Goal: Task Accomplishment & Management: Manage account settings

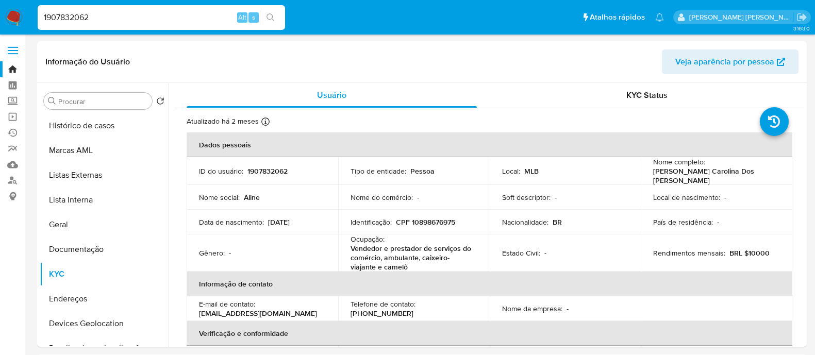
select select "10"
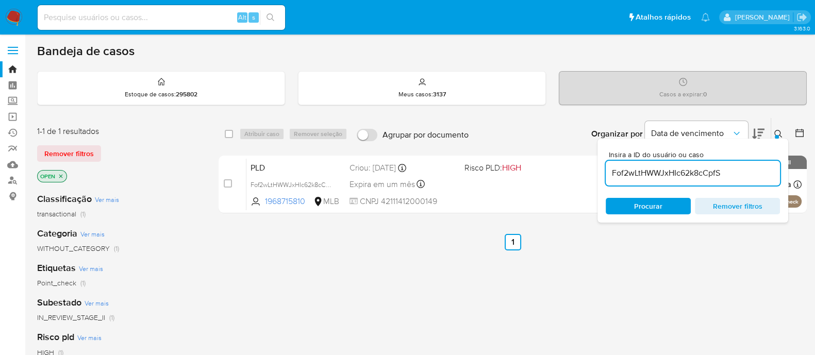
click at [10, 14] on img at bounding box center [14, 18] width 18 height 18
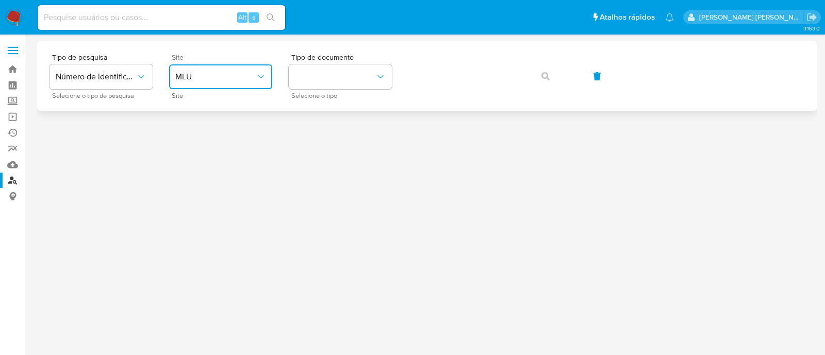
click at [232, 83] on button "MLU" at bounding box center [220, 76] width 103 height 25
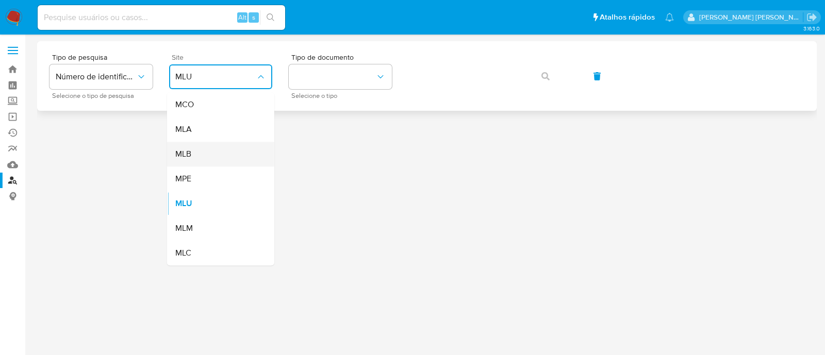
click at [215, 151] on div "MLB" at bounding box center [217, 154] width 85 height 25
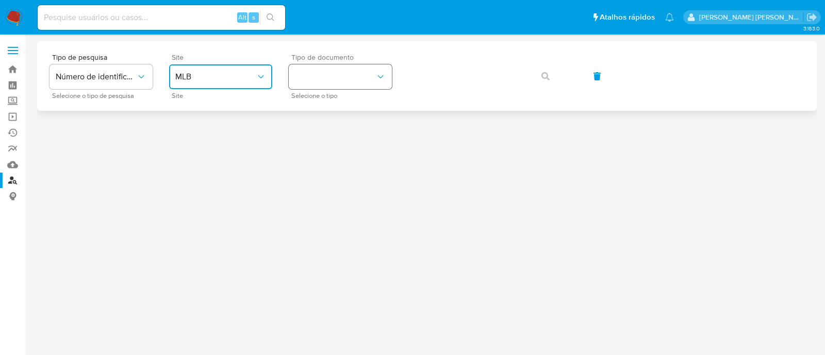
click at [327, 84] on button "identificationType" at bounding box center [340, 76] width 103 height 25
click at [330, 137] on div "CPF CPF" at bounding box center [337, 144] width 85 height 35
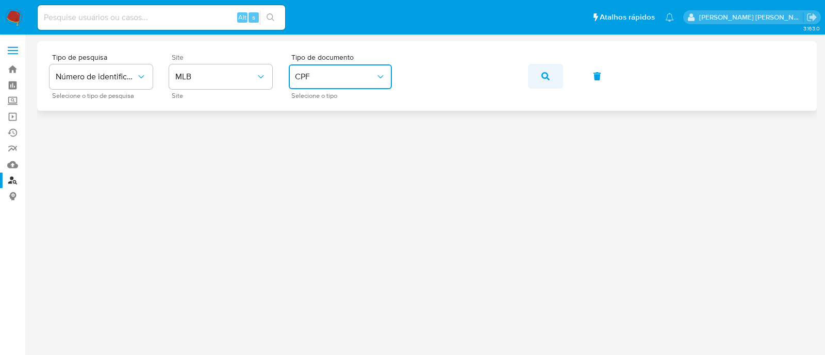
click at [549, 81] on span "button" at bounding box center [546, 76] width 8 height 23
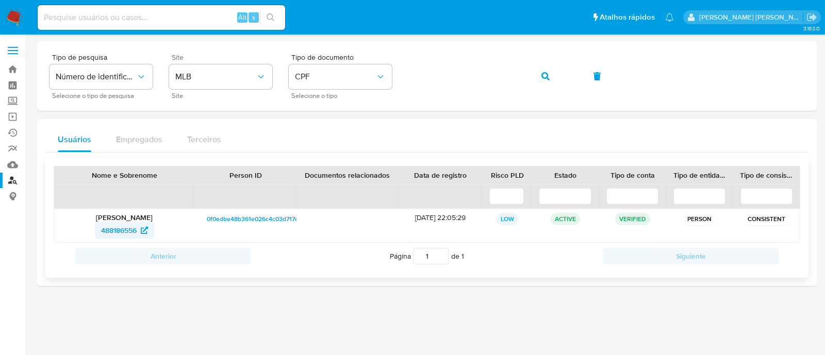
click at [113, 231] on span "488186556" at bounding box center [119, 230] width 36 height 17
click at [546, 79] on icon "button" at bounding box center [546, 76] width 8 height 8
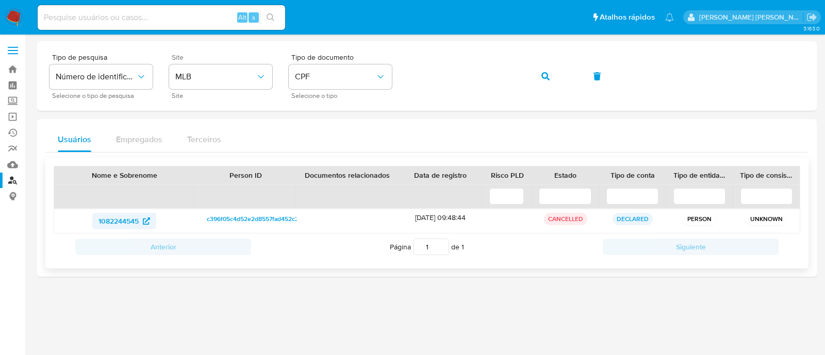
click at [118, 220] on span "1082244545" at bounding box center [119, 221] width 40 height 17
click at [549, 77] on icon "button" at bounding box center [546, 76] width 8 height 8
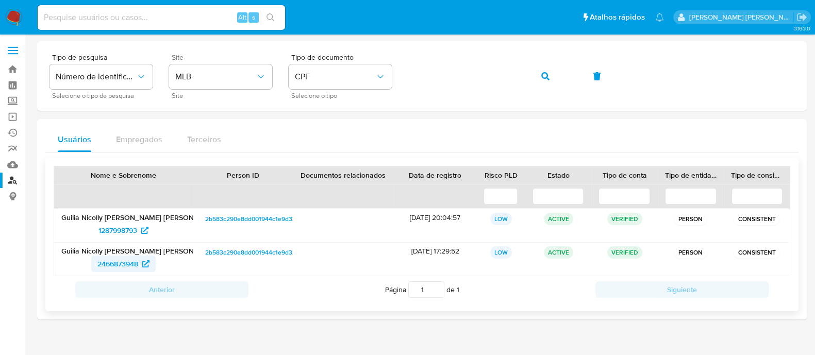
click at [115, 261] on span "2466873948" at bounding box center [117, 264] width 41 height 17
click at [188, 19] on input at bounding box center [162, 17] width 248 height 13
paste input "2084204882."
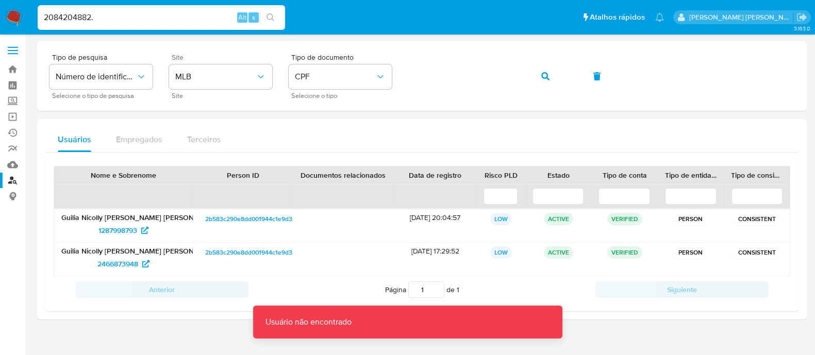
click at [188, 19] on input "2084204882." at bounding box center [162, 17] width 248 height 13
type input "2084204882"
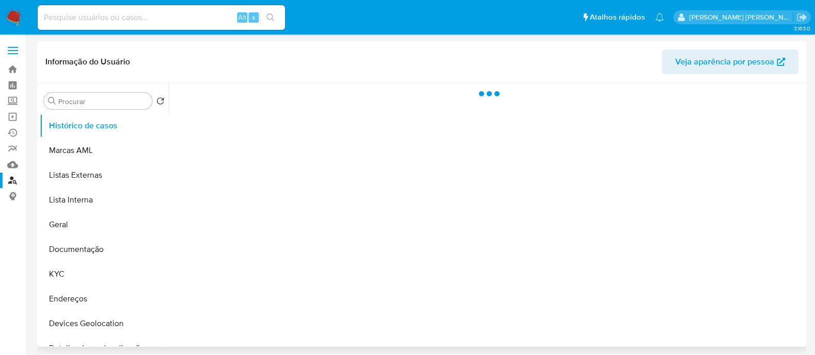
select select "10"
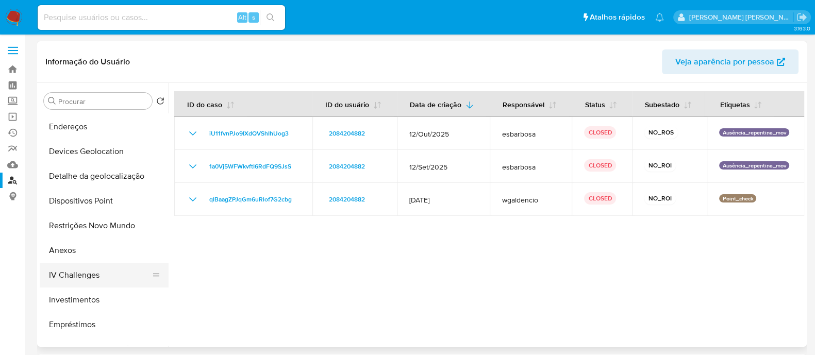
scroll to position [193, 0]
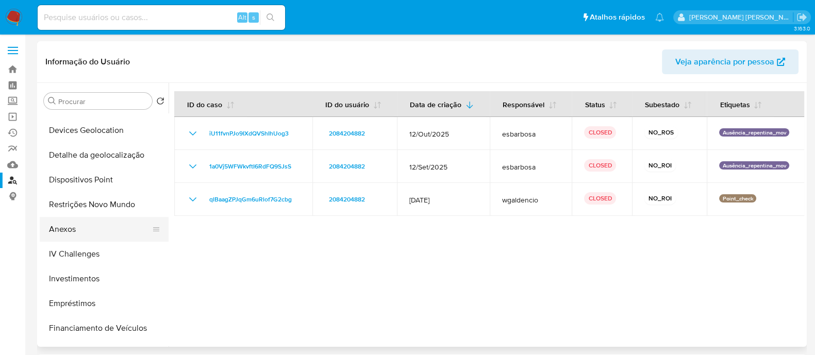
click at [72, 228] on button "Anexos" at bounding box center [100, 229] width 121 height 25
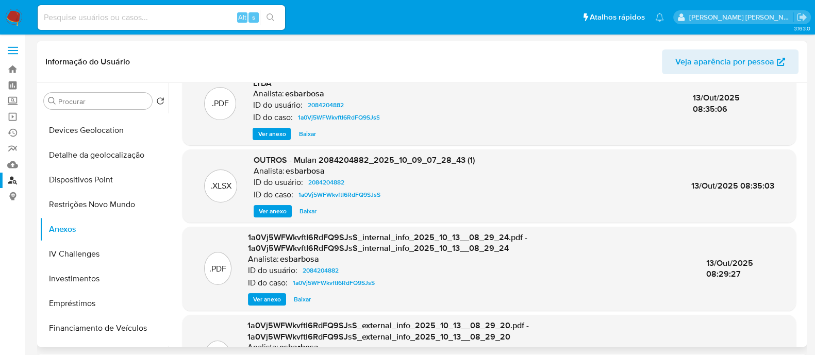
scroll to position [0, 0]
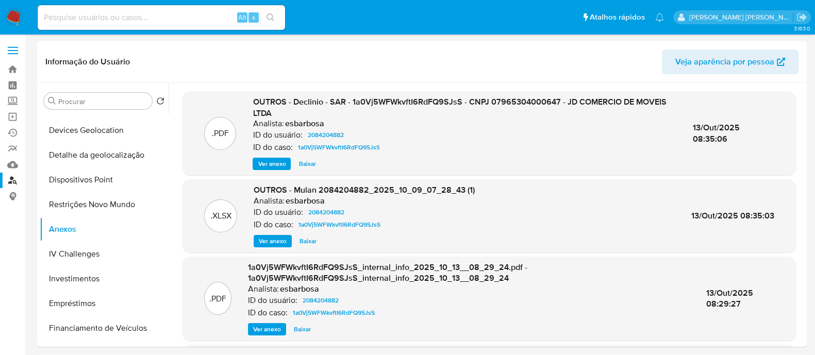
click at [173, 23] on input at bounding box center [162, 17] width 248 height 13
paste input "173144984"
type input "173144984"
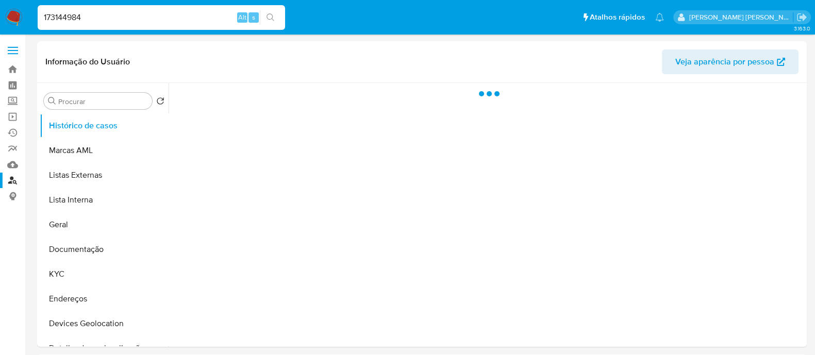
select select "10"
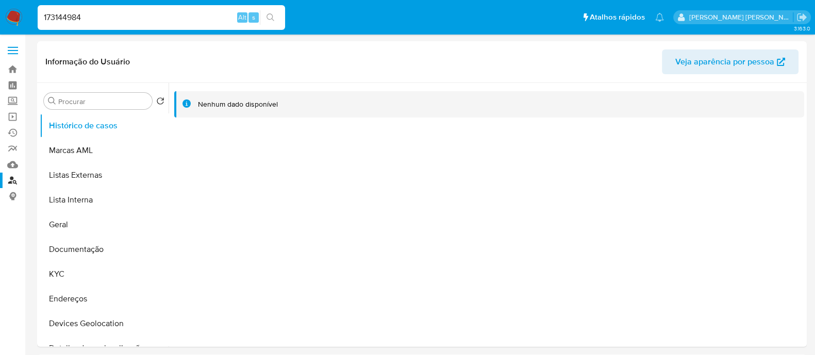
click at [14, 17] on img at bounding box center [14, 18] width 18 height 18
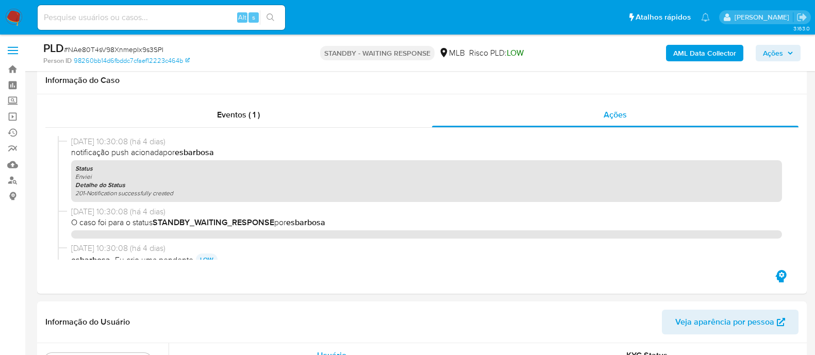
select select "10"
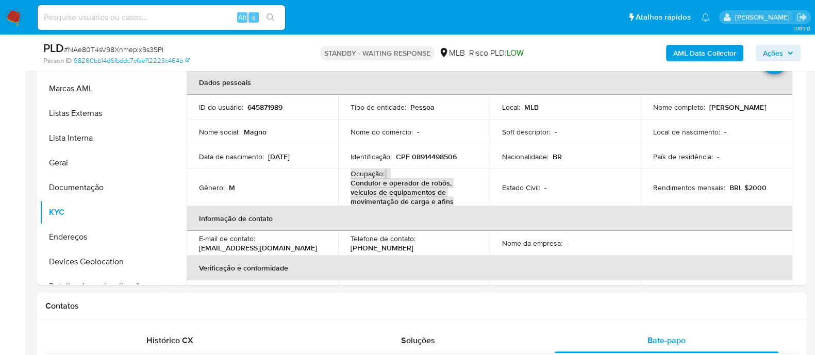
scroll to position [64, 0]
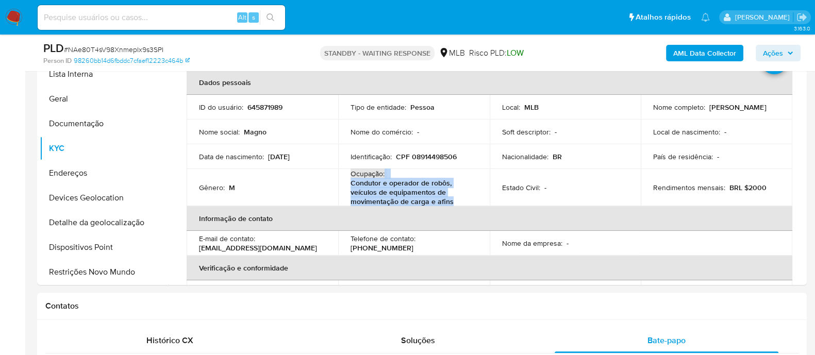
click at [772, 50] on span "Ações" at bounding box center [773, 53] width 20 height 17
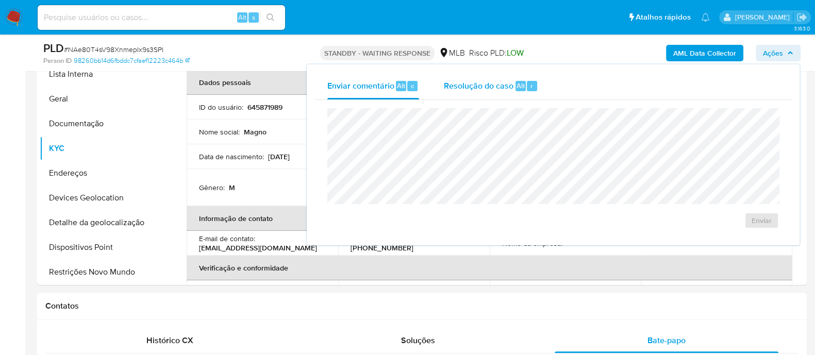
click at [490, 86] on span "Resolução do caso" at bounding box center [479, 85] width 70 height 12
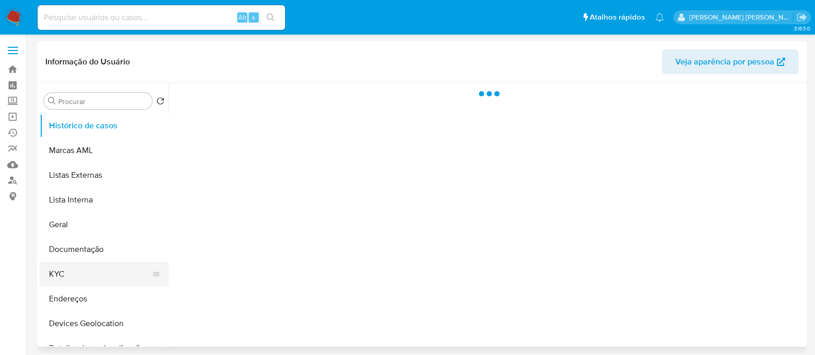
click at [63, 275] on button "KYC" at bounding box center [100, 274] width 121 height 25
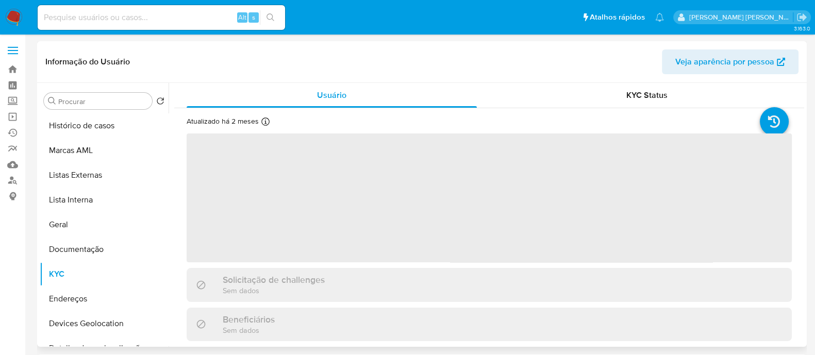
select select "10"
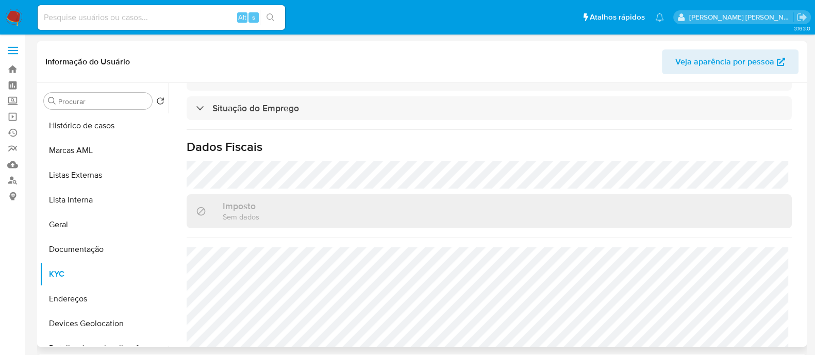
scroll to position [458, 0]
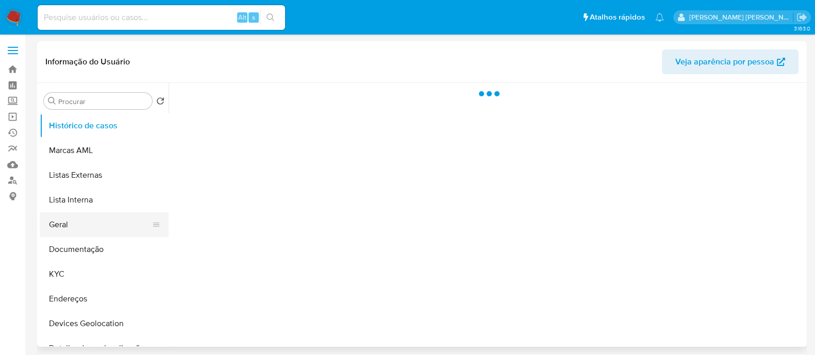
select select "10"
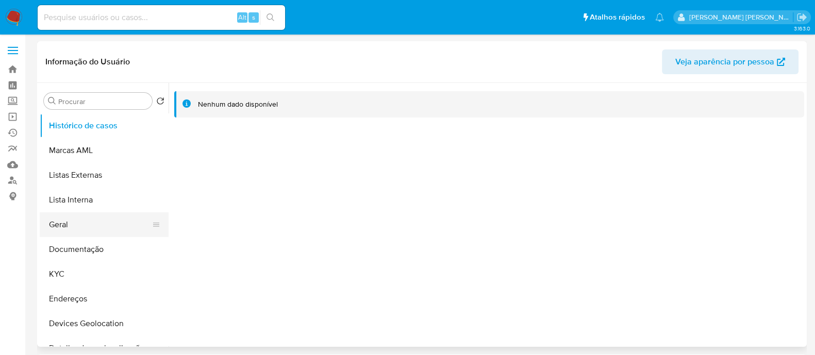
click at [78, 227] on button "Geral" at bounding box center [100, 224] width 121 height 25
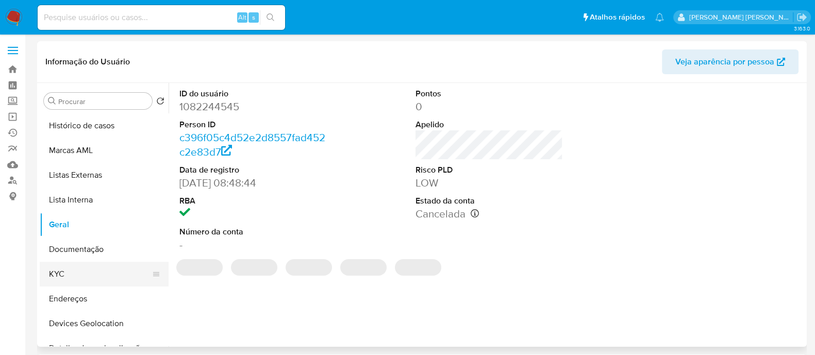
click at [83, 274] on button "KYC" at bounding box center [100, 274] width 121 height 25
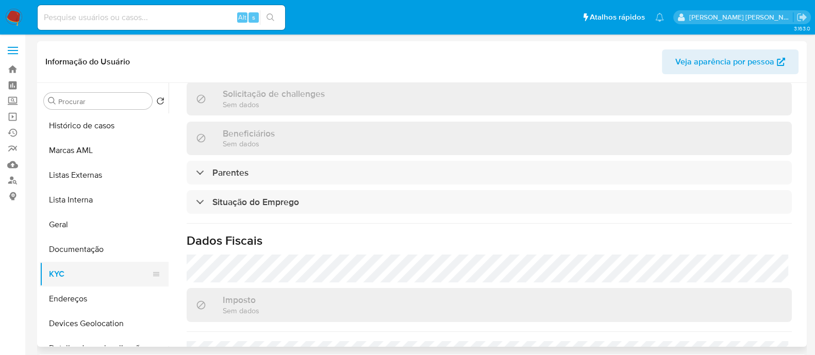
scroll to position [402, 0]
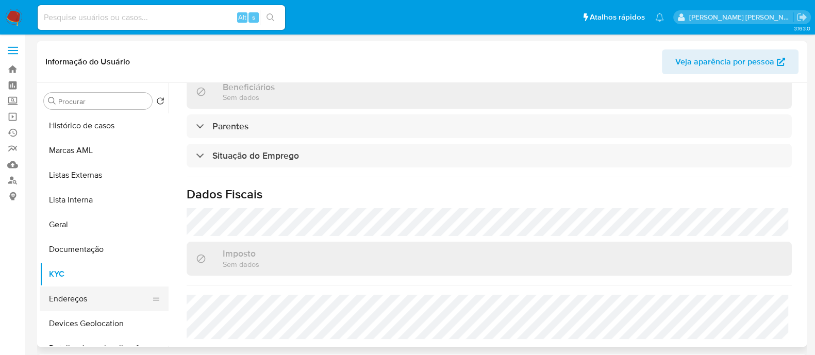
click at [83, 297] on button "Endereços" at bounding box center [100, 299] width 121 height 25
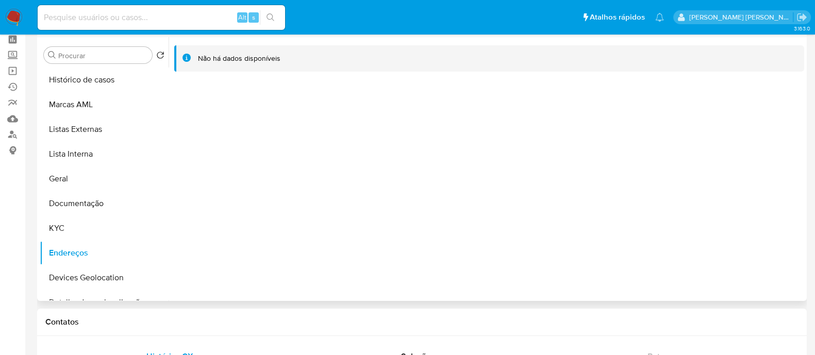
scroll to position [64, 0]
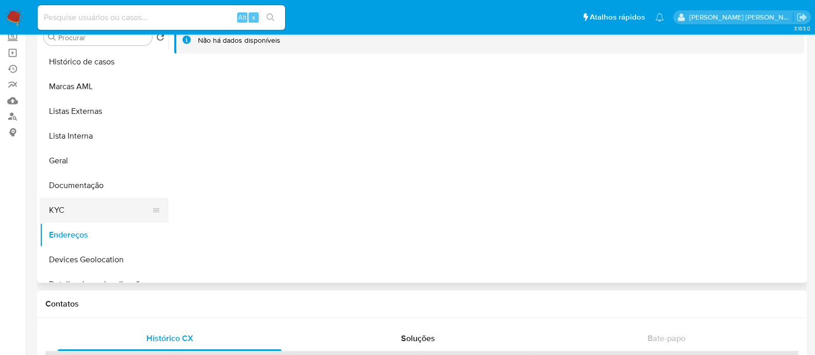
click at [67, 203] on button "KYC" at bounding box center [100, 210] width 121 height 25
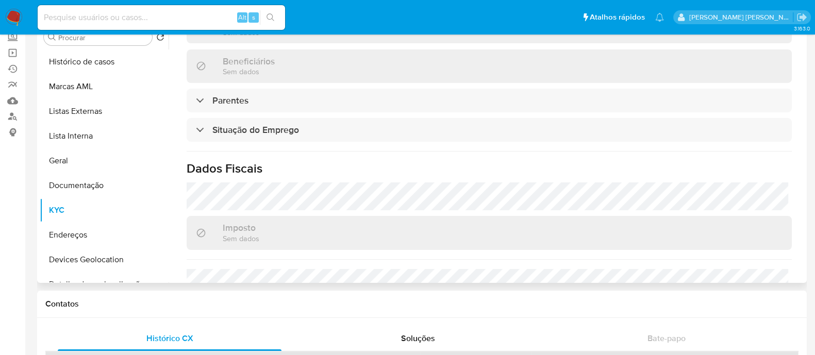
scroll to position [402, 0]
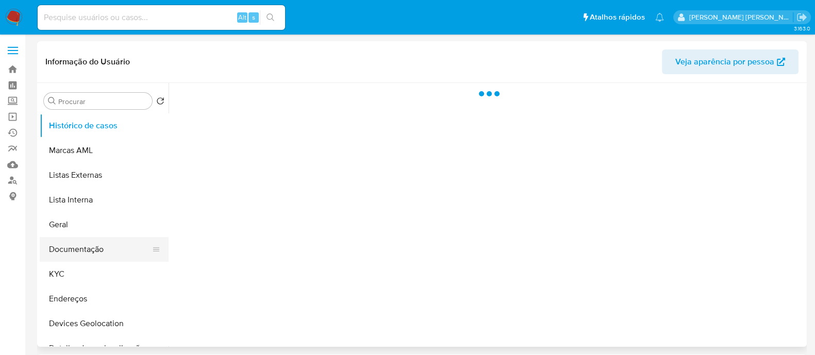
select select "10"
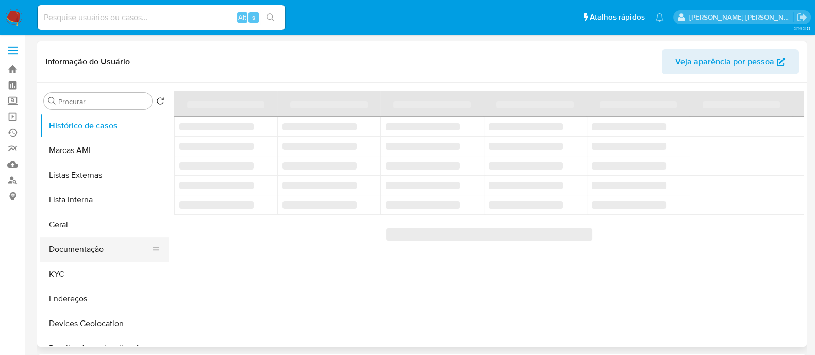
click at [70, 251] on button "Documentação" at bounding box center [100, 249] width 121 height 25
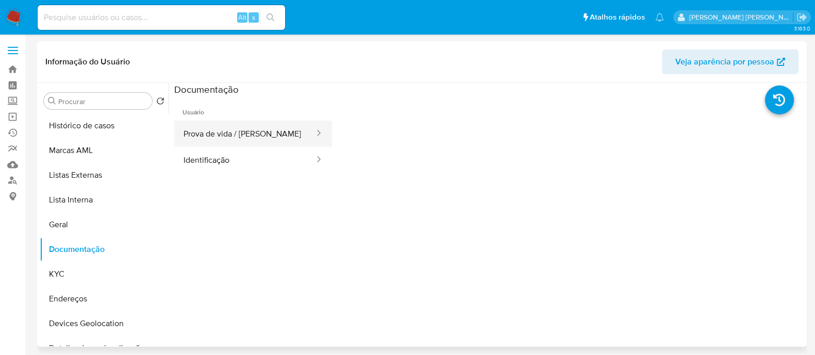
click at [248, 141] on button "Prova de vida / Selfie" at bounding box center [244, 134] width 141 height 26
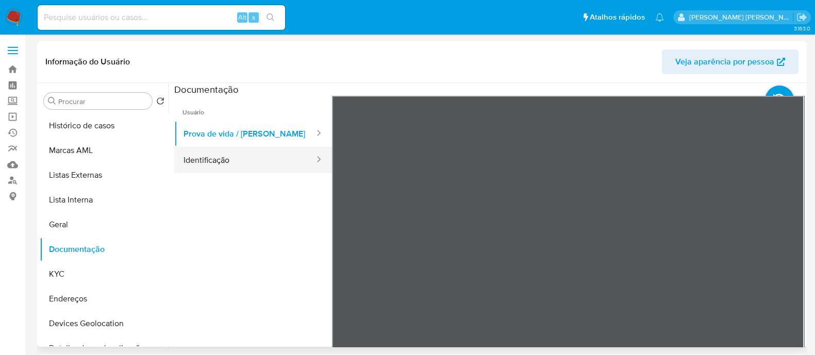
click at [214, 162] on button "Identificação" at bounding box center [244, 160] width 141 height 26
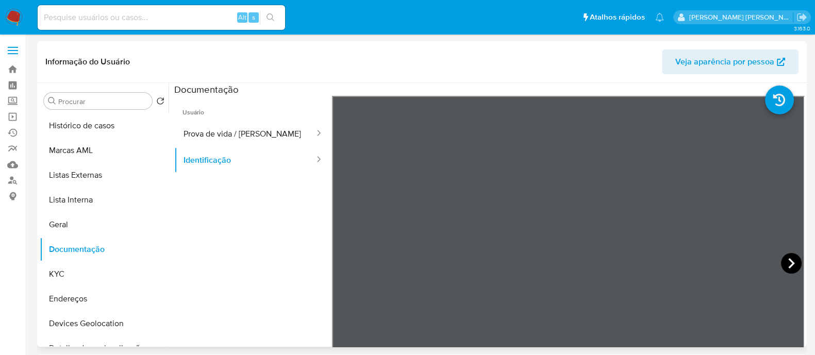
click at [789, 260] on icon at bounding box center [792, 263] width 6 height 10
click at [80, 269] on button "KYC" at bounding box center [100, 274] width 121 height 25
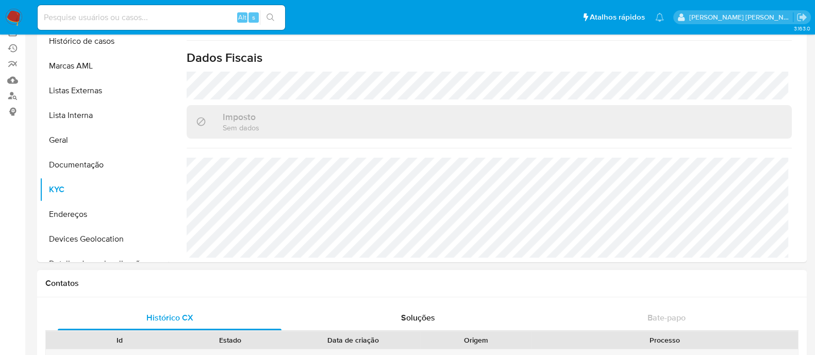
scroll to position [64, 0]
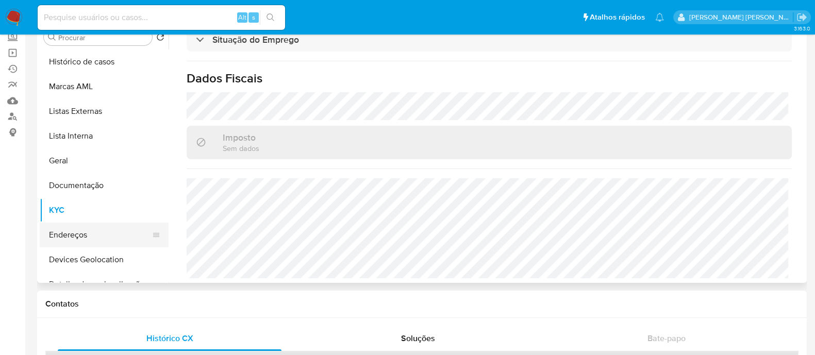
click at [78, 234] on button "Endereços" at bounding box center [100, 235] width 121 height 25
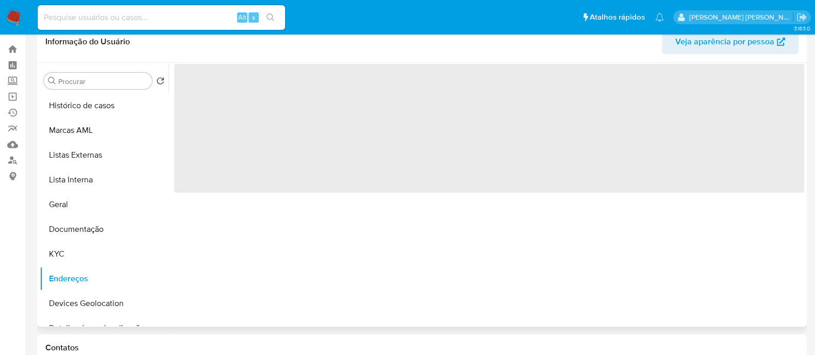
scroll to position [0, 0]
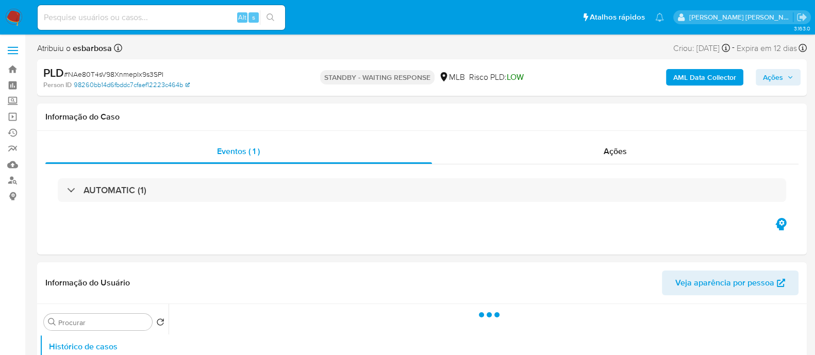
select select "10"
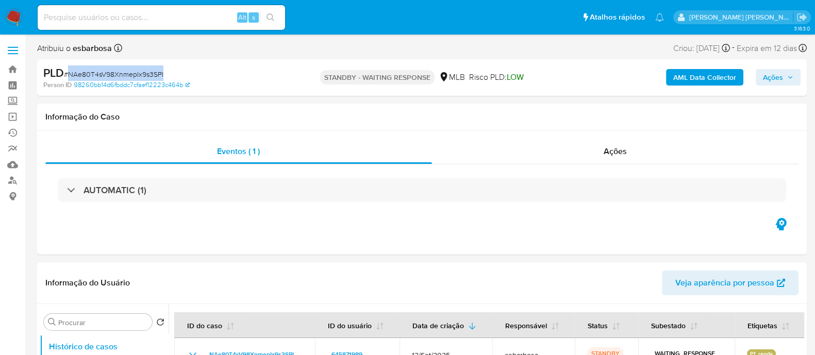
drag, startPoint x: 170, startPoint y: 76, endPoint x: 70, endPoint y: 74, distance: 100.1
click at [70, 74] on div "PLD # NAe80T4sV98XnmepIx9s3SPI" at bounding box center [167, 72] width 249 height 15
copy span "NAe80T4sV98XnmepIx9s3SPI"
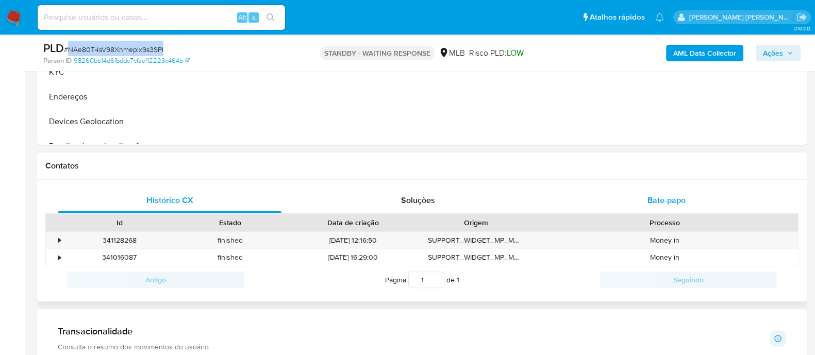
click at [638, 196] on div "Bate-papo" at bounding box center [667, 200] width 224 height 25
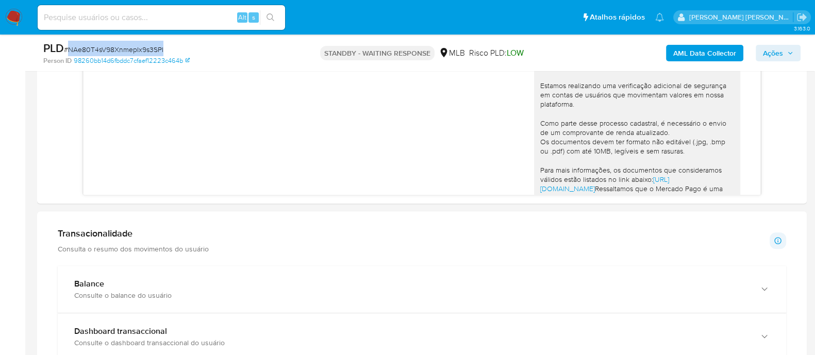
scroll to position [162, 0]
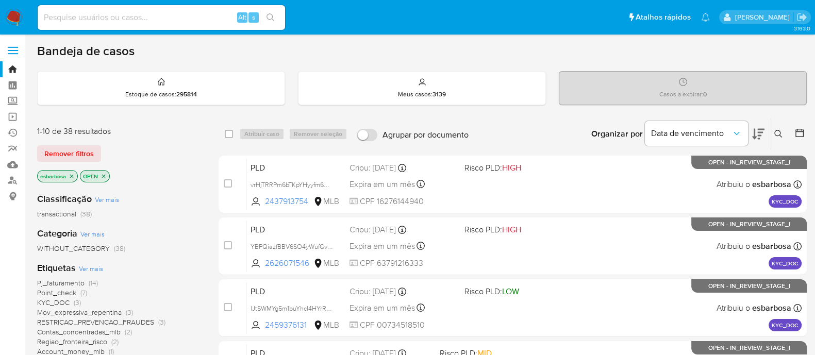
click at [776, 130] on icon at bounding box center [779, 134] width 8 height 8
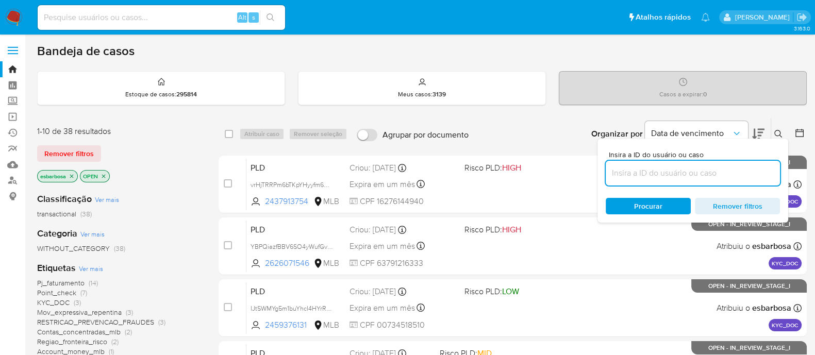
click at [640, 169] on input at bounding box center [693, 173] width 174 height 13
type input "NAe80T4sV98XnmepIx9s3SPI"
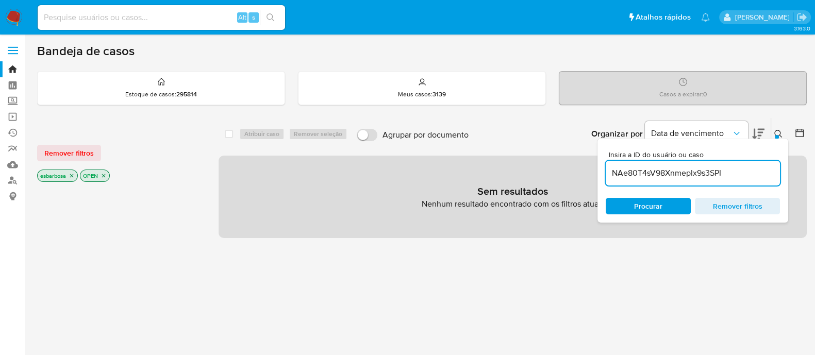
click at [73, 174] on icon "close-filter" at bounding box center [72, 176] width 4 height 4
click at [59, 173] on icon "close-filter" at bounding box center [61, 176] width 6 height 6
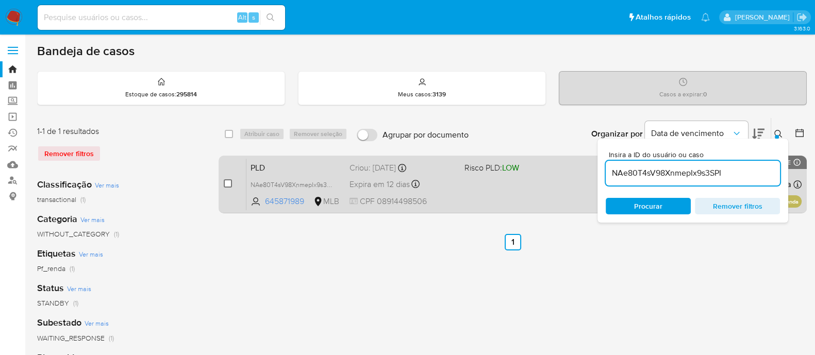
click at [232, 185] on input "checkbox" at bounding box center [228, 183] width 8 height 8
checkbox input "true"
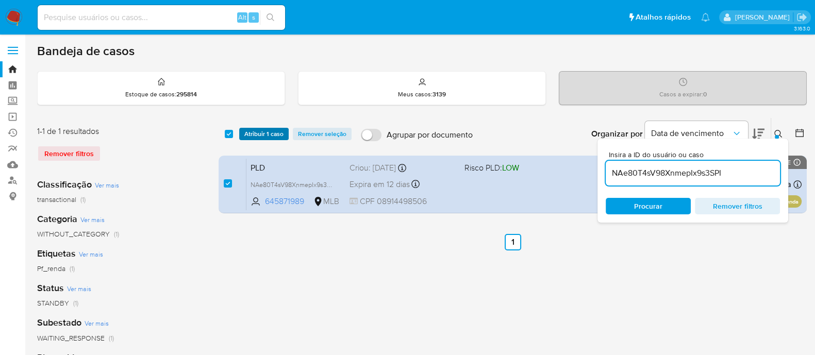
click at [279, 130] on span "Atribuir 1 caso" at bounding box center [263, 134] width 39 height 10
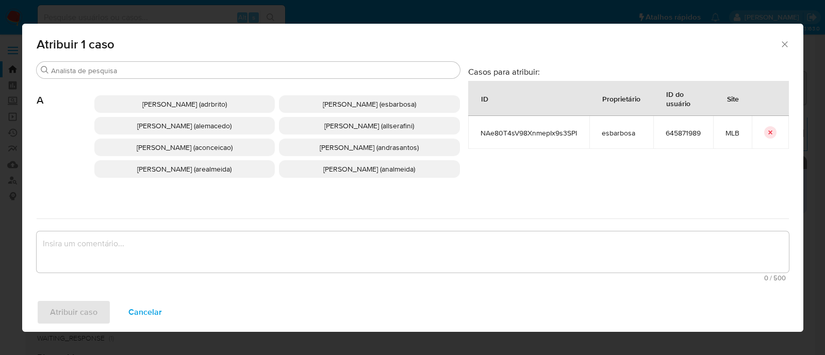
click at [250, 245] on textarea "assign-modal" at bounding box center [413, 252] width 752 height 41
paste textarea "NAe80T4sV98XnmepIx9s3SPI"
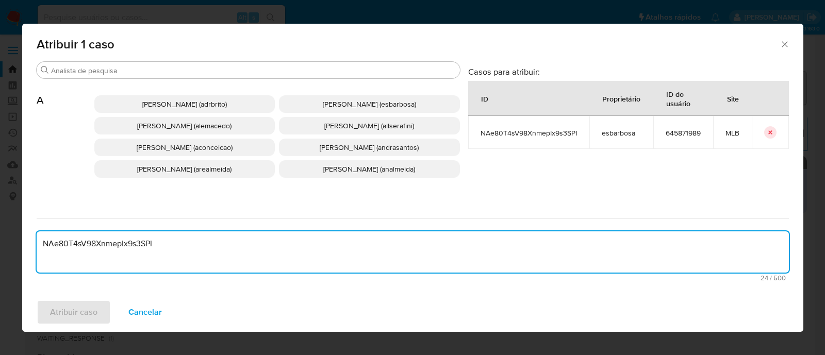
type textarea "NAe80T4sV98XnmepIx9s3SPI"
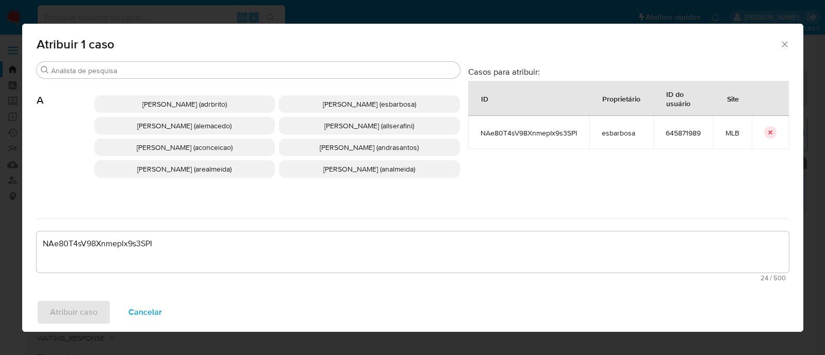
click at [326, 104] on span "Alessandra Da Silva Barbosa (esbarbosa)" at bounding box center [369, 104] width 93 height 10
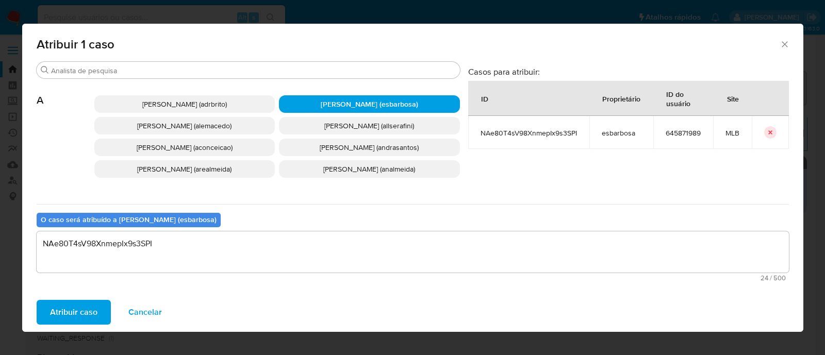
click at [72, 313] on span "Atribuir caso" at bounding box center [73, 312] width 47 height 23
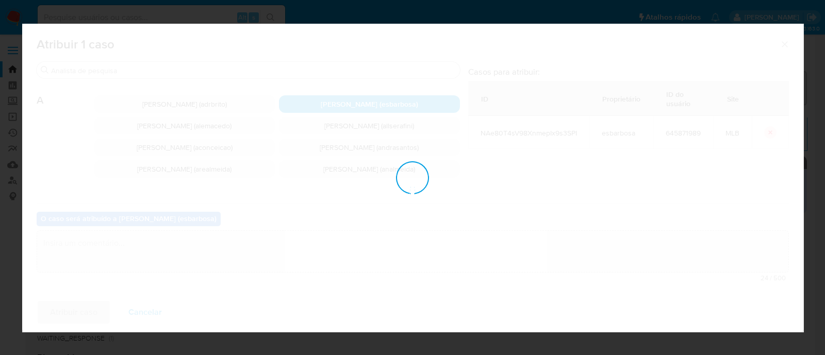
checkbox input "false"
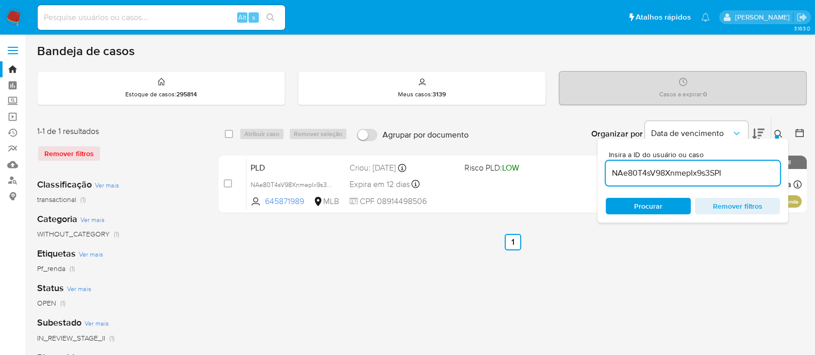
click at [648, 176] on input "NAe80T4sV98XnmepIx9s3SPI" at bounding box center [693, 173] width 174 height 13
paste input "MzZswlv5lieJIZ3zWYuDMVIP"
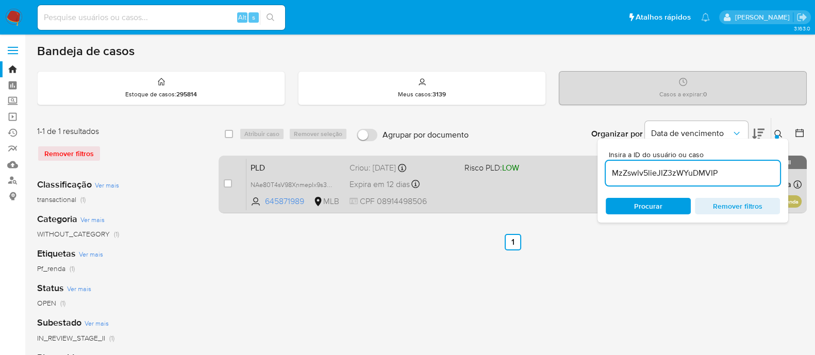
type input "MzZswlv5lieJIZ3zWYuDMVIP"
drag, startPoint x: 225, startPoint y: 182, endPoint x: 243, endPoint y: 173, distance: 20.5
click at [225, 182] on input "checkbox" at bounding box center [228, 183] width 8 height 8
checkbox input "true"
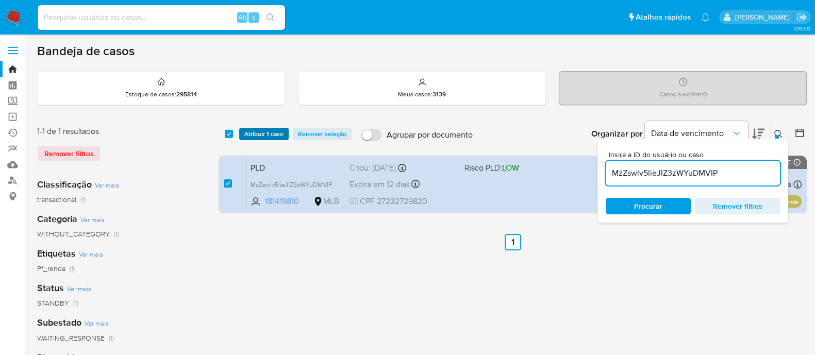
click at [273, 133] on span "Atribuir 1 caso" at bounding box center [263, 134] width 39 height 10
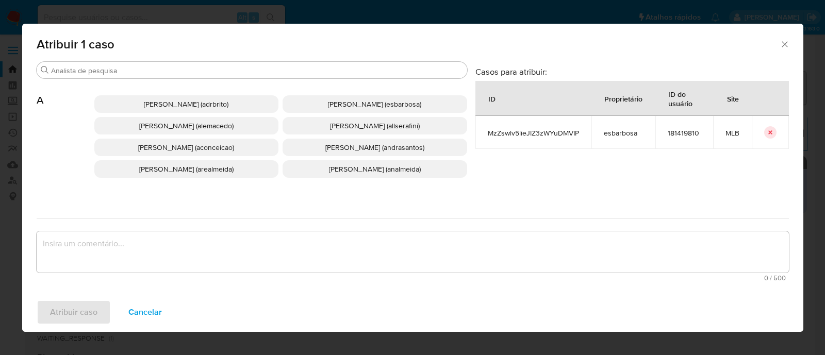
click at [328, 105] on span "Alessandra Da Silva Barbosa (esbarbosa)" at bounding box center [374, 104] width 93 height 10
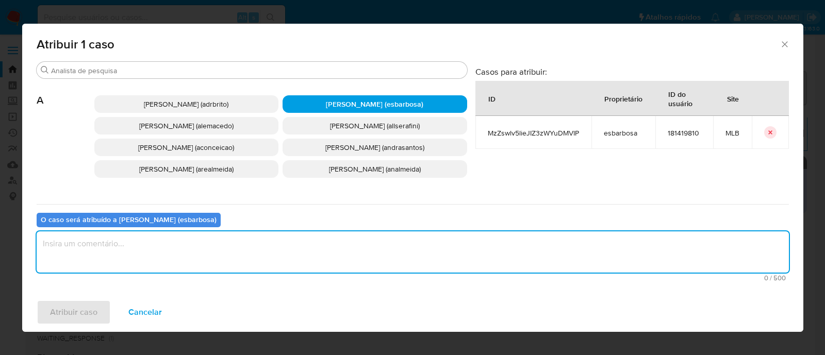
click at [215, 255] on textarea "assign-modal" at bounding box center [413, 252] width 752 height 41
paste textarea "MzZswlv5lieJIZ3zWYuDMVIP"
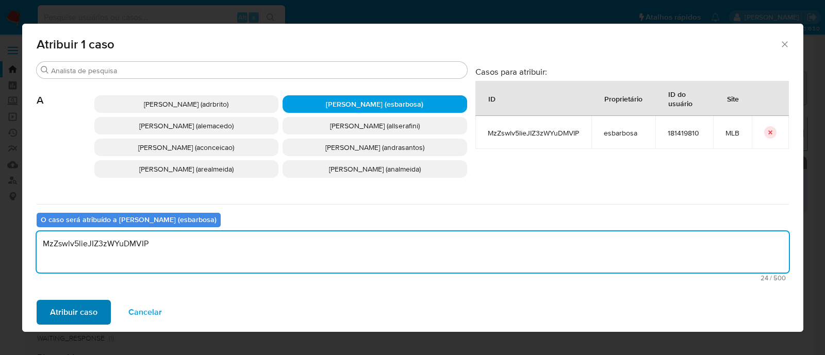
type textarea "MzZswlv5lieJIZ3zWYuDMVIP"
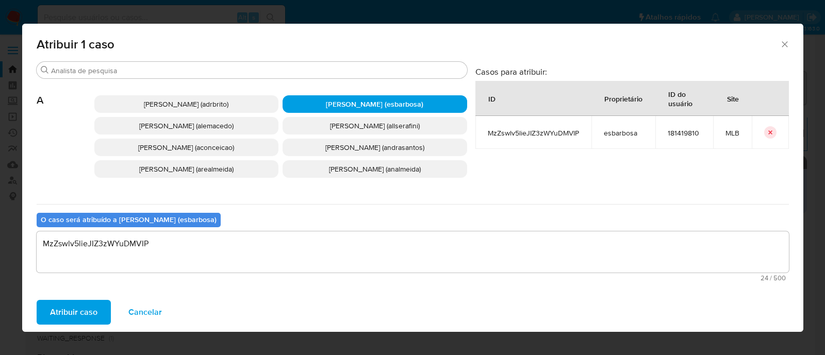
click at [90, 309] on span "Atribuir caso" at bounding box center [73, 312] width 47 height 23
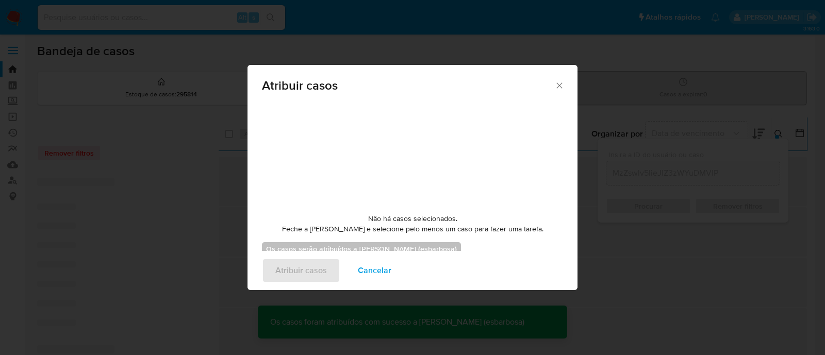
checkbox input "false"
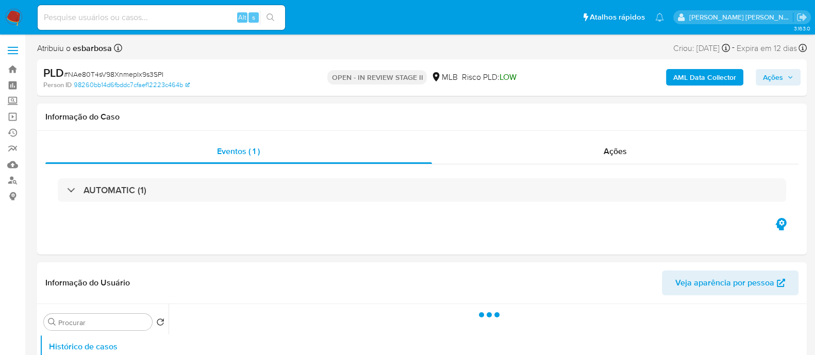
select select "10"
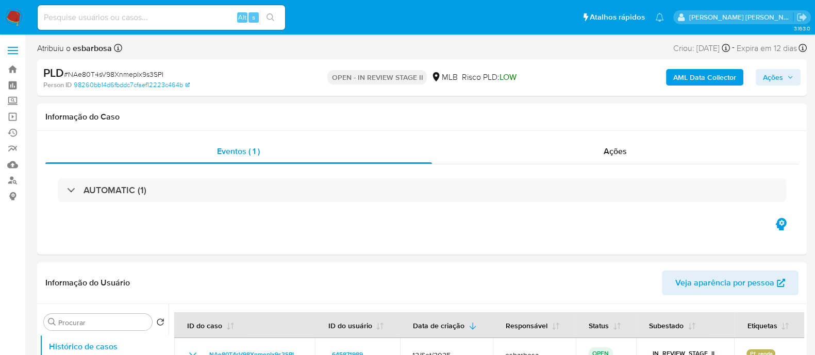
click at [768, 80] on span "Ações" at bounding box center [773, 77] width 20 height 17
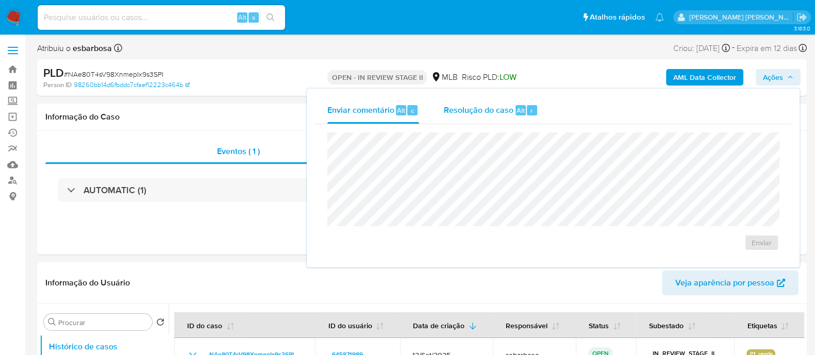
click at [481, 117] on div "Resolução do caso Alt r" at bounding box center [491, 110] width 94 height 27
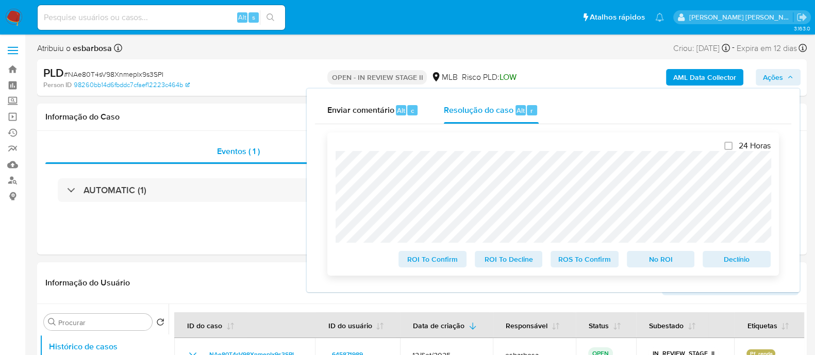
click at [331, 151] on div "24 Horas ROI To Confirm ROI To Decline ROS To Confirm No ROI [PERSON_NAME]" at bounding box center [553, 204] width 452 height 143
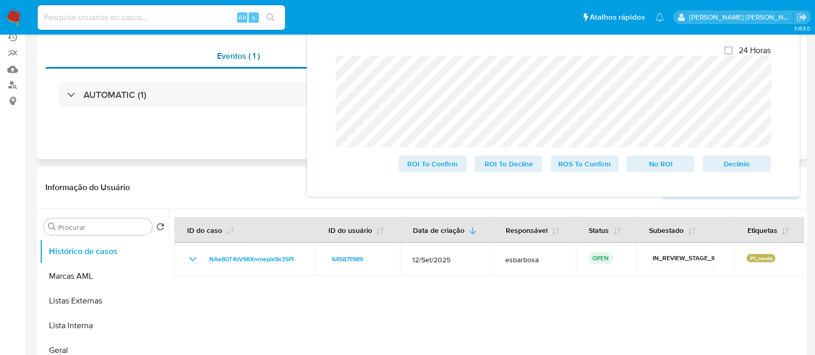
scroll to position [193, 0]
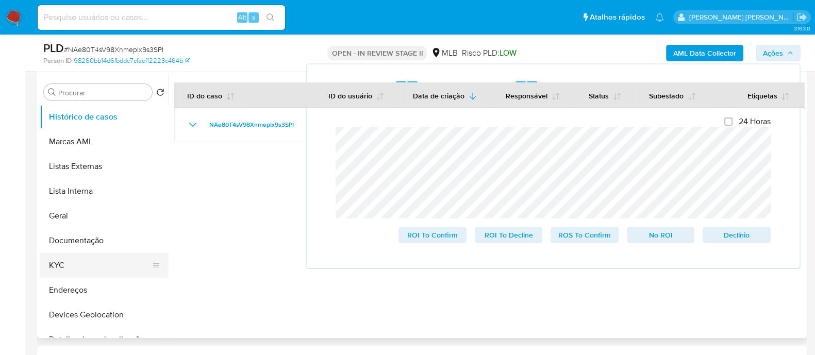
click at [70, 261] on button "KYC" at bounding box center [100, 265] width 121 height 25
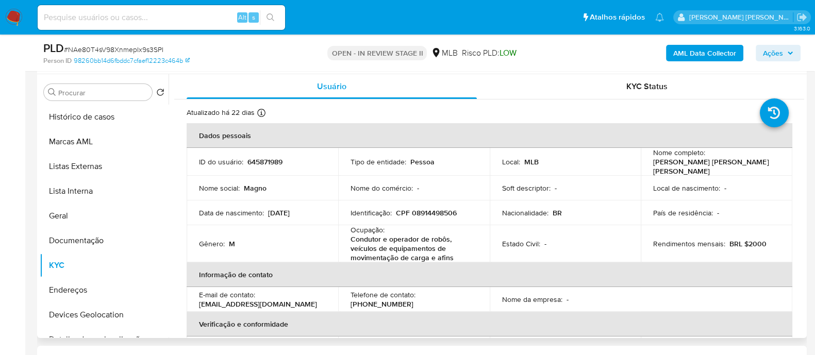
click at [695, 163] on p "[PERSON_NAME] [PERSON_NAME] [PERSON_NAME]" at bounding box center [714, 166] width 123 height 19
click at [752, 156] on div "Nome completo : [PERSON_NAME] [PERSON_NAME] [PERSON_NAME]" at bounding box center [716, 162] width 127 height 28
drag, startPoint x: 752, startPoint y: 164, endPoint x: 650, endPoint y: 166, distance: 102.7
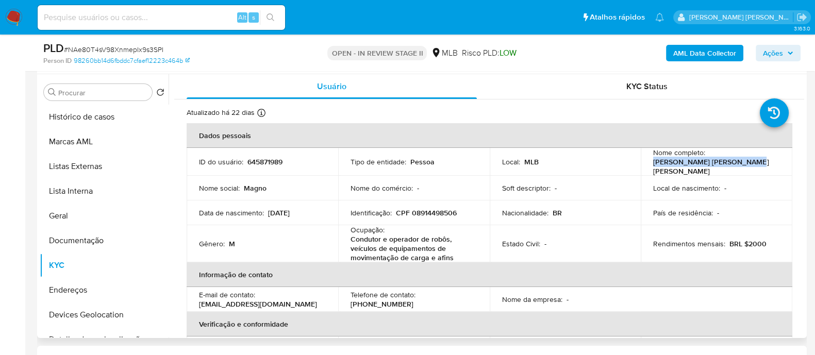
click at [650, 166] on td "Nome completo : [PERSON_NAME] [PERSON_NAME] [PERSON_NAME]" at bounding box center [717, 162] width 152 height 28
copy p "[PERSON_NAME] [PERSON_NAME] [PERSON_NAME]"
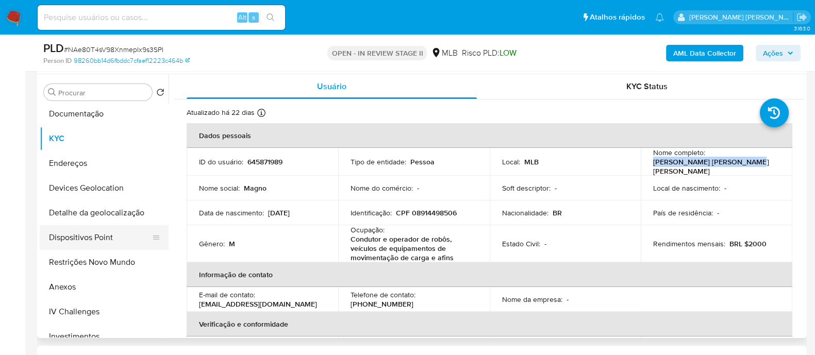
scroll to position [128, 0]
click at [94, 254] on button "Restrições Novo Mundo" at bounding box center [100, 261] width 121 height 25
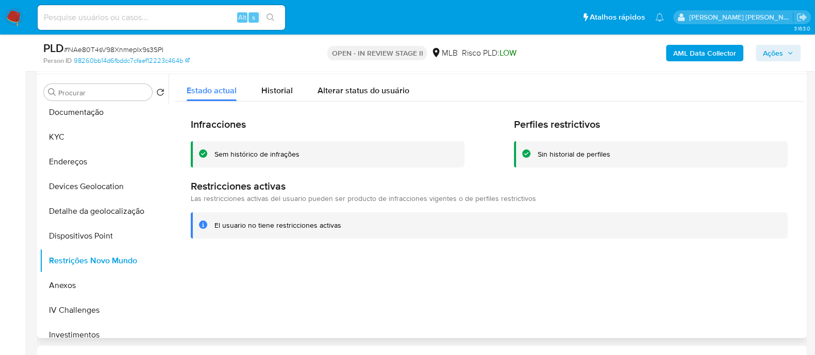
click at [276, 156] on div "Sem histórico de infrações" at bounding box center [257, 155] width 85 height 10
click at [383, 291] on div at bounding box center [487, 206] width 636 height 264
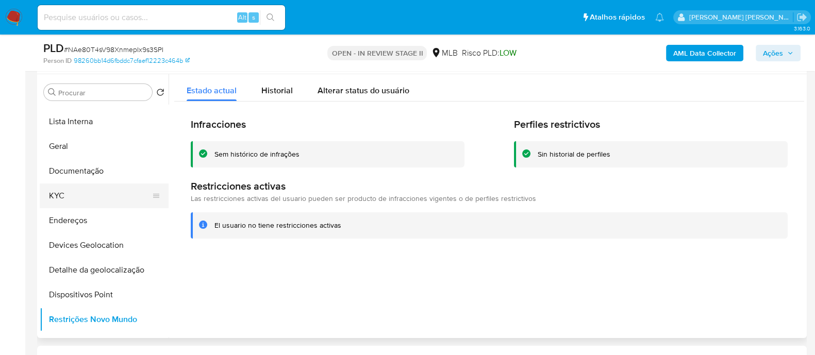
scroll to position [64, 0]
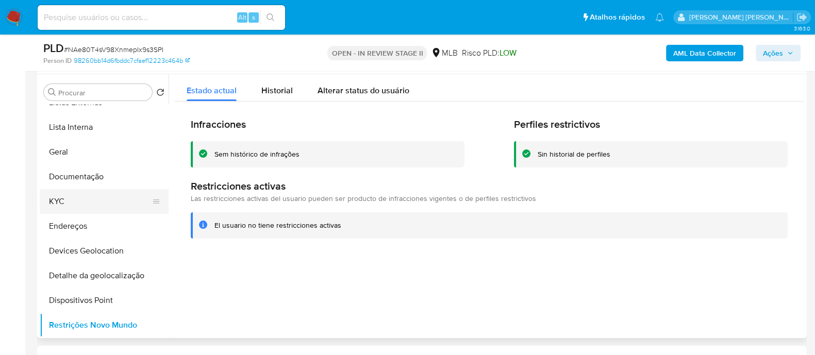
click at [83, 195] on button "KYC" at bounding box center [100, 201] width 121 height 25
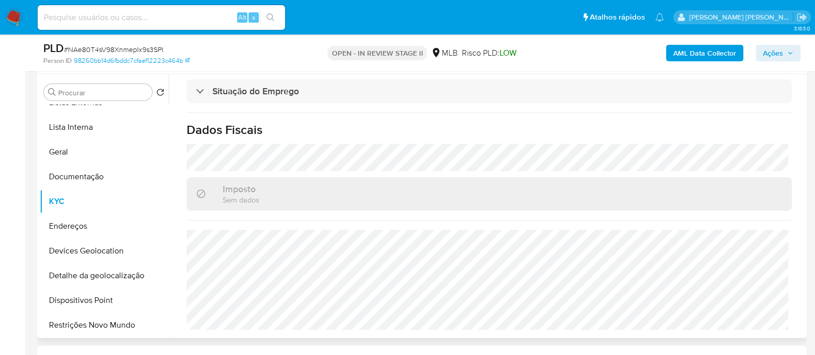
scroll to position [460, 0]
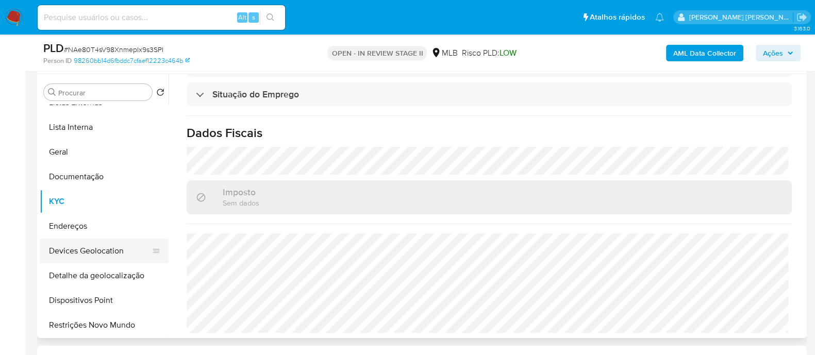
click at [100, 250] on button "Devices Geolocation" at bounding box center [100, 251] width 121 height 25
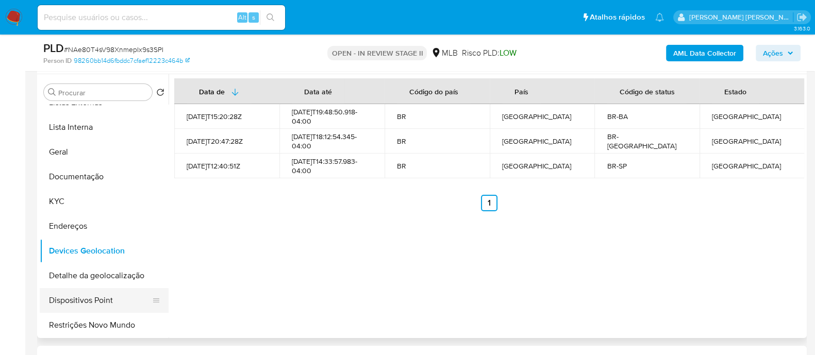
click at [121, 308] on button "Dispositivos Point" at bounding box center [100, 300] width 121 height 25
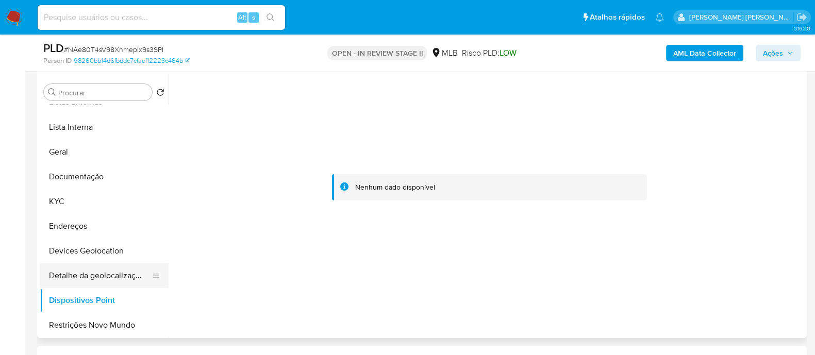
scroll to position [128, 0]
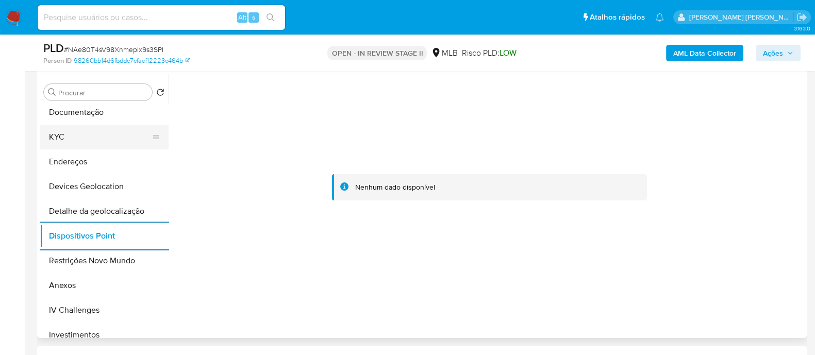
click at [85, 144] on button "KYC" at bounding box center [100, 137] width 121 height 25
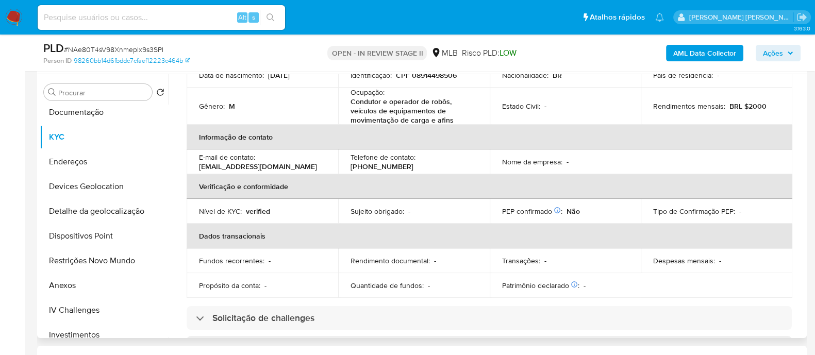
scroll to position [73, 0]
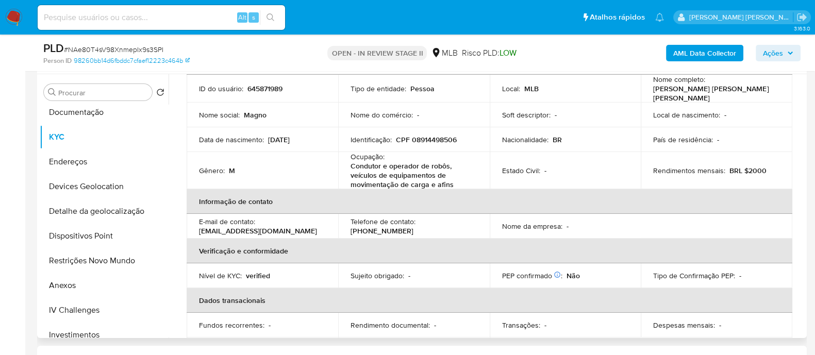
click at [424, 140] on p "CPF 08914498506" at bounding box center [426, 139] width 61 height 9
copy p "08914498506"
click at [63, 285] on button "Anexos" at bounding box center [100, 285] width 121 height 25
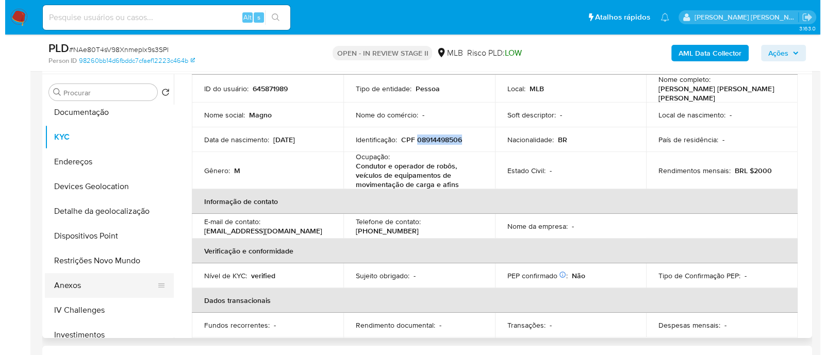
scroll to position [0, 0]
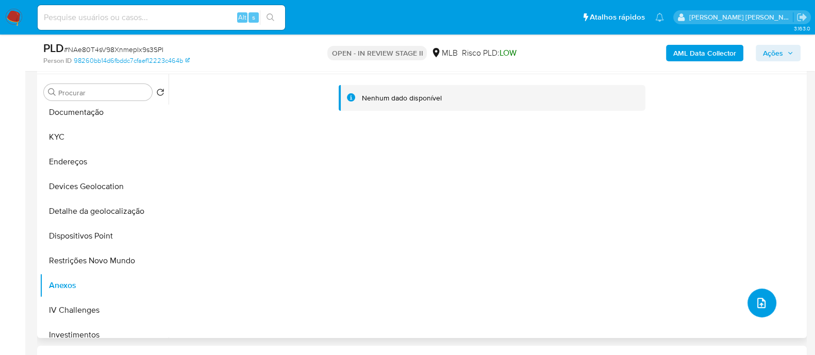
click at [757, 301] on icon "upload-file" at bounding box center [762, 303] width 12 height 12
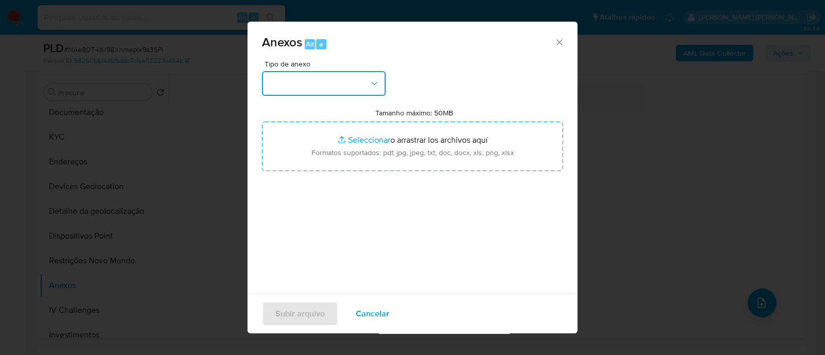
click at [329, 83] on button "button" at bounding box center [324, 83] width 124 height 25
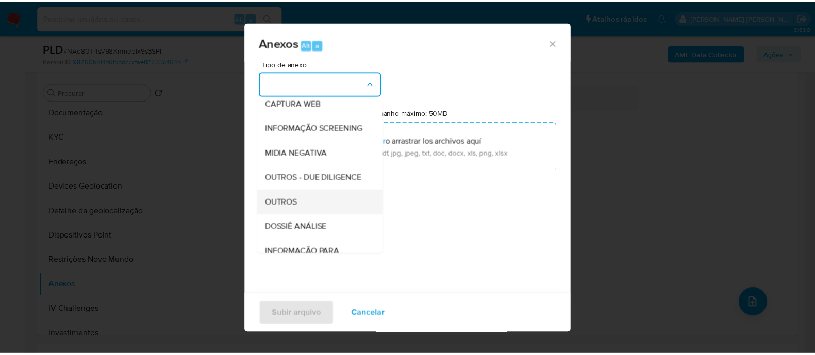
scroll to position [159, 0]
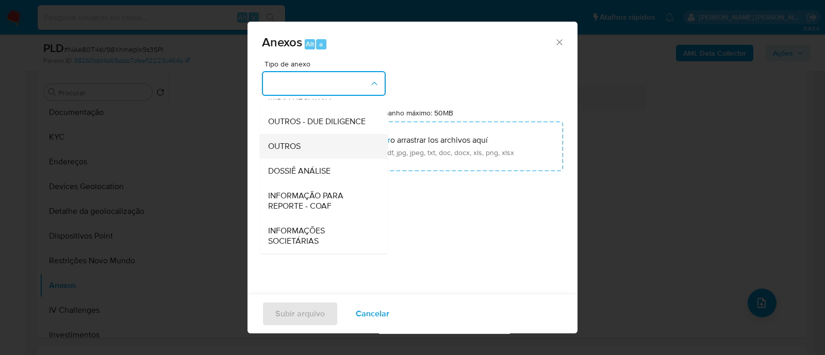
click at [267, 156] on li "OUTROS" at bounding box center [324, 146] width 128 height 25
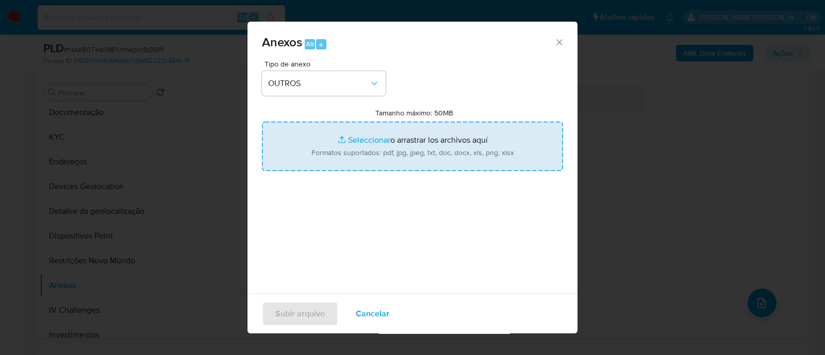
click at [355, 141] on input "Tamanho máximo: 50MB Seleccionar archivos" at bounding box center [412, 147] width 301 height 50
type input "C:\fakepath\Mulan 645871989_2025_10_09_17_42_43.xlsx"
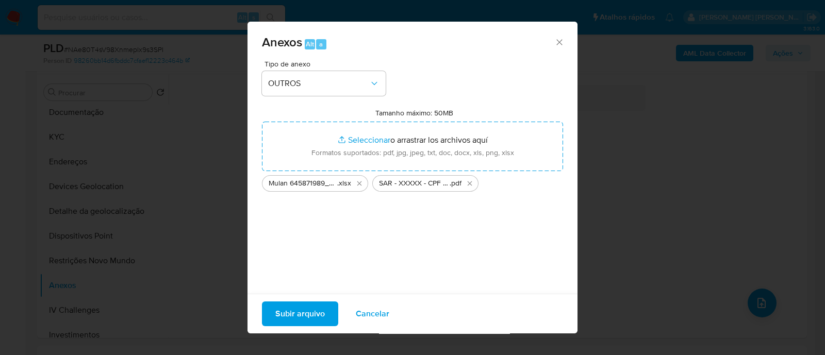
click at [293, 314] on span "Subir arquivo" at bounding box center [300, 314] width 50 height 23
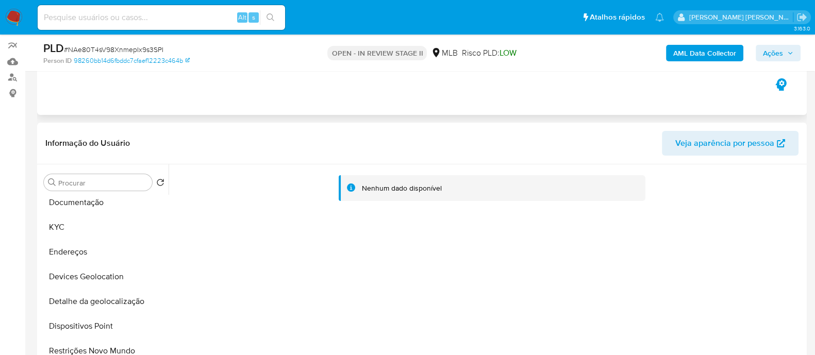
scroll to position [64, 0]
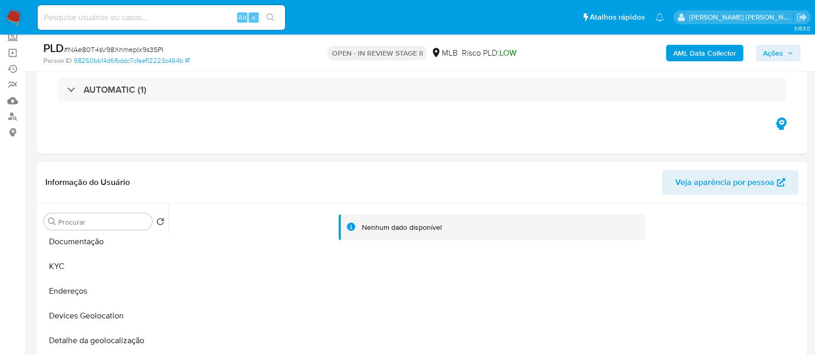
click at [689, 51] on b "AML Data Collector" at bounding box center [705, 53] width 63 height 17
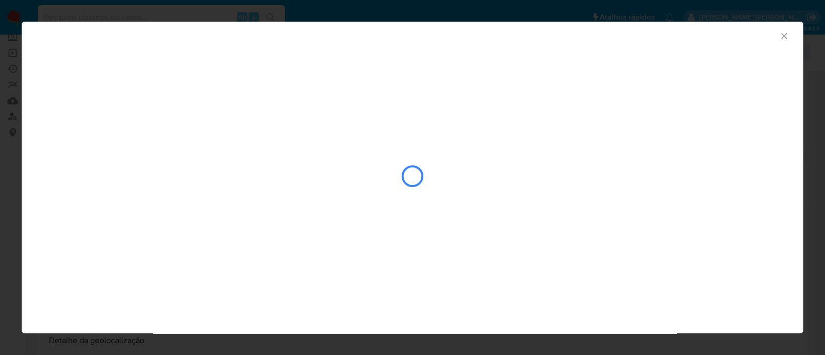
click at [784, 35] on icon "Fechar a janela" at bounding box center [784, 36] width 6 height 6
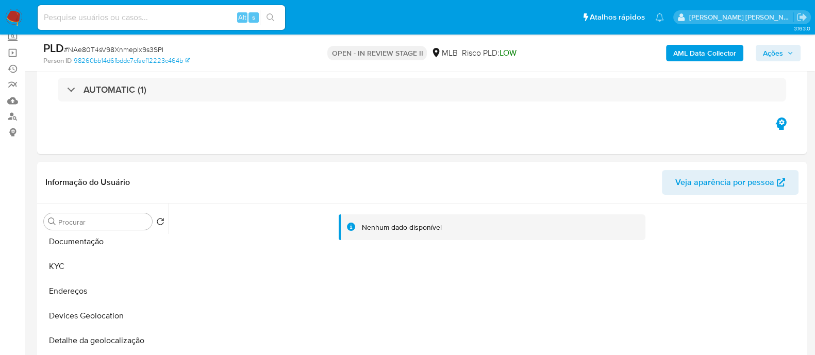
click at [766, 50] on span "Ações" at bounding box center [773, 53] width 20 height 17
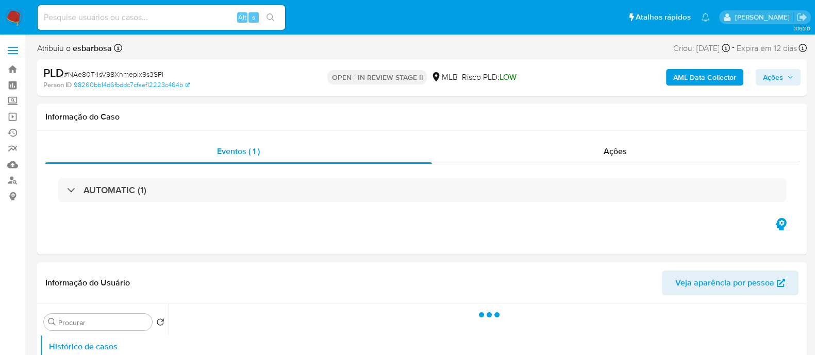
select select "10"
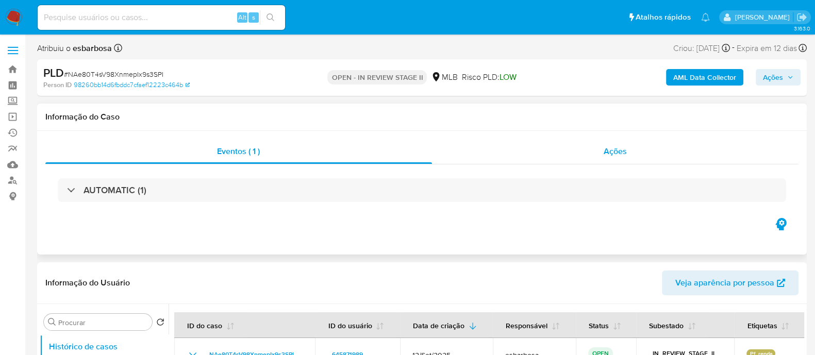
click at [513, 156] on div "Ações" at bounding box center [615, 151] width 367 height 25
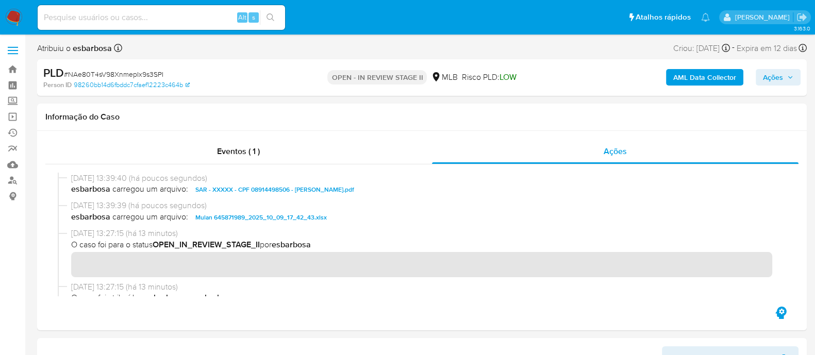
click at [687, 78] on b "AML Data Collector" at bounding box center [705, 77] width 63 height 17
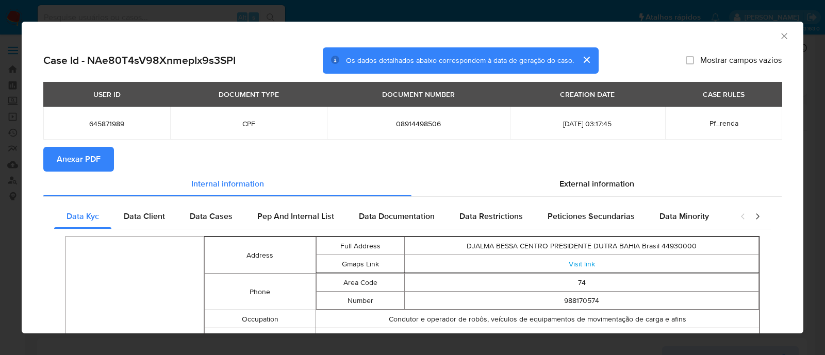
click at [86, 160] on span "Anexar PDF" at bounding box center [79, 159] width 44 height 23
click at [779, 37] on icon "Fechar a janela" at bounding box center [784, 36] width 10 height 10
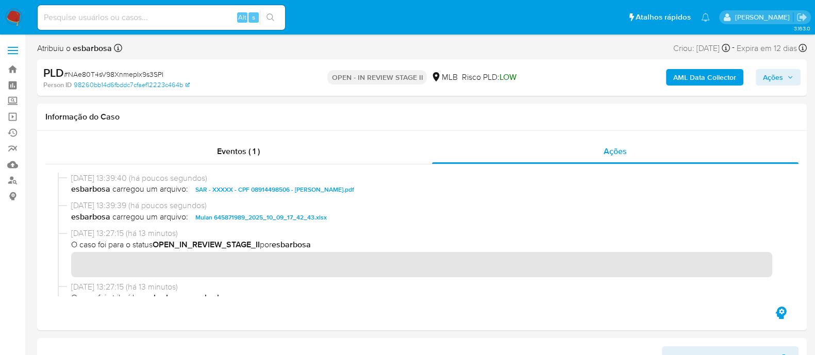
drag, startPoint x: 769, startPoint y: 78, endPoint x: 762, endPoint y: 81, distance: 7.9
click at [769, 78] on span "Ações" at bounding box center [773, 77] width 20 height 17
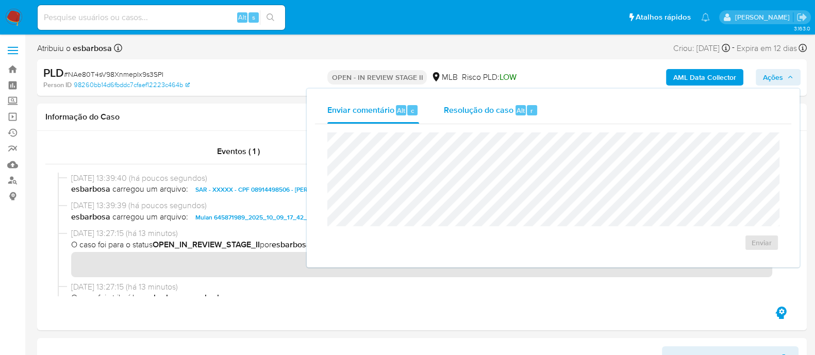
drag, startPoint x: 490, startPoint y: 113, endPoint x: 486, endPoint y: 125, distance: 12.4
click at [489, 114] on span "Resolução do caso" at bounding box center [479, 110] width 70 height 12
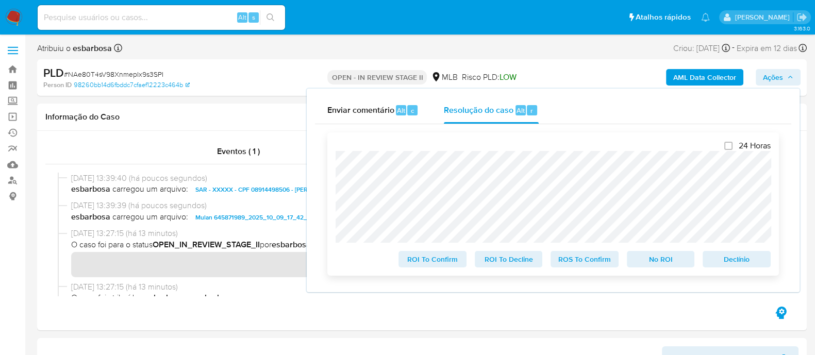
click at [574, 259] on span "ROS To Confirm" at bounding box center [585, 259] width 54 height 14
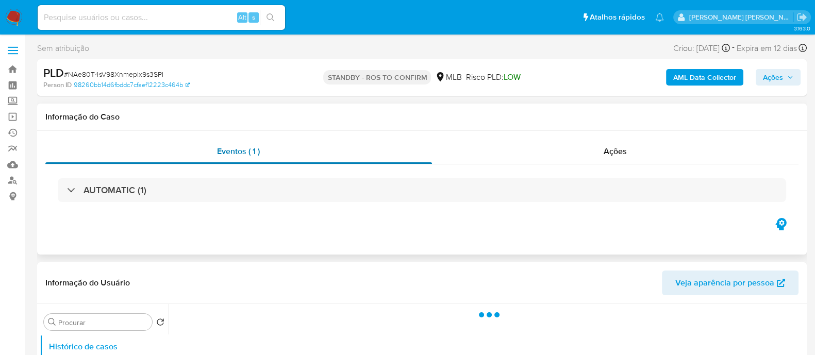
select select "10"
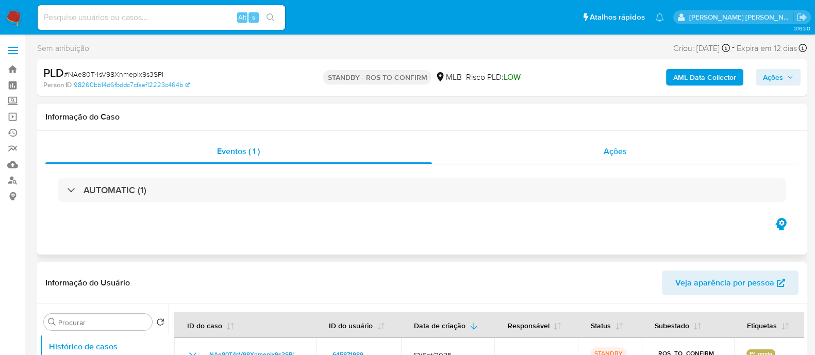
click at [531, 157] on div "Ações" at bounding box center [615, 151] width 367 height 25
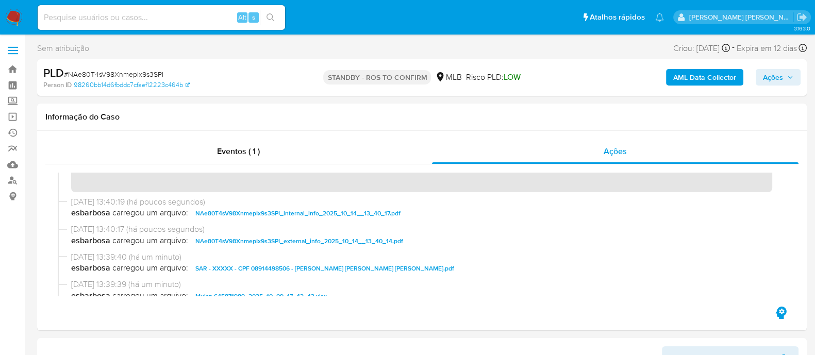
scroll to position [64, 0]
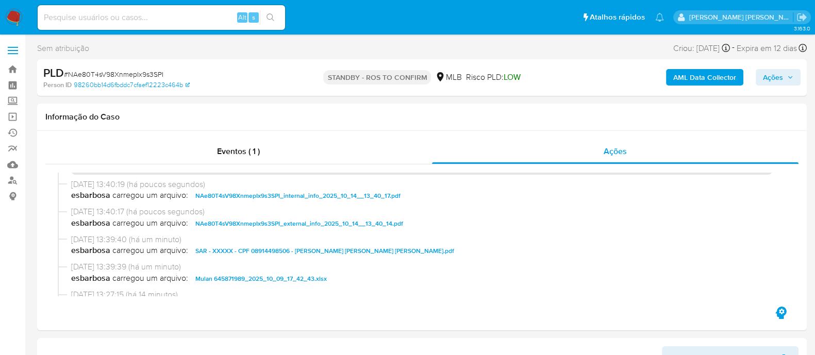
click at [132, 76] on span "# NAe80T4sV98XnmepIx9s3SPI" at bounding box center [114, 74] width 100 height 10
copy span "NAe80T4sV98XnmepIx9s3SPI"
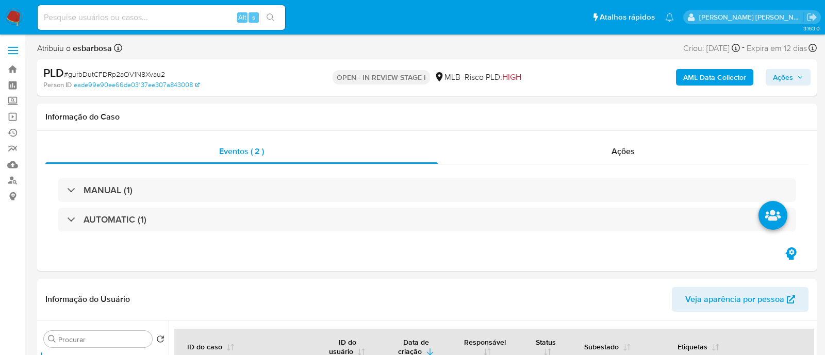
select select "10"
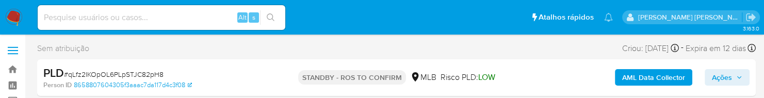
select select "10"
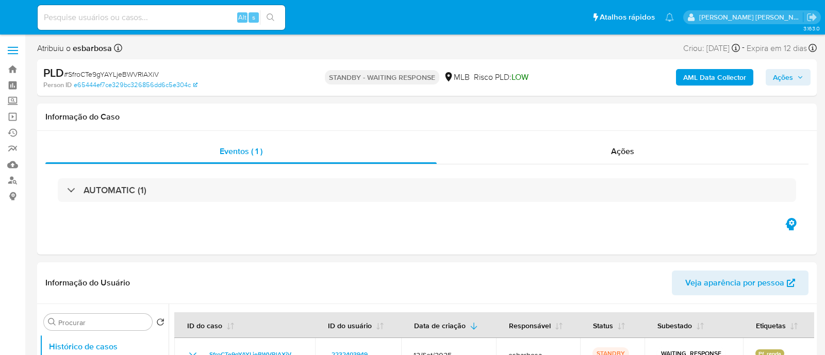
select select "10"
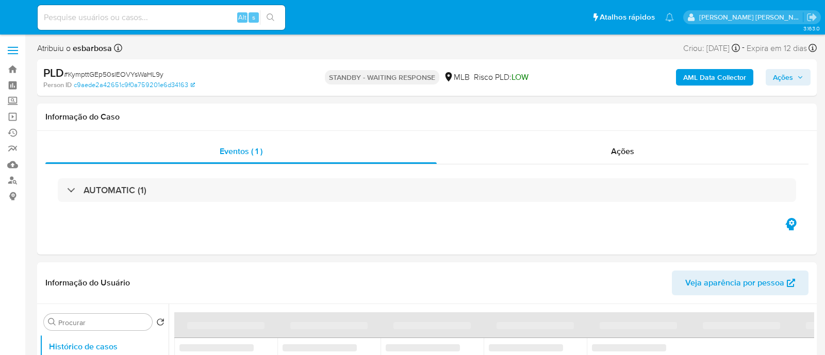
select select "10"
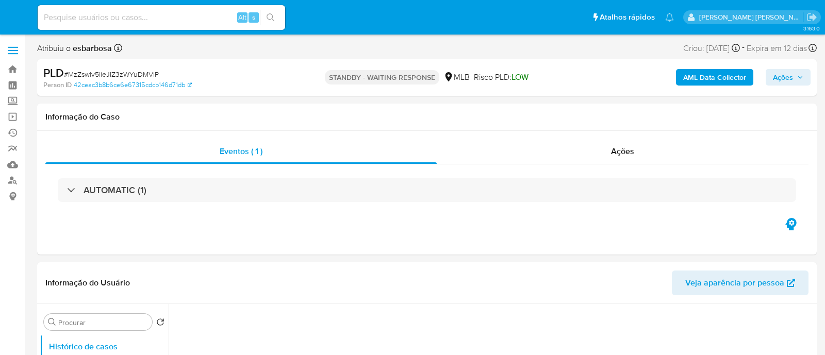
select select "10"
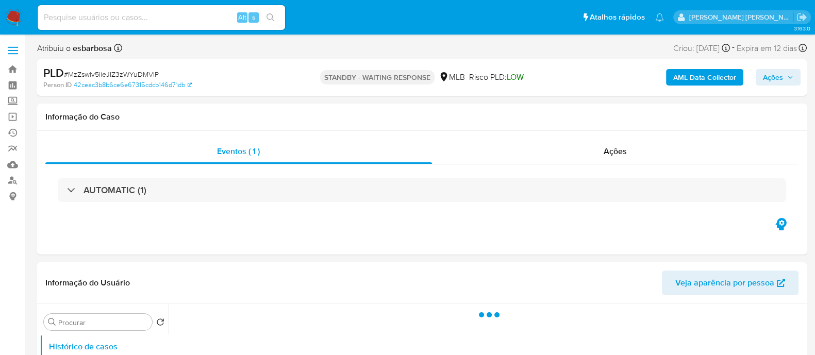
select select "10"
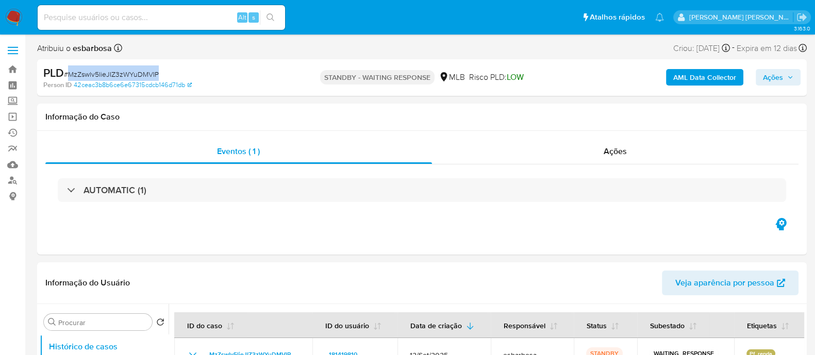
drag, startPoint x: 163, startPoint y: 73, endPoint x: 69, endPoint y: 73, distance: 93.9
click at [69, 73] on div "PLD # MzZswlv5lieJIZ3zWYuDMVIP" at bounding box center [167, 72] width 249 height 15
copy span "MzZswlv5lieJIZ3zWYuDMVIP"
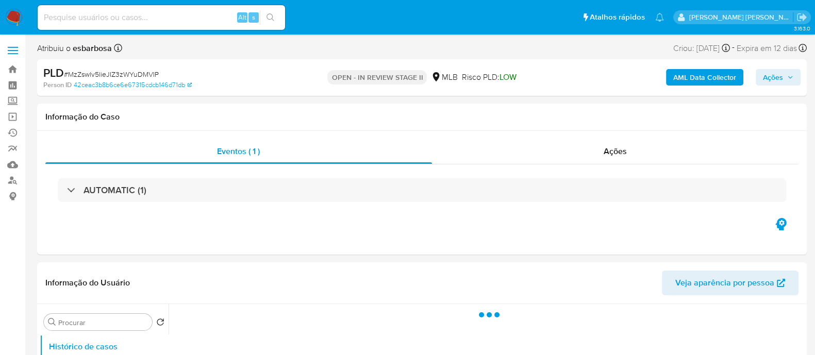
select select "10"
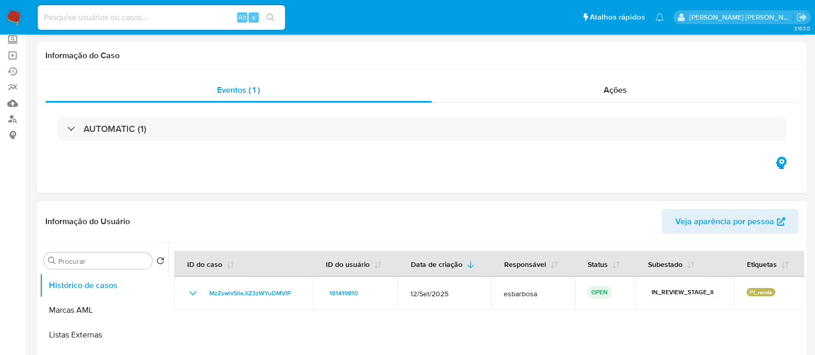
scroll to position [193, 0]
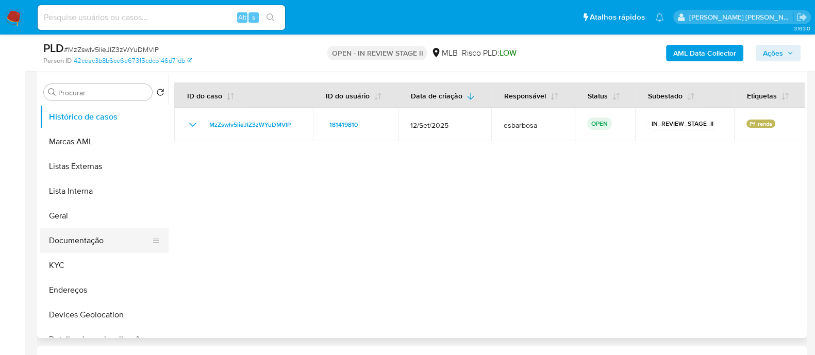
click at [72, 251] on button "Documentação" at bounding box center [100, 240] width 121 height 25
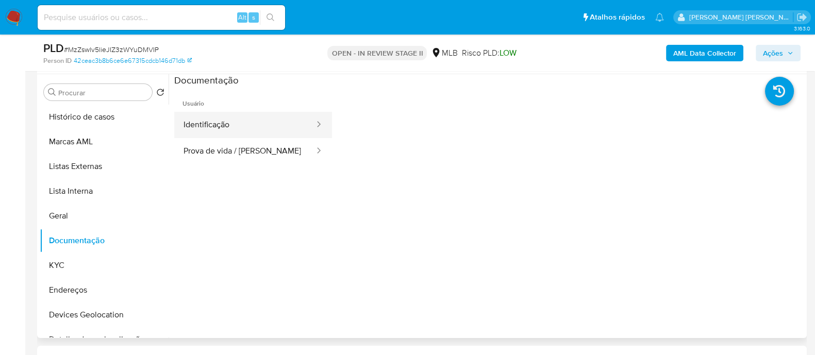
click at [288, 129] on button "Identificação" at bounding box center [244, 125] width 141 height 26
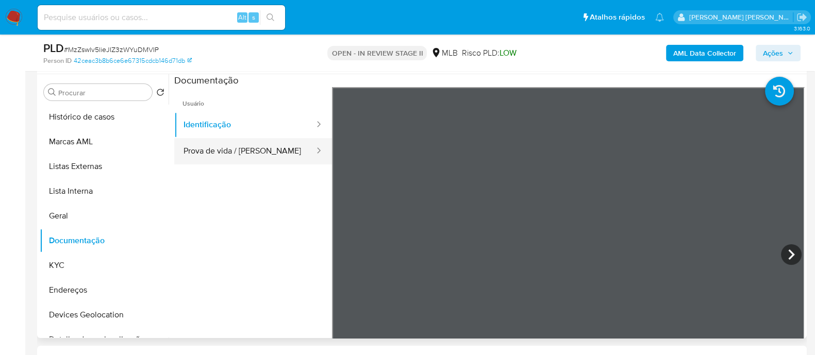
click at [232, 152] on button "Prova de vida / Selfie" at bounding box center [244, 151] width 141 height 26
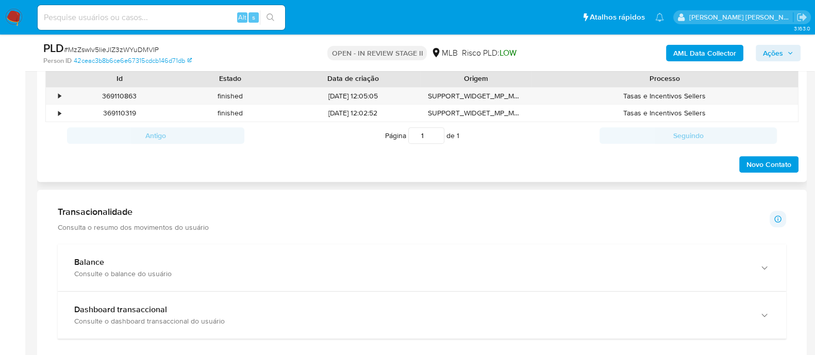
scroll to position [451, 0]
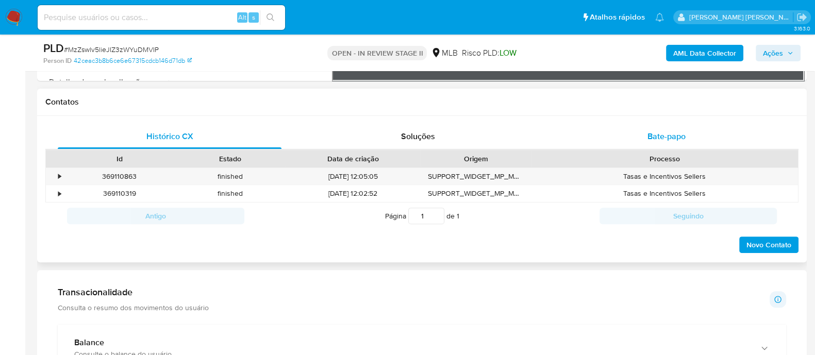
click at [660, 137] on span "Bate-papo" at bounding box center [667, 136] width 38 height 12
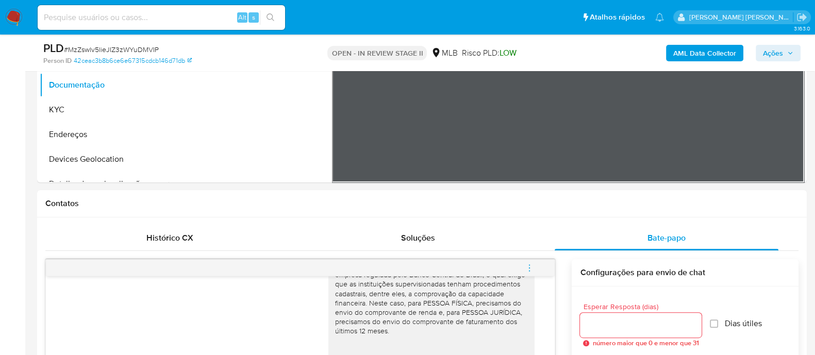
scroll to position [257, 0]
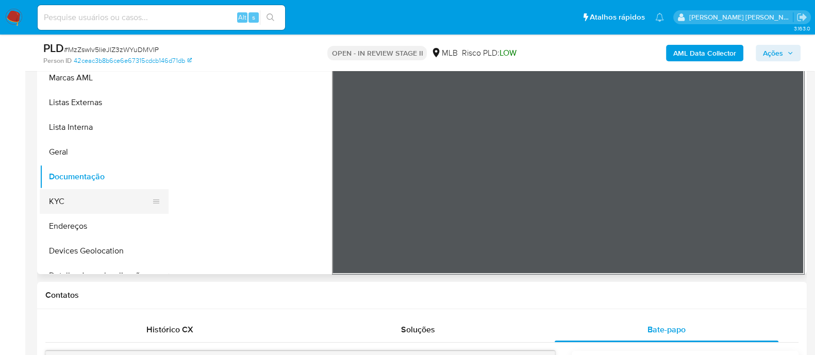
click at [65, 201] on button "KYC" at bounding box center [100, 201] width 121 height 25
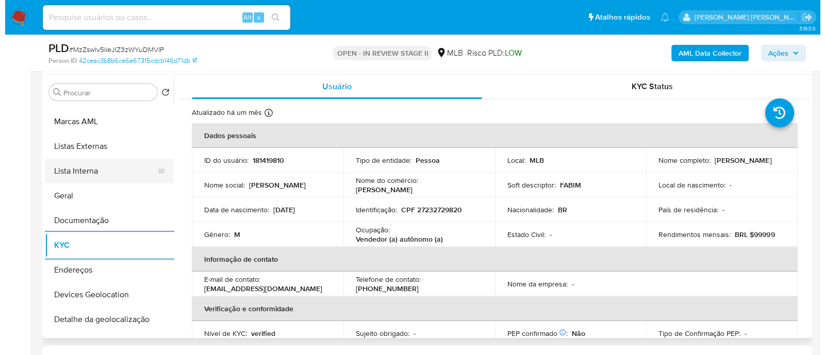
scroll to position [0, 0]
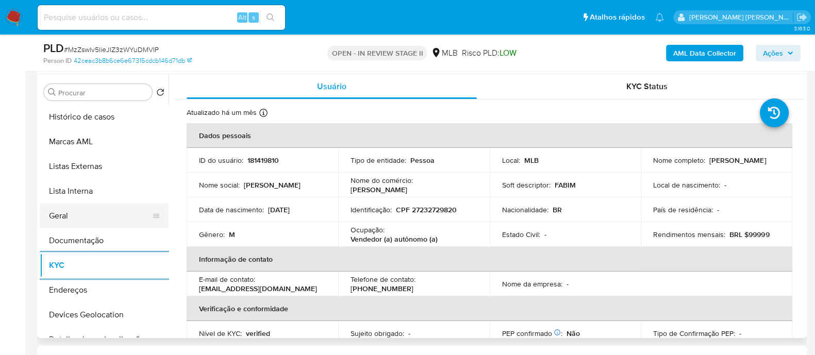
click at [78, 217] on button "Geral" at bounding box center [100, 216] width 121 height 25
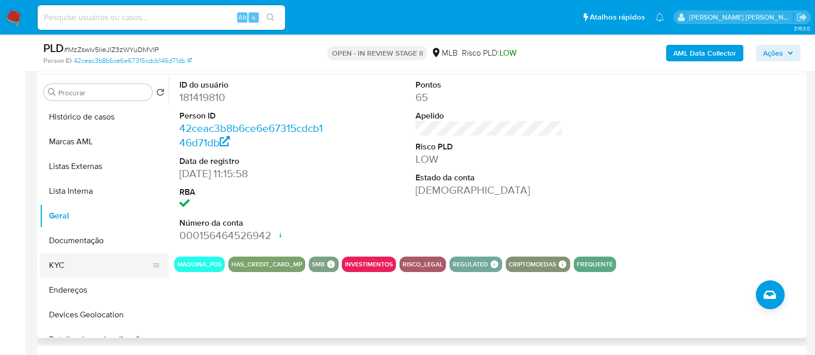
click at [63, 260] on button "KYC" at bounding box center [100, 265] width 121 height 25
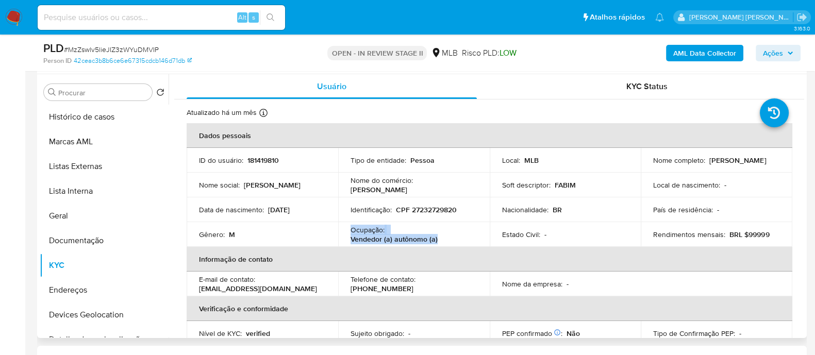
drag, startPoint x: 445, startPoint y: 240, endPoint x: 351, endPoint y: 233, distance: 94.1
click at [351, 233] on div "Ocupação : Vendedor (a) autônomo (a)" at bounding box center [414, 234] width 127 height 19
copy div "Ocupação : Vendedor (a) autônomo (a)"
click at [686, 50] on b "AML Data Collector" at bounding box center [705, 53] width 63 height 17
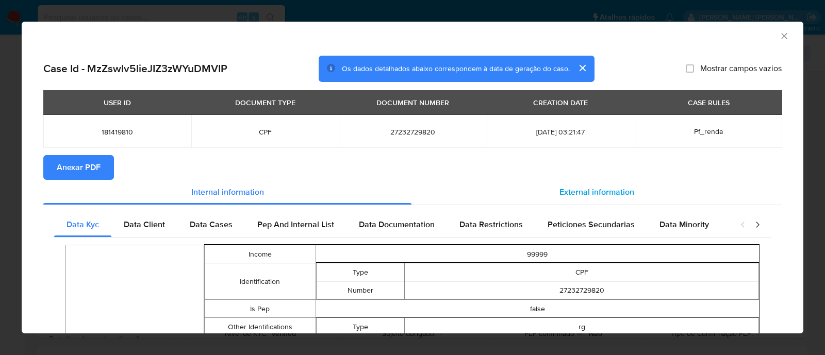
click at [579, 187] on span "External information" at bounding box center [597, 192] width 75 height 12
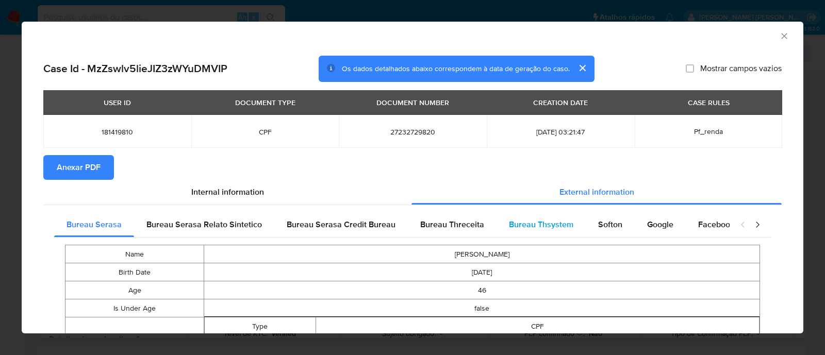
click at [521, 220] on span "Bureau Thsystem" at bounding box center [541, 225] width 64 height 12
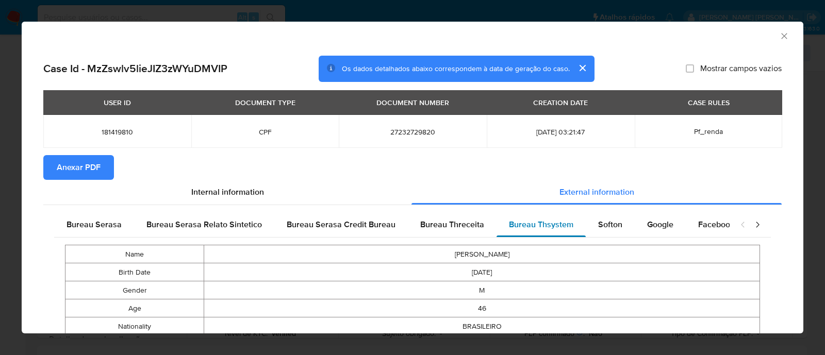
scroll to position [62, 0]
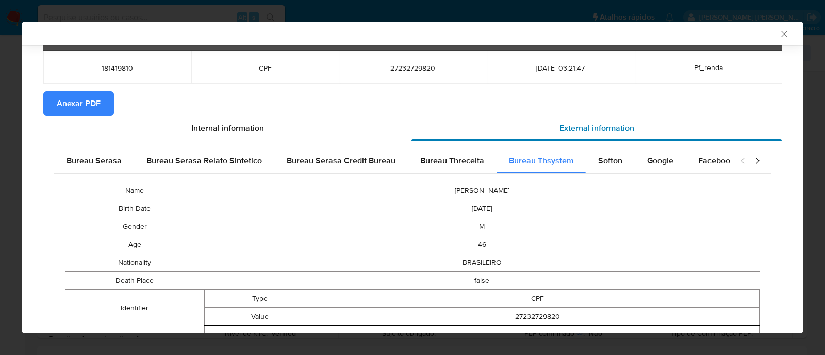
click at [574, 125] on span "External information" at bounding box center [597, 128] width 75 height 12
click at [553, 170] on div "Bureau Thsystem" at bounding box center [541, 161] width 89 height 25
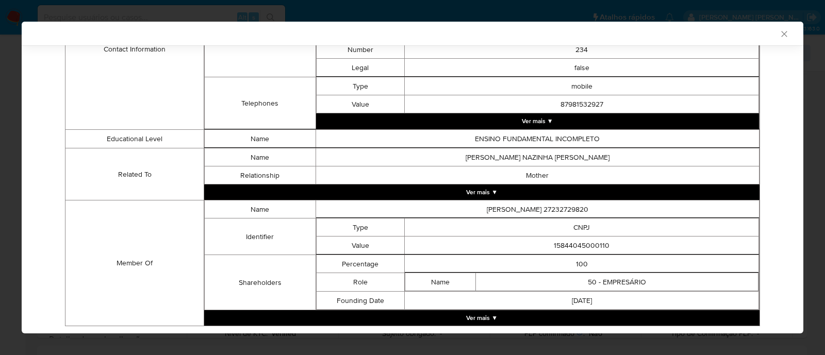
scroll to position [524, 0]
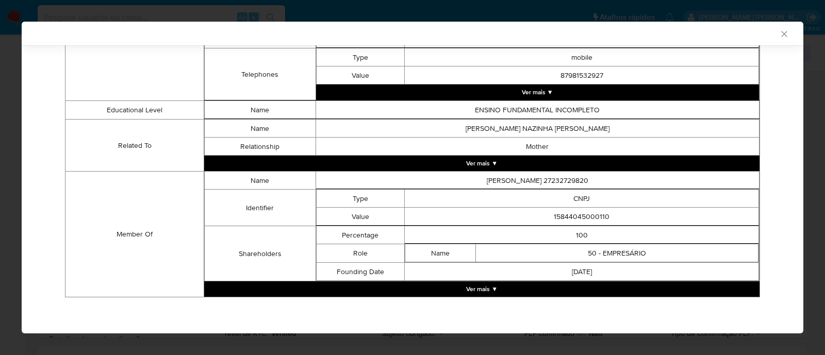
click at [580, 215] on td "15844045000110" at bounding box center [582, 217] width 354 height 18
copy td "15844045000110"
click at [473, 289] on button "Ver mais ▼" at bounding box center [481, 289] width 555 height 15
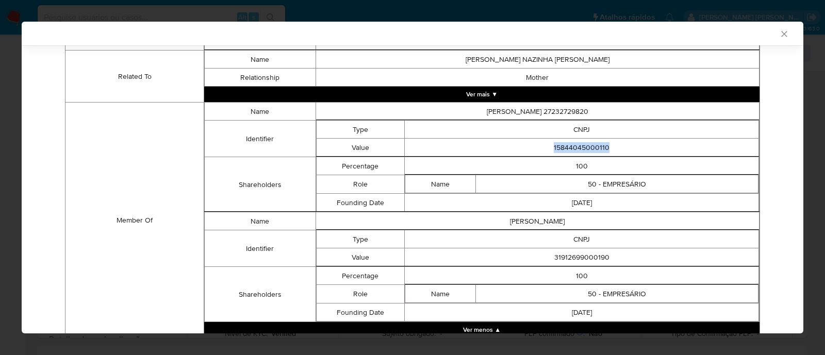
scroll to position [636, 0]
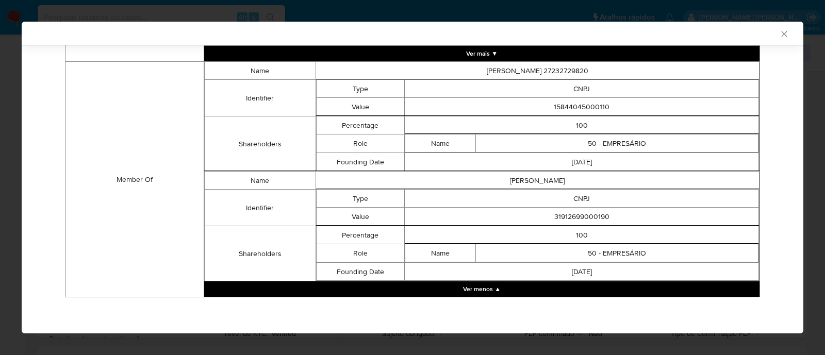
click at [572, 212] on td "31912699000190" at bounding box center [582, 217] width 354 height 18
copy td "31912699000190"
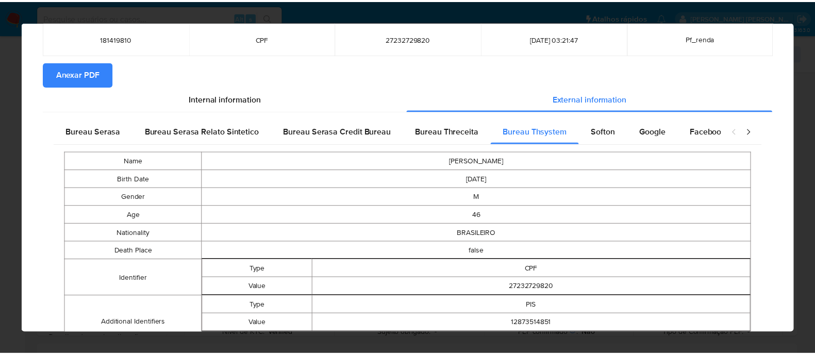
scroll to position [0, 0]
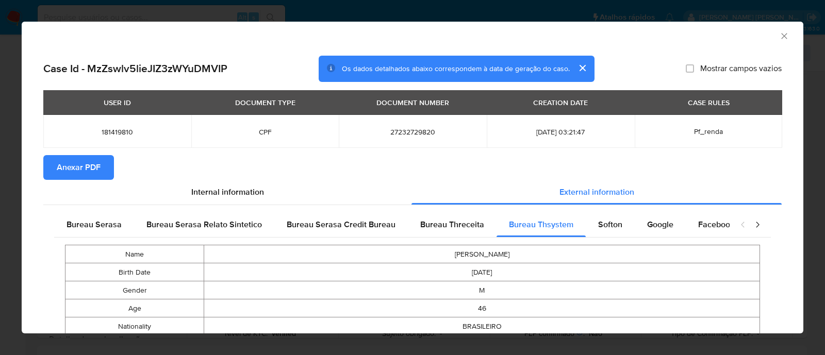
click at [72, 169] on span "Anexar PDF" at bounding box center [79, 167] width 44 height 23
click at [779, 37] on icon "Fechar a janela" at bounding box center [784, 36] width 10 height 10
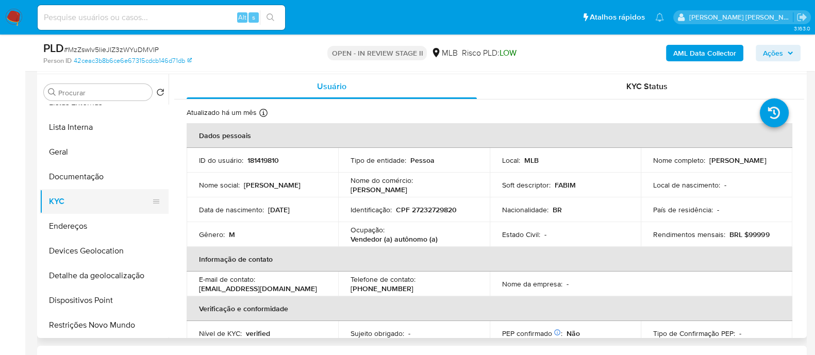
scroll to position [128, 0]
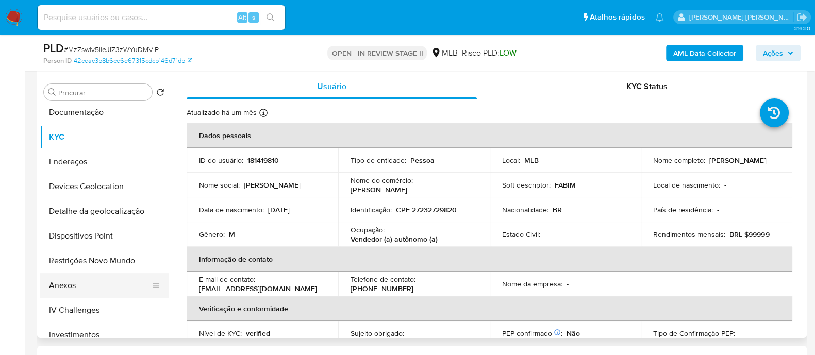
click at [74, 282] on button "Anexos" at bounding box center [100, 285] width 121 height 25
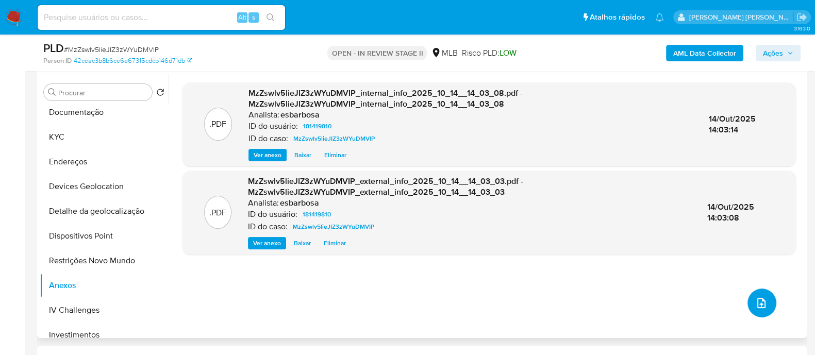
click at [764, 302] on button "upload-file" at bounding box center [762, 303] width 29 height 29
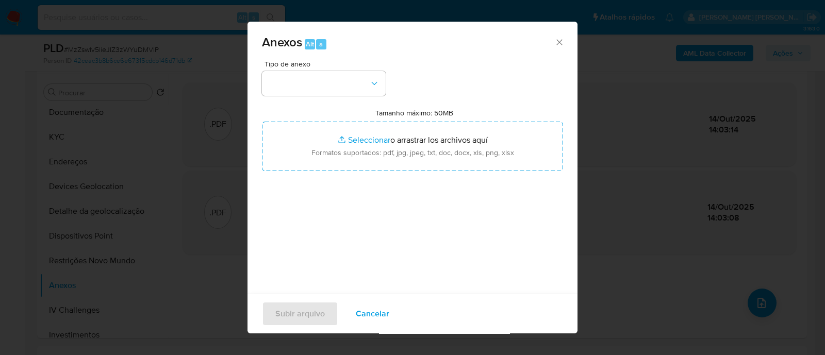
click at [641, 56] on div "Anexos Alt a Tipo de anexo Tamanho máximo: 50MB Seleccionar archivos Selecciona…" at bounding box center [412, 177] width 825 height 355
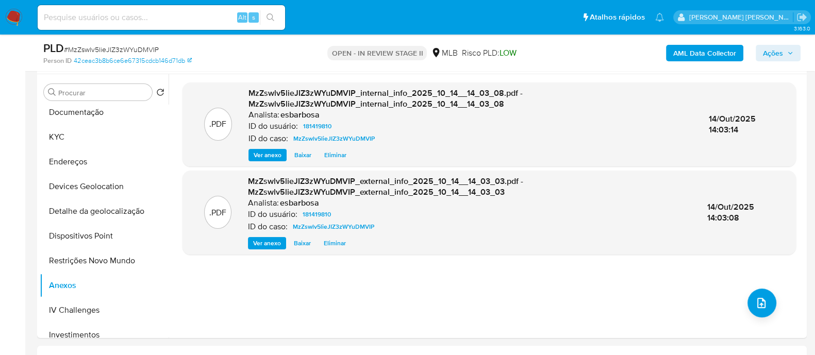
click at [767, 51] on span "Ações" at bounding box center [773, 53] width 20 height 17
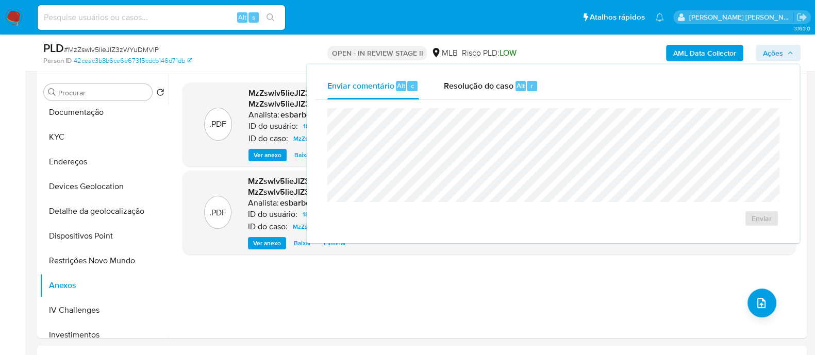
drag, startPoint x: 488, startPoint y: 84, endPoint x: 493, endPoint y: 104, distance: 20.6
click at [488, 87] on span "Resolução do caso" at bounding box center [479, 85] width 70 height 12
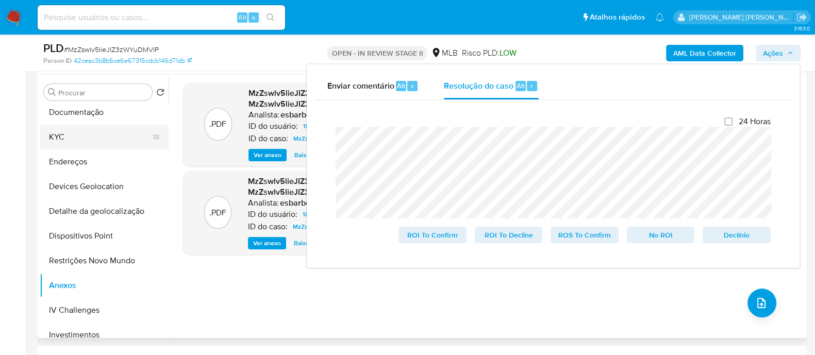
click at [76, 139] on button "KYC" at bounding box center [100, 137] width 121 height 25
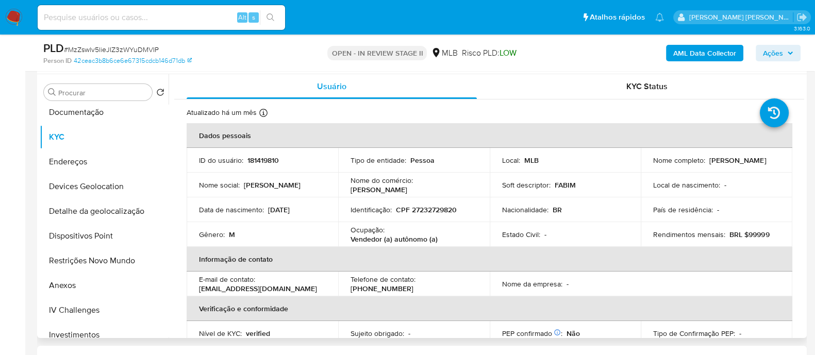
drag, startPoint x: 765, startPoint y: 162, endPoint x: 707, endPoint y: 162, distance: 58.8
click at [707, 162] on div "Nome completo : Fabio Inacio Leite" at bounding box center [716, 160] width 127 height 9
copy p "Fabio Inacio Leite"
click at [83, 260] on button "Restrições Novo Mundo" at bounding box center [100, 261] width 121 height 25
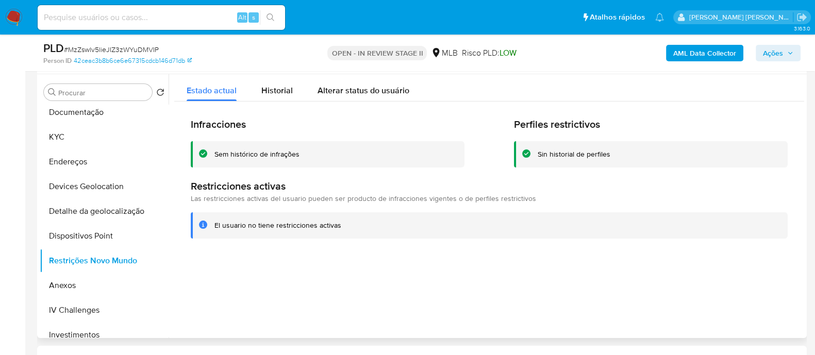
click at [246, 148] on div "Sem histórico de infrações" at bounding box center [328, 154] width 274 height 26
click at [246, 149] on div "Sem histórico de infrações" at bounding box center [328, 154] width 274 height 26
click at [308, 279] on div at bounding box center [487, 206] width 636 height 264
click at [97, 154] on button "Endereços" at bounding box center [100, 162] width 121 height 25
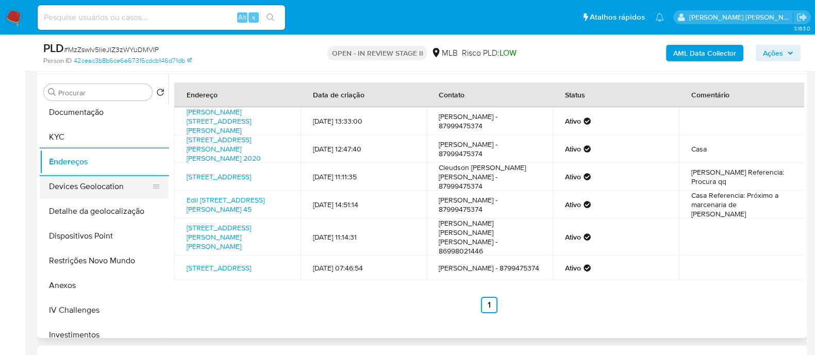
click at [104, 179] on button "Devices Geolocation" at bounding box center [100, 186] width 121 height 25
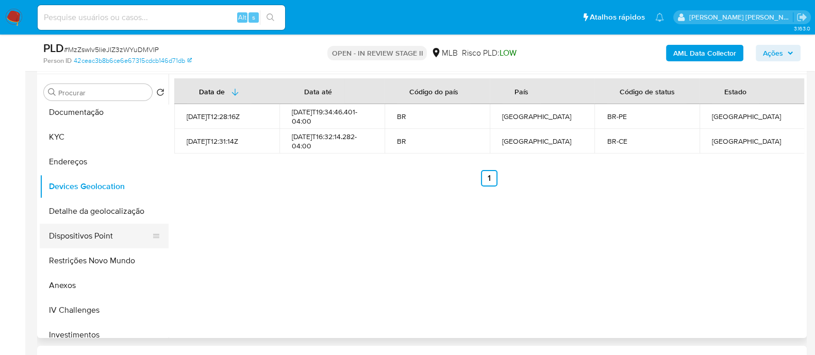
click at [97, 236] on button "Dispositivos Point" at bounding box center [100, 236] width 121 height 25
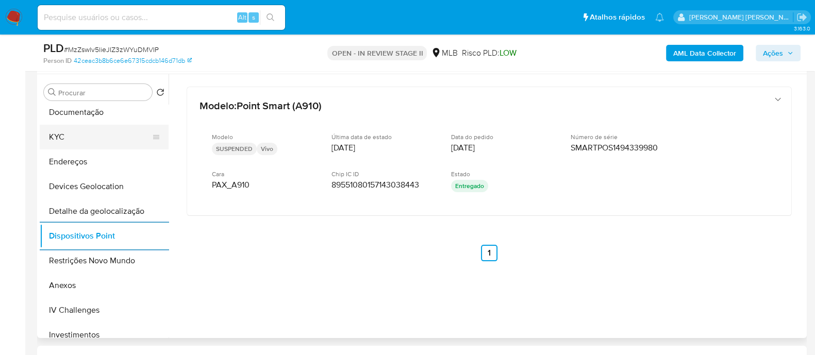
click at [101, 137] on button "KYC" at bounding box center [100, 137] width 121 height 25
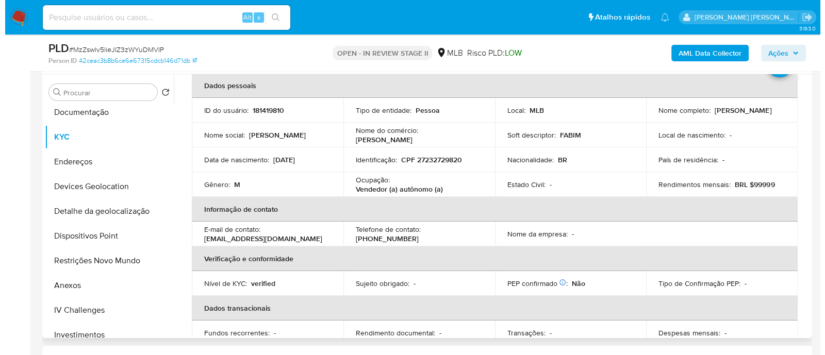
scroll to position [0, 0]
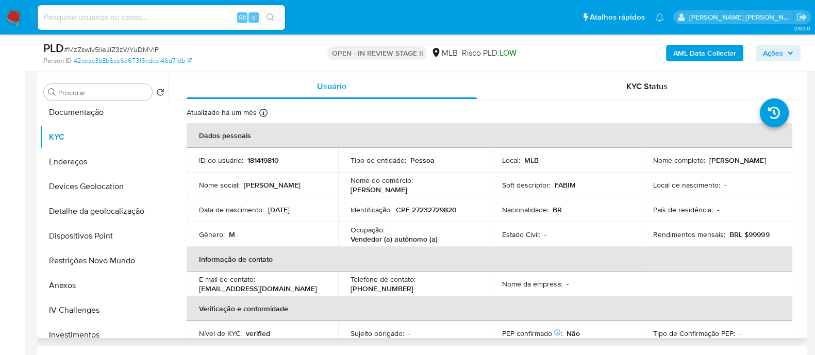
click at [445, 212] on p "CPF 27232729820" at bounding box center [426, 209] width 61 height 9
copy p "27232729820"
click at [57, 285] on button "Anexos" at bounding box center [100, 285] width 121 height 25
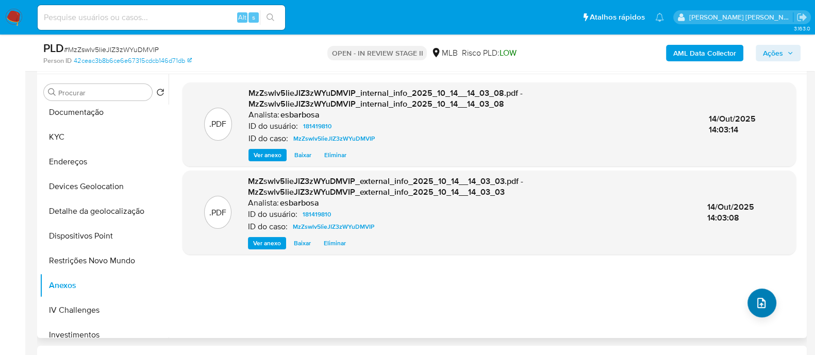
click at [759, 301] on icon "upload-file" at bounding box center [762, 303] width 12 height 12
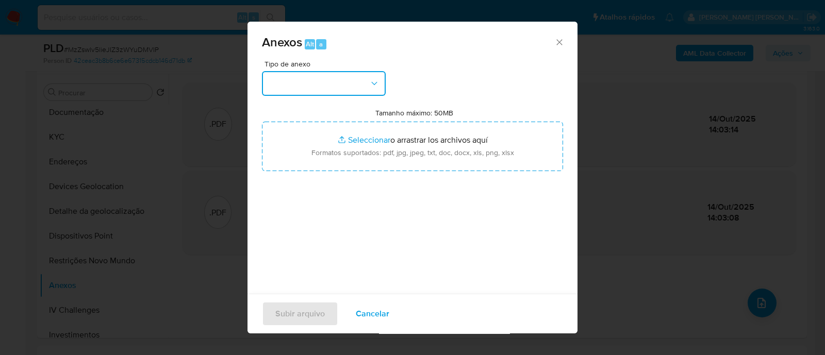
click at [342, 79] on button "button" at bounding box center [324, 83] width 124 height 25
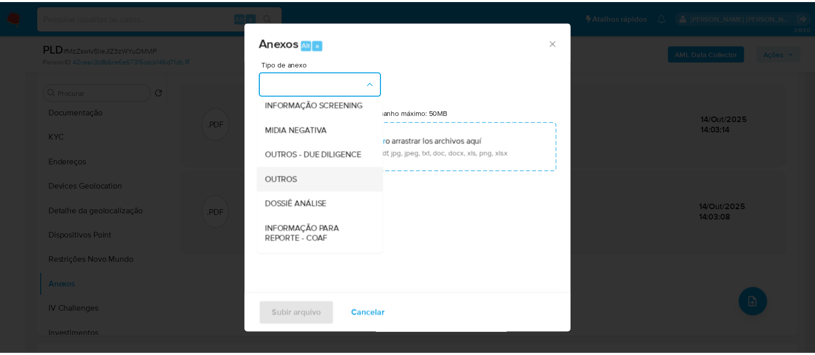
scroll to position [159, 0]
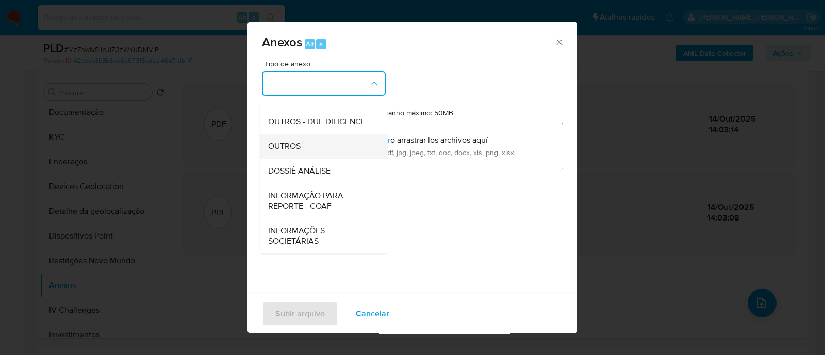
click at [291, 153] on div "OUTROS" at bounding box center [320, 146] width 105 height 25
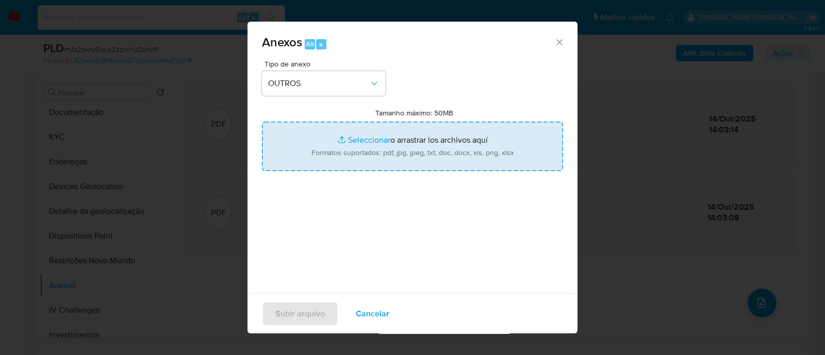
click at [358, 139] on input "Tamanho máximo: 50MB Seleccionar archivos" at bounding box center [412, 147] width 301 height 50
type input "C:\fakepath\Mulan 181419810_2025_10_09_17_39_44.xlsx"
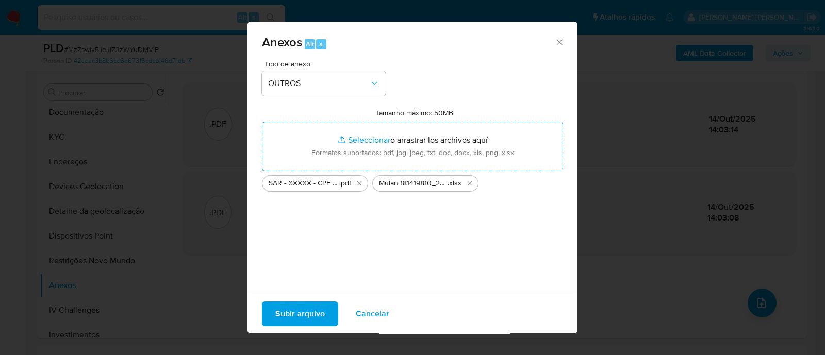
click at [290, 318] on span "Subir arquivo" at bounding box center [300, 314] width 50 height 23
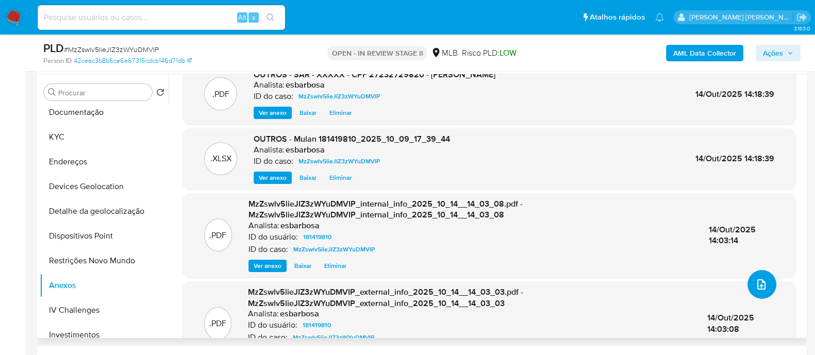
scroll to position [0, 0]
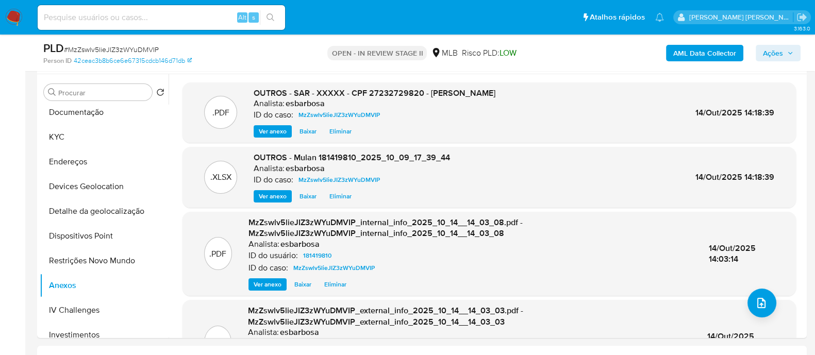
click at [774, 56] on span "Ações" at bounding box center [773, 53] width 20 height 17
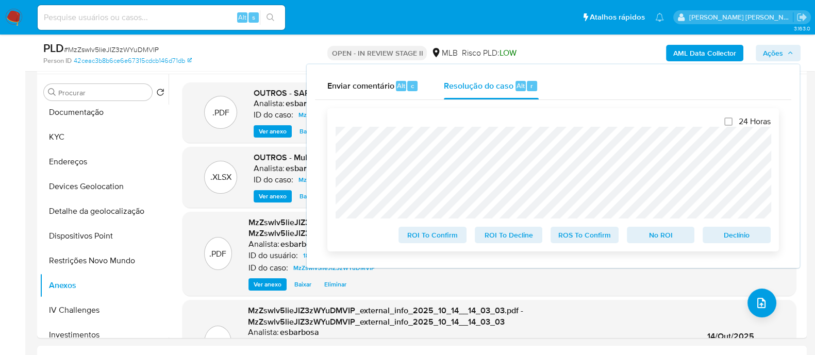
click at [589, 236] on span "ROS To Confirm" at bounding box center [585, 235] width 54 height 14
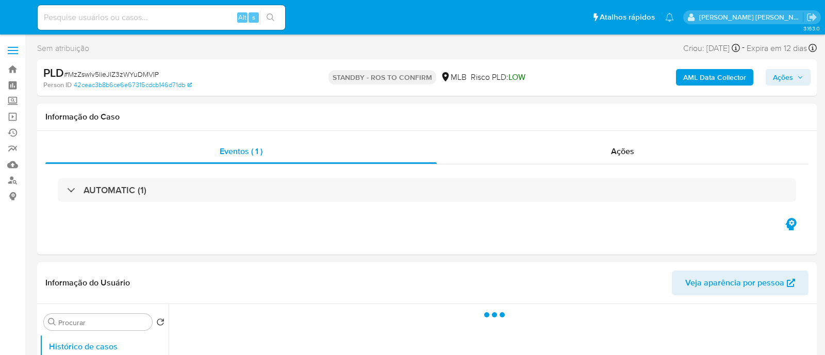
select select "10"
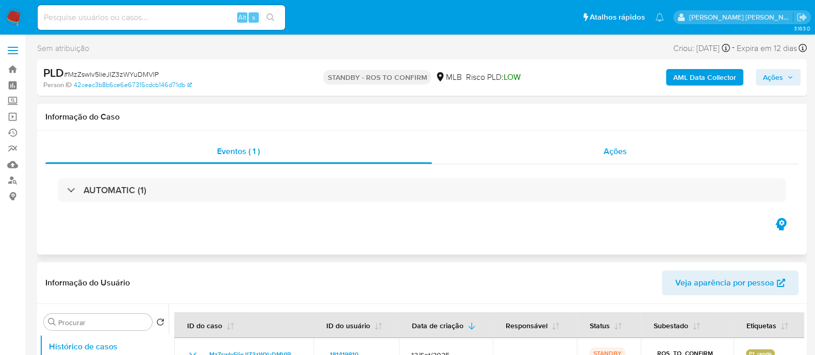
click at [506, 158] on div "Ações" at bounding box center [615, 151] width 367 height 25
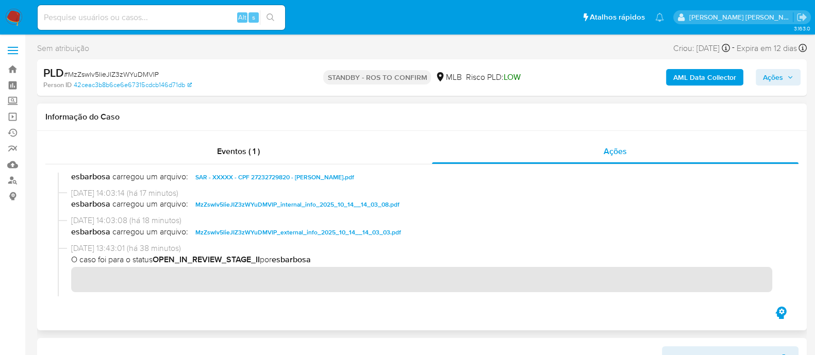
scroll to position [128, 0]
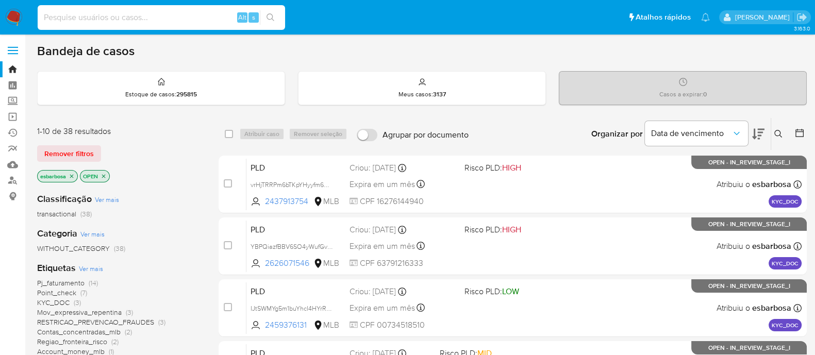
click at [171, 23] on input at bounding box center [162, 17] width 248 height 13
paste input "MzZswlv5lieJIZ3zWYuDMVIP"
type input "MzZswlv5lieJIZ3zWYuDMVIP"
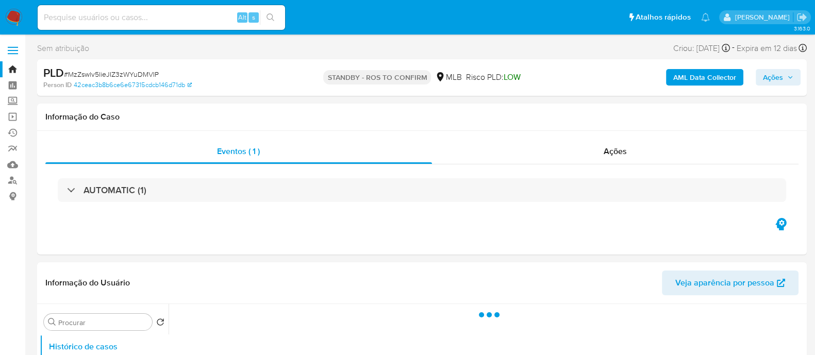
select select "10"
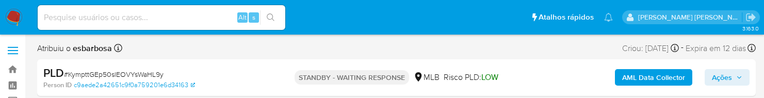
select select "10"
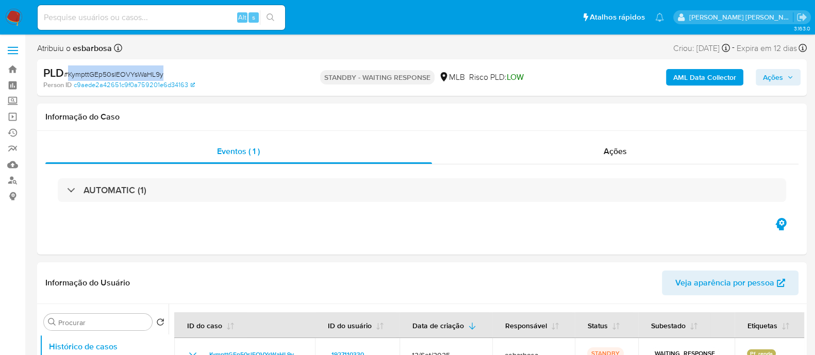
drag, startPoint x: 167, startPoint y: 74, endPoint x: 69, endPoint y: 78, distance: 97.6
click at [69, 78] on div "PLD # KympttGEp50slEOVYsWaHL9y" at bounding box center [167, 72] width 249 height 15
copy span "KympttGEp50slEOVYsWaHL9y"
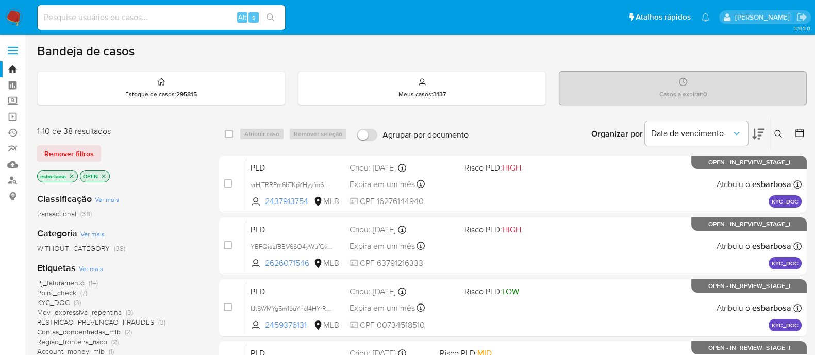
click at [776, 132] on icon at bounding box center [779, 134] width 8 height 8
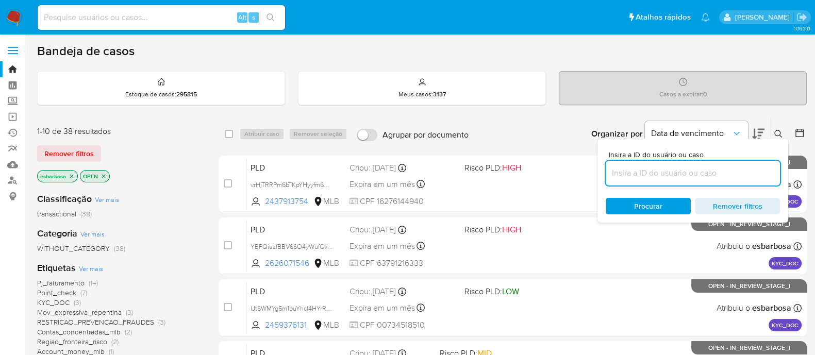
click at [639, 173] on input at bounding box center [693, 173] width 174 height 13
type input "KympttGEp50slEOVYsWaHL9y"
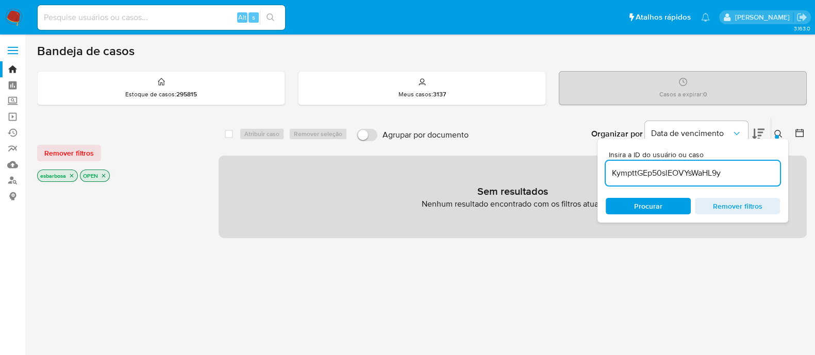
click at [105, 174] on icon "close-filter" at bounding box center [104, 176] width 4 height 4
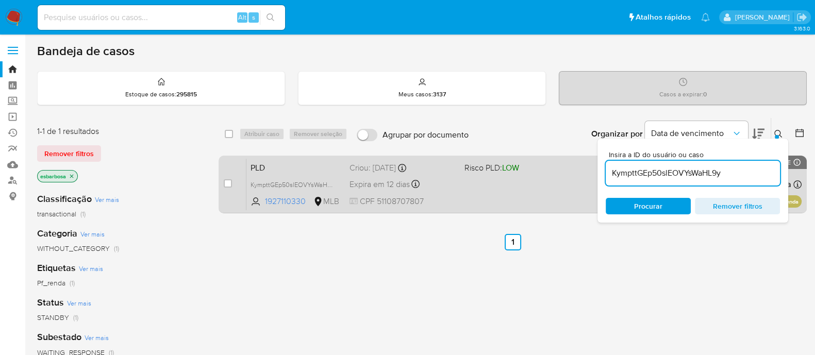
click at [232, 181] on div "case-item-checkbox Incapaz de atribuir o caso" at bounding box center [235, 184] width 23 height 52
click at [227, 182] on input "checkbox" at bounding box center [228, 183] width 8 height 8
checkbox input "true"
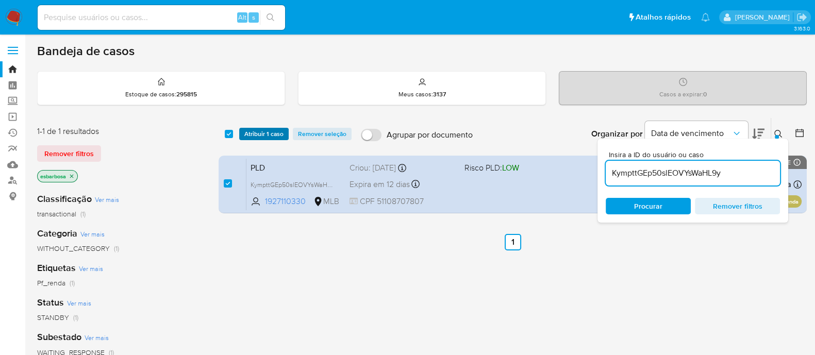
click at [268, 132] on span "Atribuir 1 caso" at bounding box center [263, 134] width 39 height 10
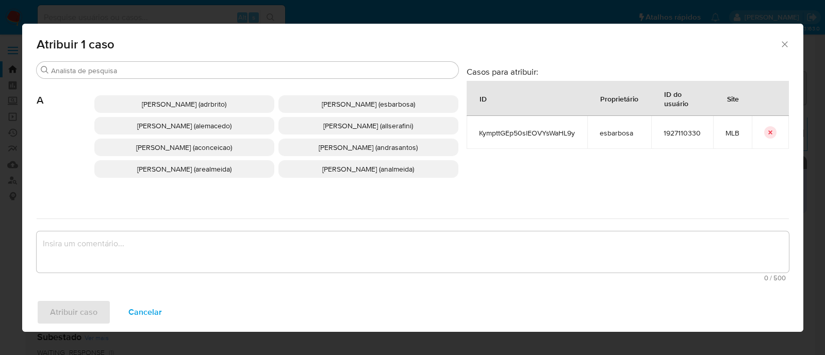
click at [247, 243] on textarea "assign-modal" at bounding box center [413, 252] width 752 height 41
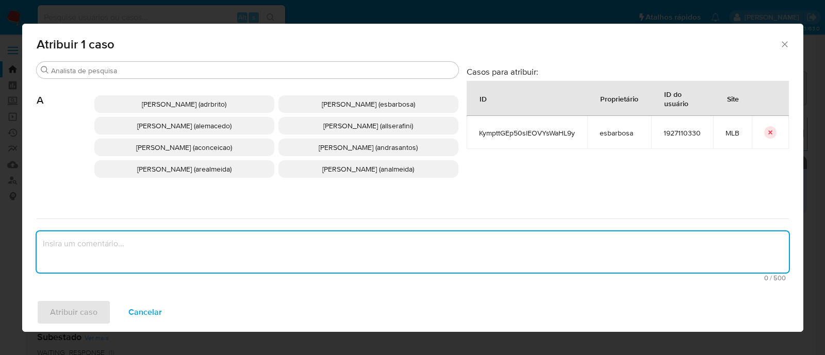
paste textarea "KympttGEp50slEOVYsWaHL9y"
type textarea "KympttGEp50slEOVYsWaHL9y"
click at [329, 105] on span "Alessandra Da Silva Barbosa (esbarbosa)" at bounding box center [368, 104] width 93 height 10
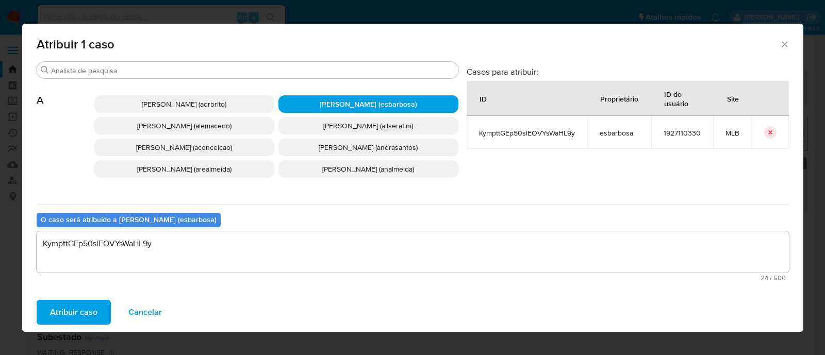
click at [87, 305] on span "Atribuir caso" at bounding box center [73, 312] width 47 height 23
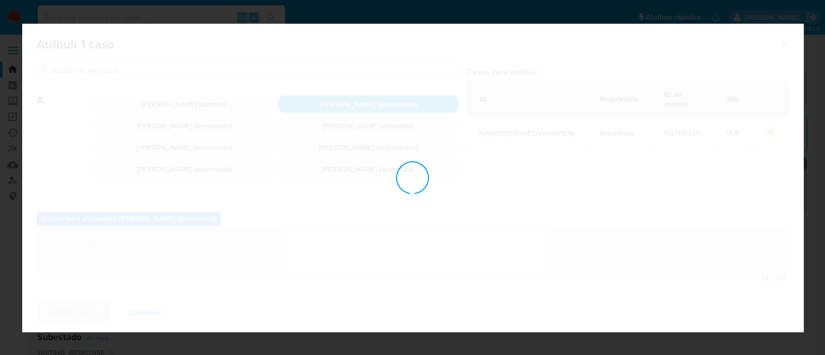
checkbox input "false"
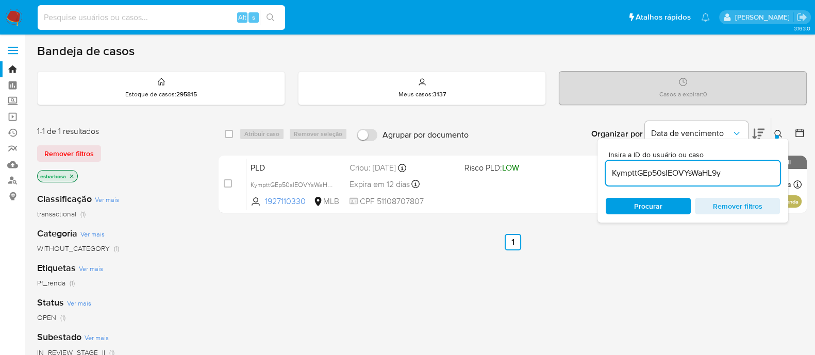
click at [208, 18] on input at bounding box center [162, 17] width 248 height 13
paste input "1068597964"
type input "1068597964"
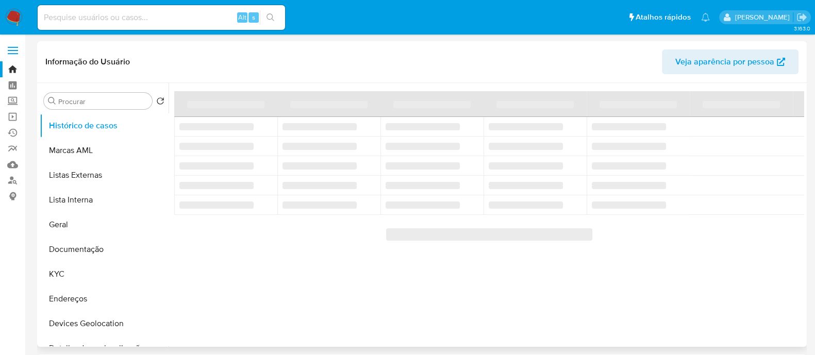
select select "10"
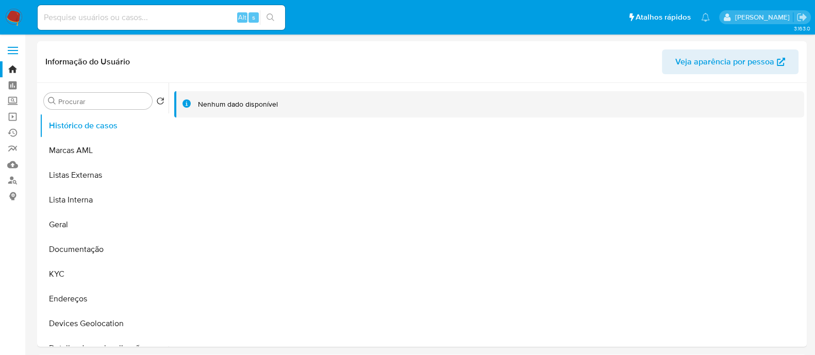
click at [139, 16] on input at bounding box center [162, 17] width 248 height 13
paste input "1068597964"
type input "1068597964"
click at [15, 182] on link "Localizador de pessoas" at bounding box center [61, 181] width 123 height 16
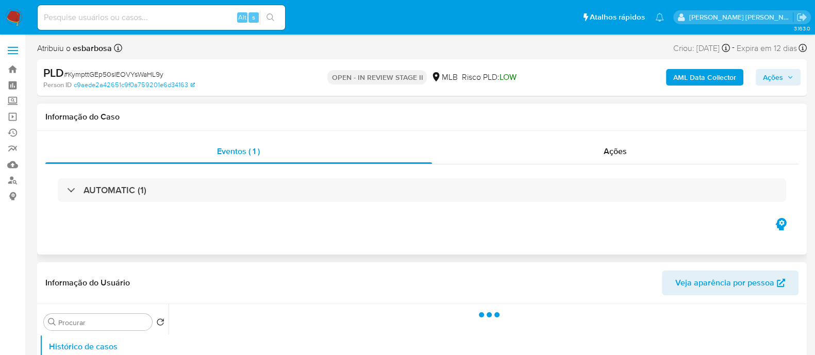
select select "10"
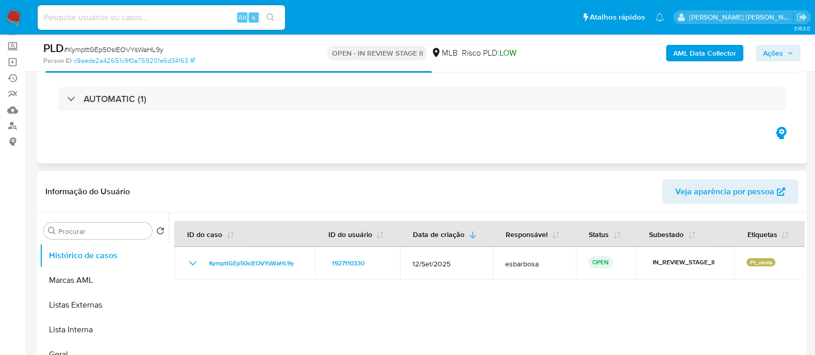
scroll to position [128, 0]
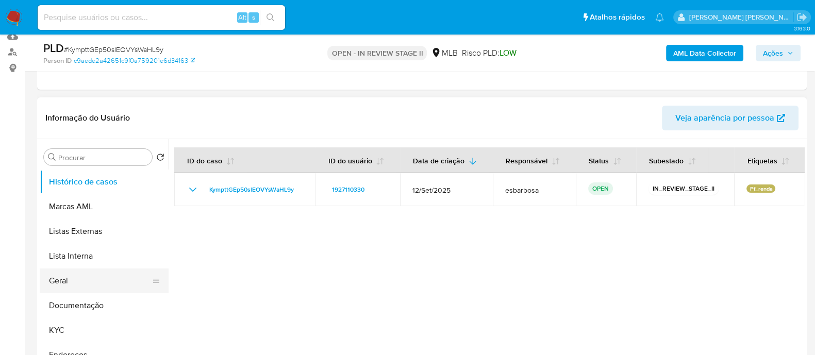
click at [67, 284] on button "Geral" at bounding box center [100, 281] width 121 height 25
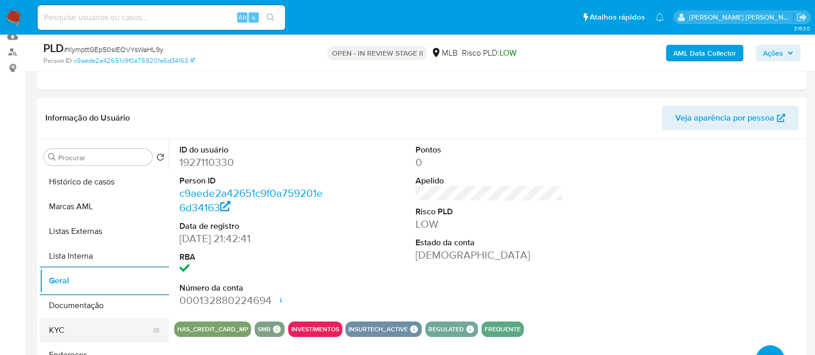
click at [90, 326] on button "KYC" at bounding box center [100, 330] width 121 height 25
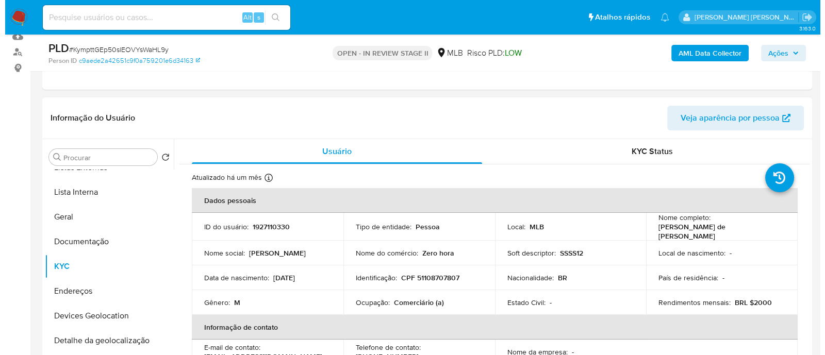
scroll to position [193, 0]
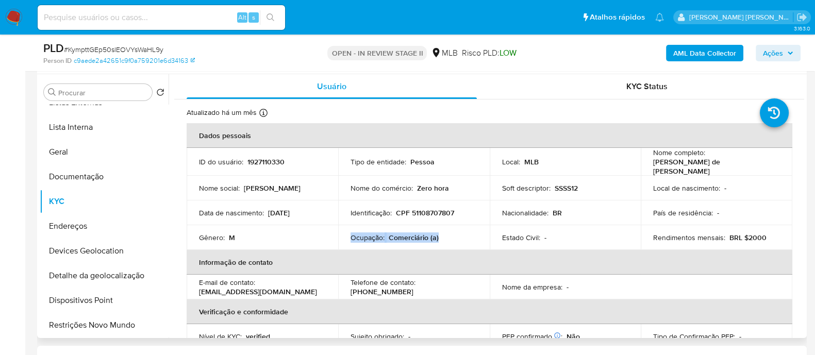
drag, startPoint x: 410, startPoint y: 229, endPoint x: 348, endPoint y: 236, distance: 62.3
click at [348, 236] on td "Ocupação : Comerciário (a)" at bounding box center [414, 237] width 152 height 25
copy div "Ocupação : Comerciário (a)"
click at [696, 49] on b "AML Data Collector" at bounding box center [705, 53] width 63 height 17
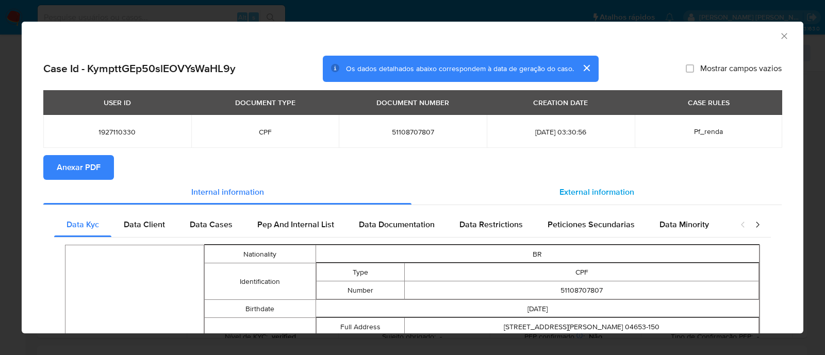
click at [574, 191] on span "External information" at bounding box center [597, 192] width 75 height 12
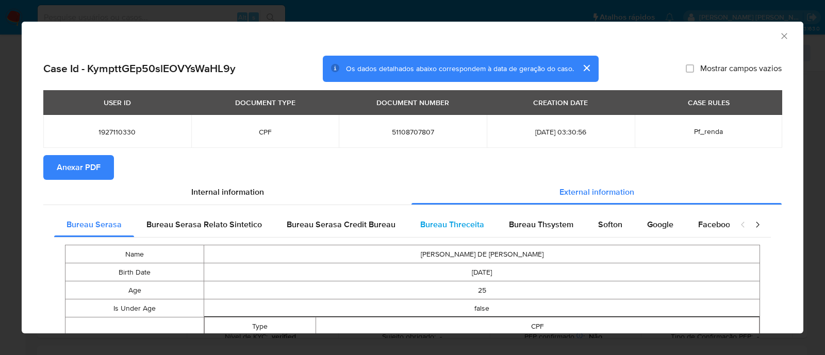
click at [467, 224] on span "Bureau Threceita" at bounding box center [452, 225] width 64 height 12
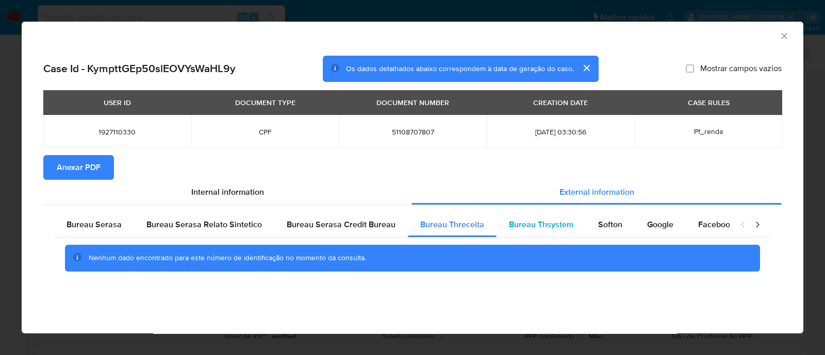
click at [543, 218] on div "Bureau Thsystem" at bounding box center [541, 224] width 89 height 25
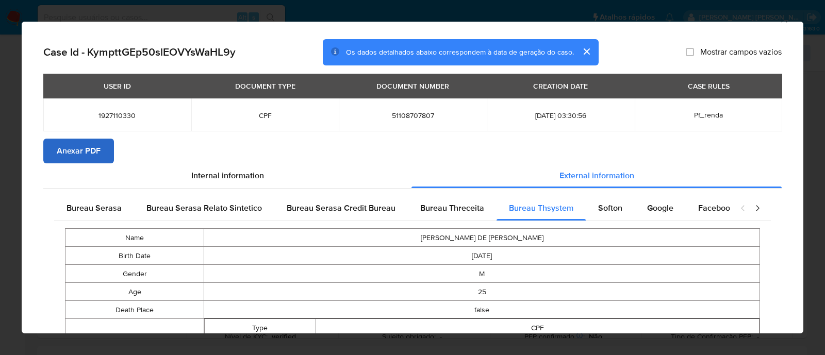
scroll to position [0, 0]
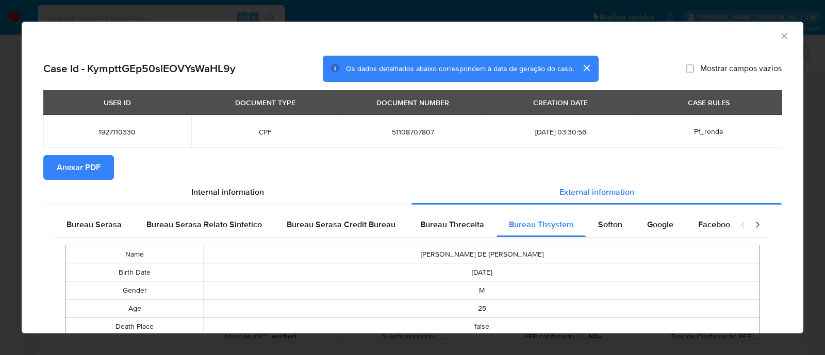
click at [84, 159] on span "Anexar PDF" at bounding box center [79, 167] width 44 height 23
click at [781, 36] on icon "Fechar a janela" at bounding box center [784, 36] width 6 height 6
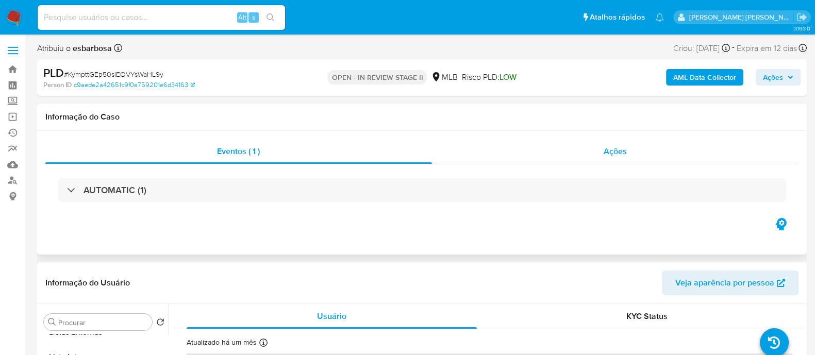
click at [547, 157] on div "Ações" at bounding box center [615, 151] width 367 height 25
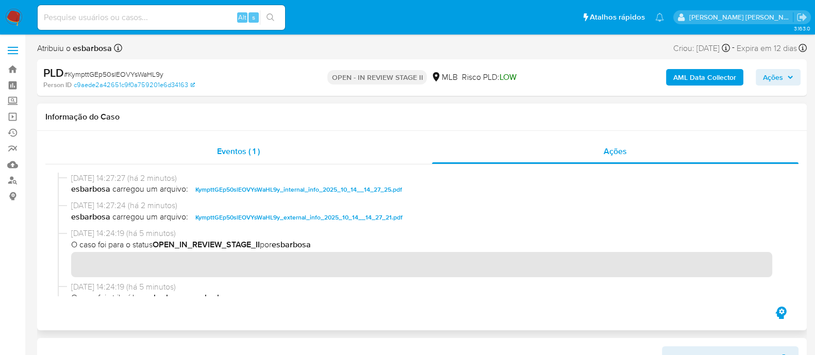
click at [359, 147] on div "Eventos ( 1 )" at bounding box center [238, 151] width 387 height 25
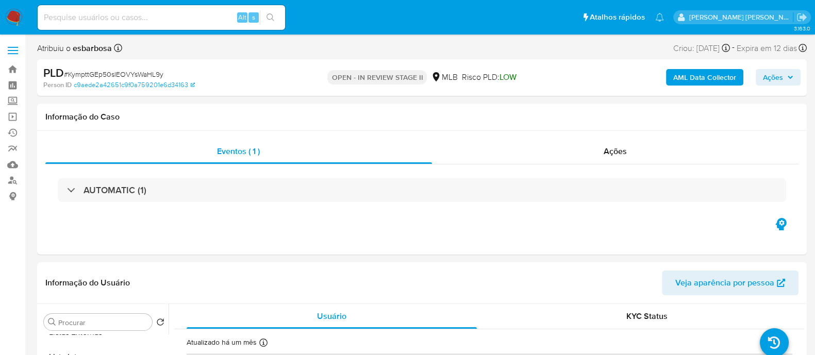
click at [121, 71] on span "# KympttGEp50slEOVYsWaHL9y" at bounding box center [114, 74] width 100 height 10
copy span "KympttGEp50slEOVYsWaHL9y"
click at [771, 82] on span "Ações" at bounding box center [773, 77] width 20 height 17
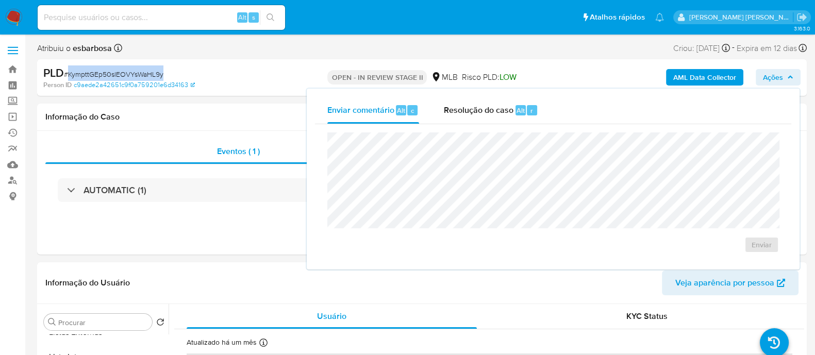
click at [485, 114] on span "Resolução do caso" at bounding box center [479, 110] width 70 height 12
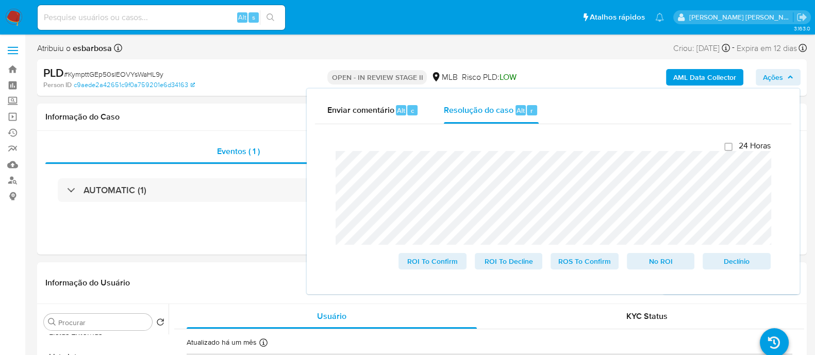
click at [0, 0] on lt-span "saídas" at bounding box center [0, 0] width 0 height 0
click at [330, 166] on div "24 Horas ROI To Confirm ROI To Decline ROS To Confirm No ROI Declínio" at bounding box center [553, 205] width 452 height 145
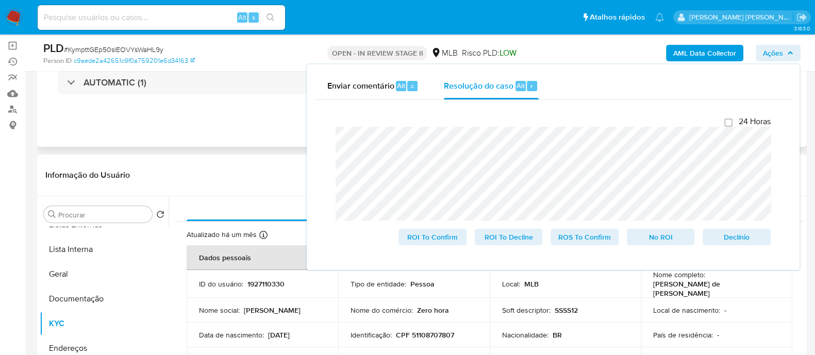
scroll to position [128, 0]
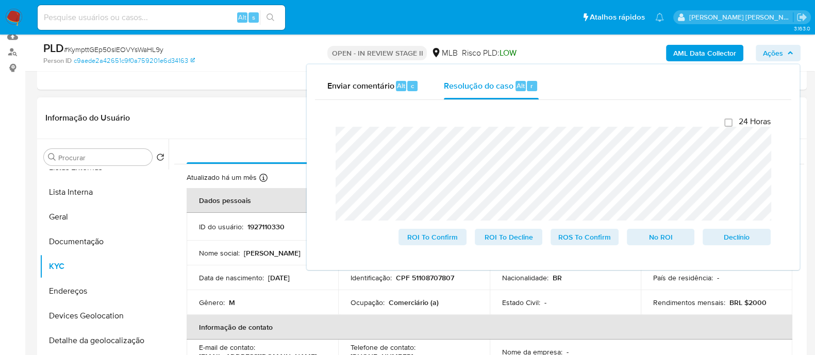
click at [224, 112] on header "Informação do Usuário Veja aparência por pessoa" at bounding box center [422, 118] width 754 height 25
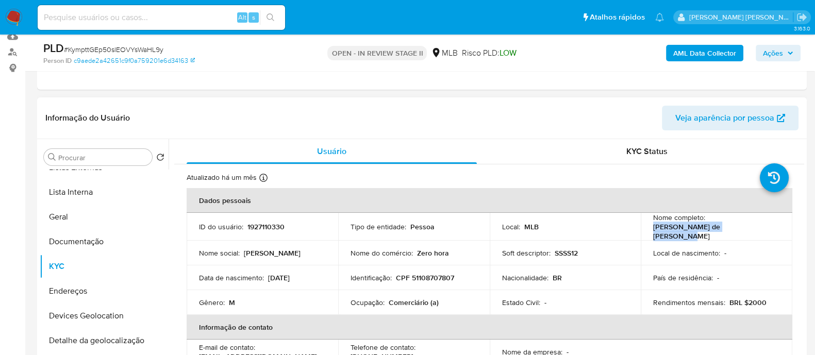
drag, startPoint x: 750, startPoint y: 232, endPoint x: 649, endPoint y: 232, distance: 101.6
click at [649, 232] on td "Nome completo : Jonathan Davi de Lyra Brito" at bounding box center [717, 227] width 152 height 28
copy p "Jonathan Davi de Lyra Brito"
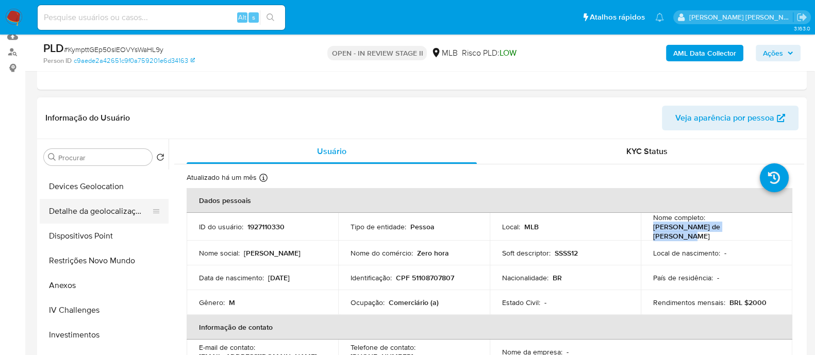
scroll to position [193, 0]
click at [88, 260] on button "Restrições Novo Mundo" at bounding box center [100, 261] width 121 height 25
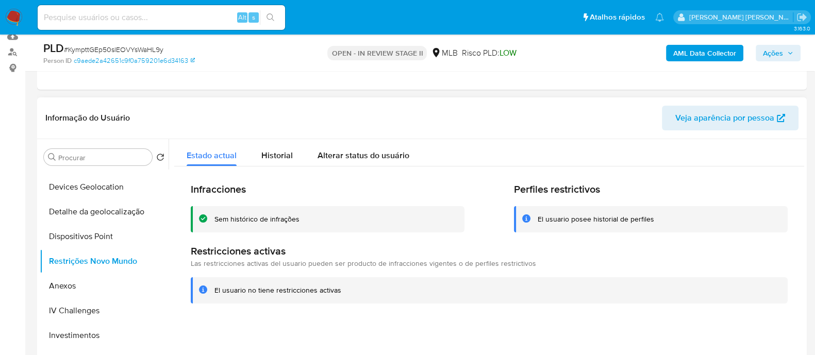
click at [280, 222] on div "Sem histórico de infrações" at bounding box center [257, 220] width 85 height 10
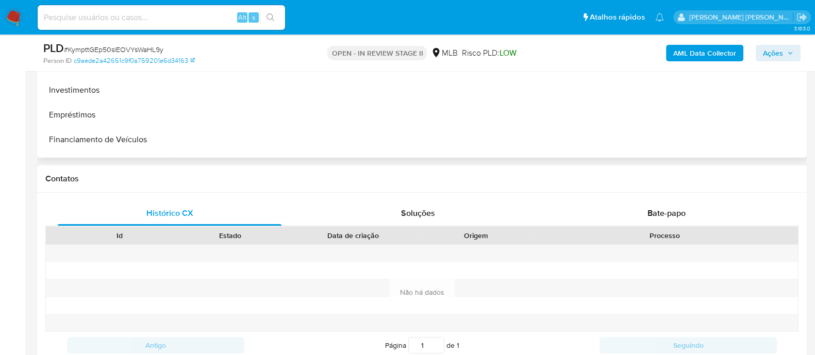
scroll to position [451, 0]
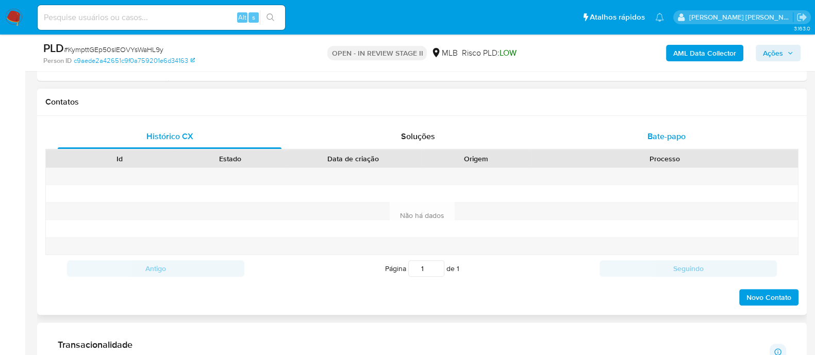
click at [662, 137] on span "Bate-papo" at bounding box center [667, 136] width 38 height 12
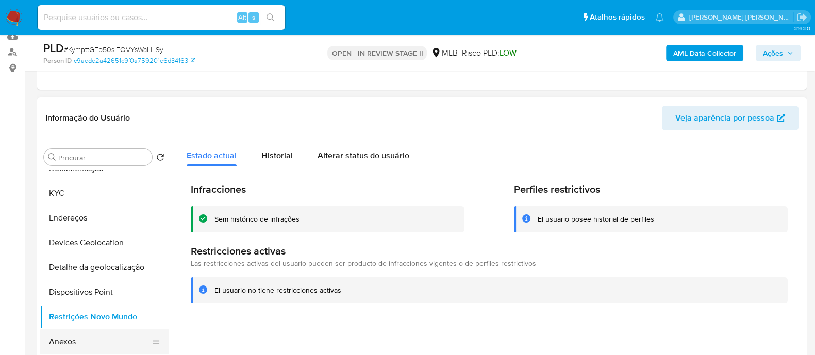
scroll to position [64, 0]
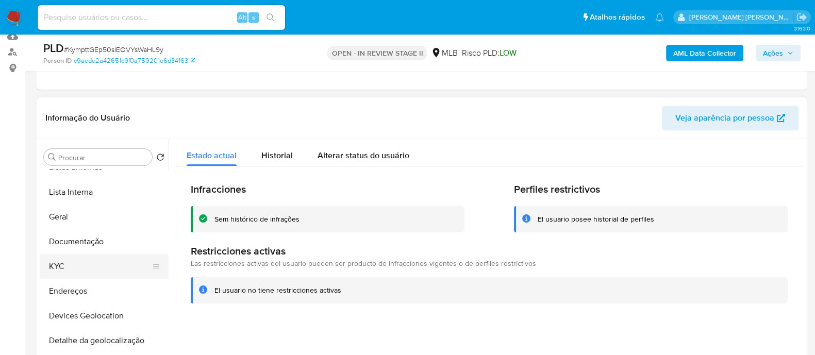
click at [71, 267] on button "KYC" at bounding box center [100, 266] width 121 height 25
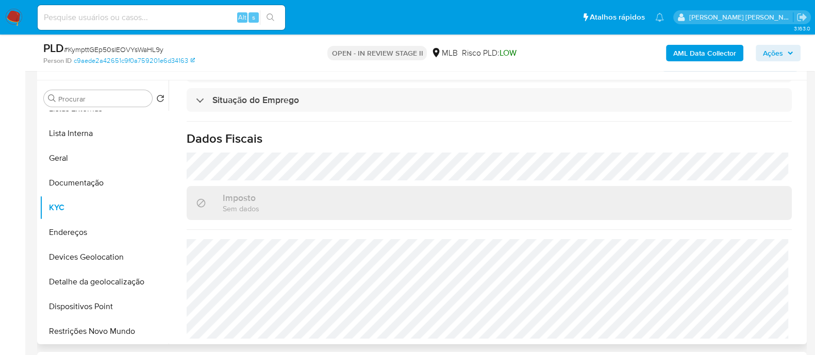
scroll to position [257, 0]
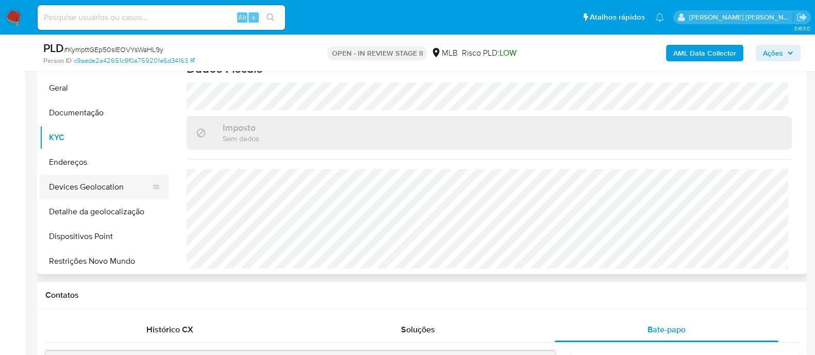
click at [96, 183] on button "Devices Geolocation" at bounding box center [100, 187] width 121 height 25
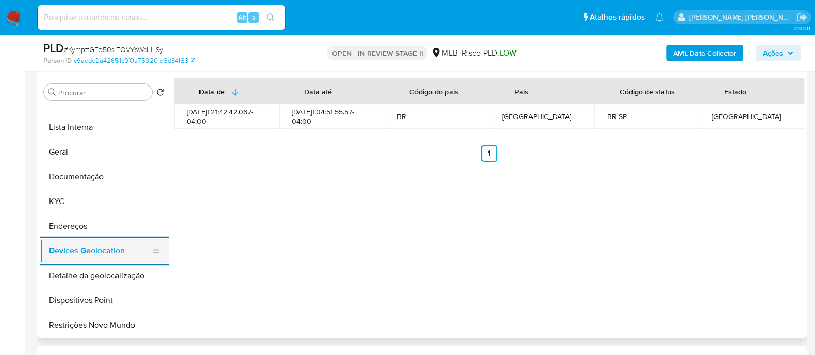
scroll to position [128, 0]
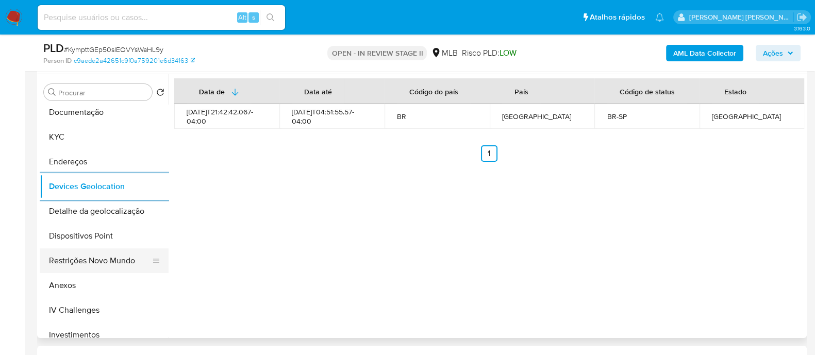
click at [106, 262] on button "Restrições Novo Mundo" at bounding box center [100, 261] width 121 height 25
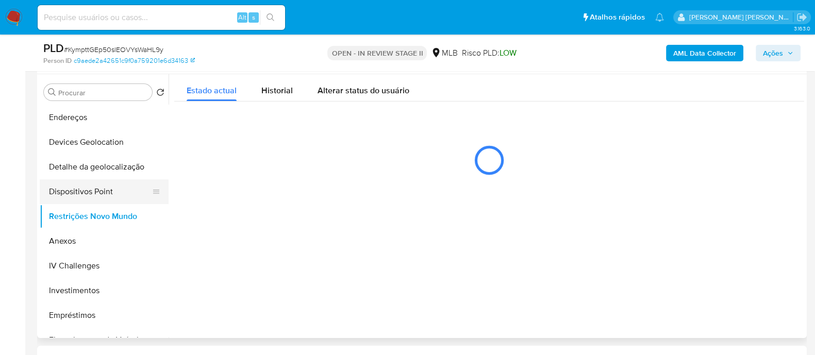
scroll to position [193, 0]
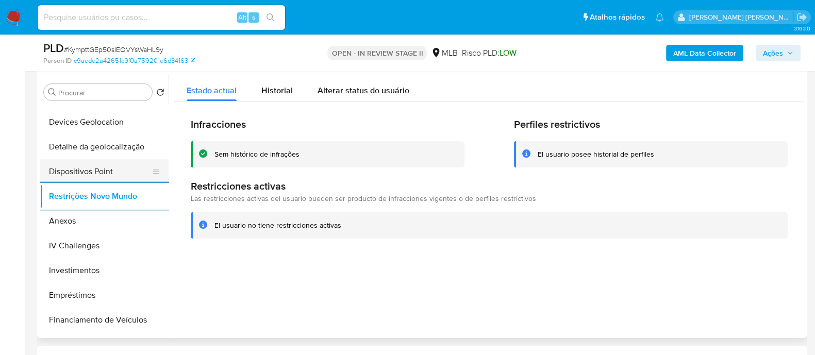
click at [120, 172] on button "Dispositivos Point" at bounding box center [100, 171] width 121 height 25
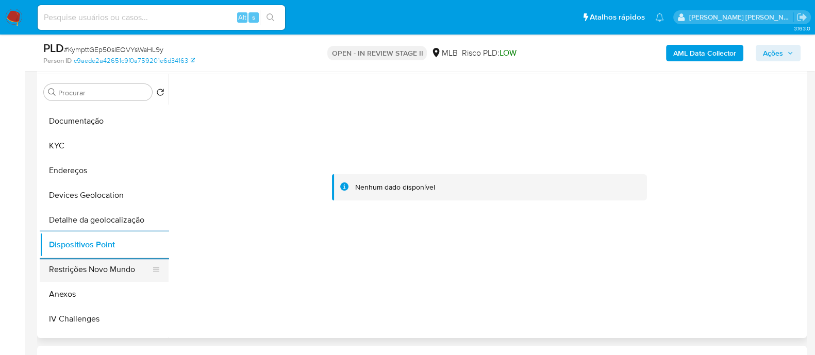
scroll to position [0, 0]
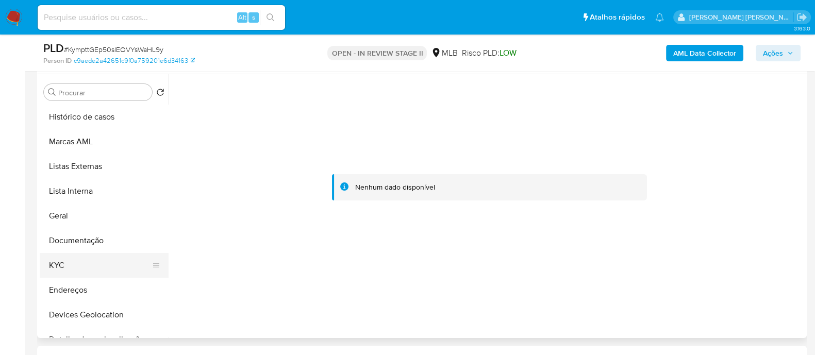
click at [77, 269] on button "KYC" at bounding box center [100, 265] width 121 height 25
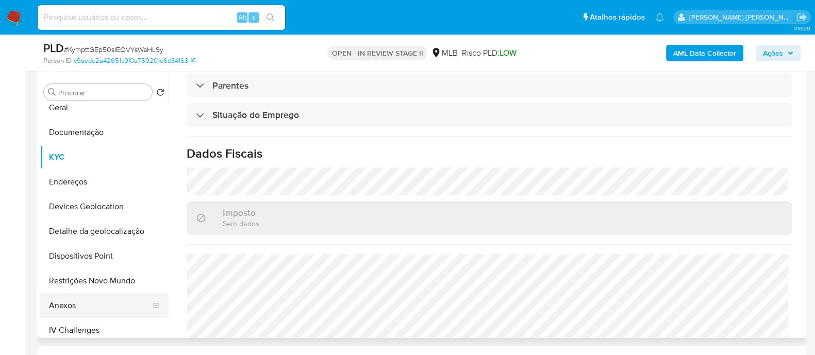
scroll to position [128, 0]
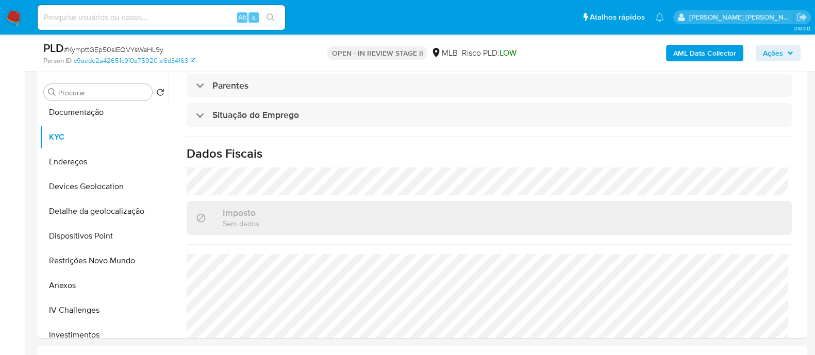
click at [482, 12] on ul "Pausado Ver notificaciones Alt s Atalhos rápidos Presiona las siguientes teclas…" at bounding box center [350, 17] width 637 height 26
click at [73, 295] on button "Anexos" at bounding box center [100, 285] width 121 height 25
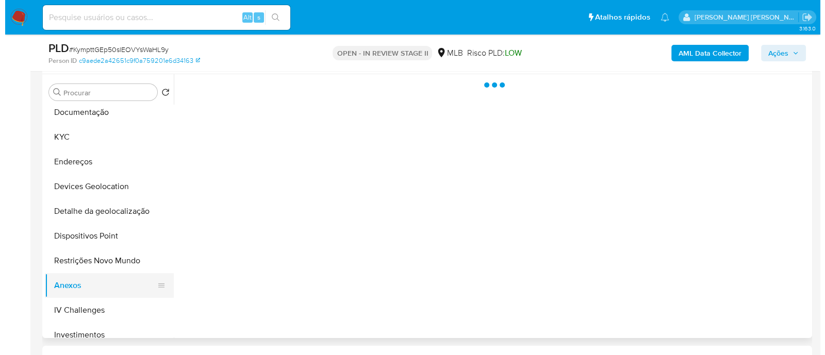
scroll to position [0, 0]
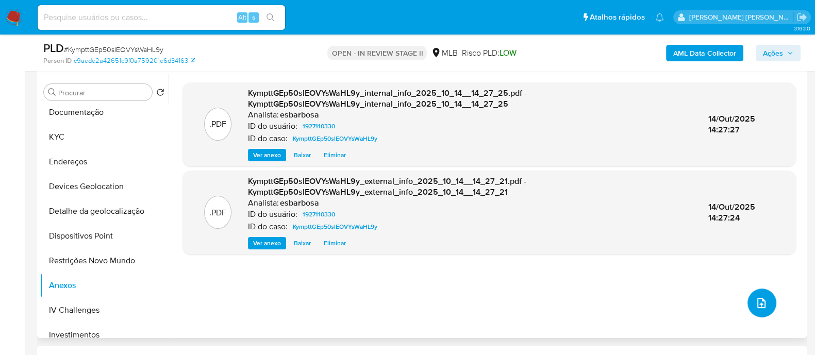
click at [756, 299] on icon "upload-file" at bounding box center [762, 303] width 12 height 12
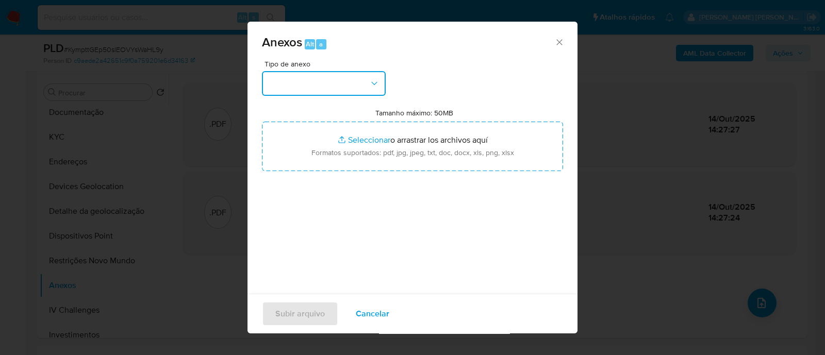
click at [302, 89] on button "button" at bounding box center [324, 83] width 124 height 25
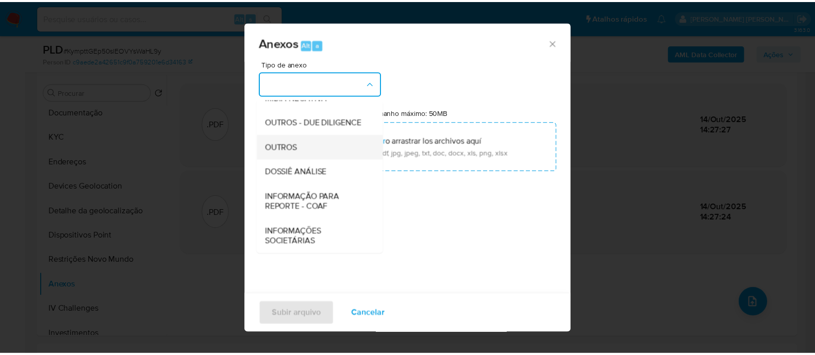
scroll to position [159, 0]
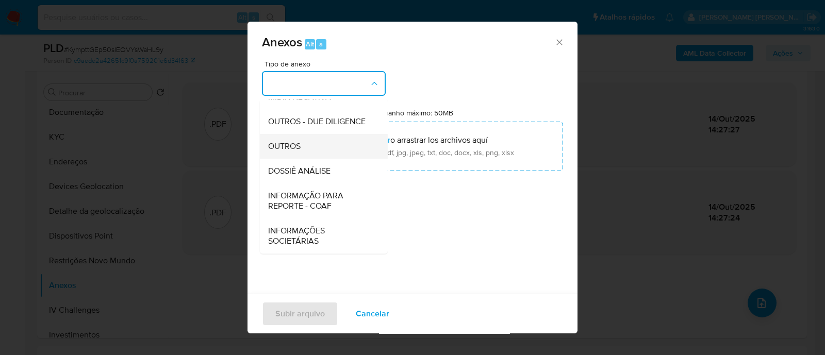
click at [294, 148] on span "OUTROS" at bounding box center [284, 146] width 32 height 10
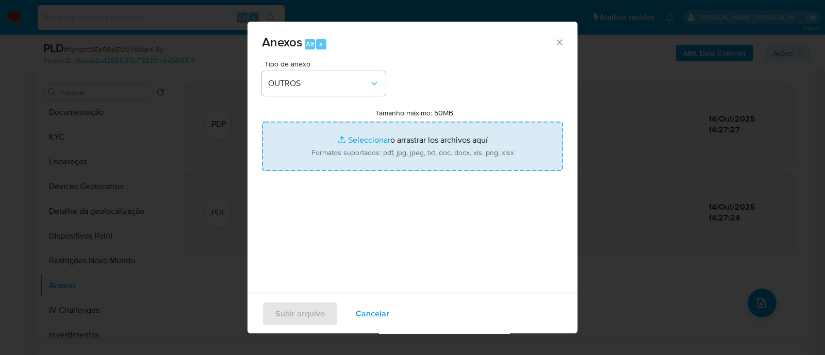
click at [368, 139] on input "Tamanho máximo: 50MB Seleccionar archivos" at bounding box center [412, 147] width 301 height 50
type input "C:\fakepath\Mulan 1927110330_2025_10_09_17_38_34.xlsx"
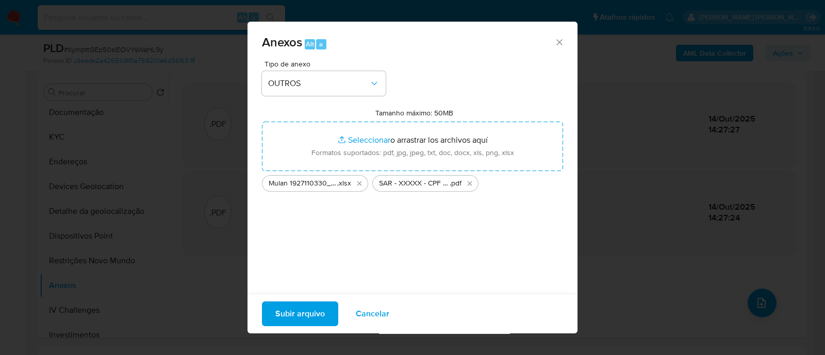
click at [296, 317] on span "Subir arquivo" at bounding box center [300, 314] width 50 height 23
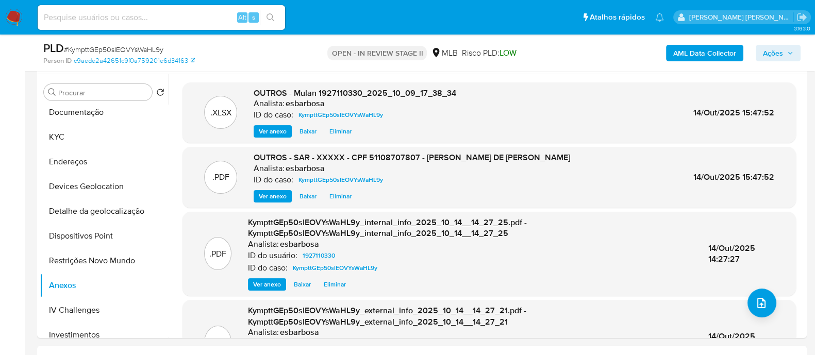
click at [773, 53] on span "Ações" at bounding box center [773, 53] width 20 height 17
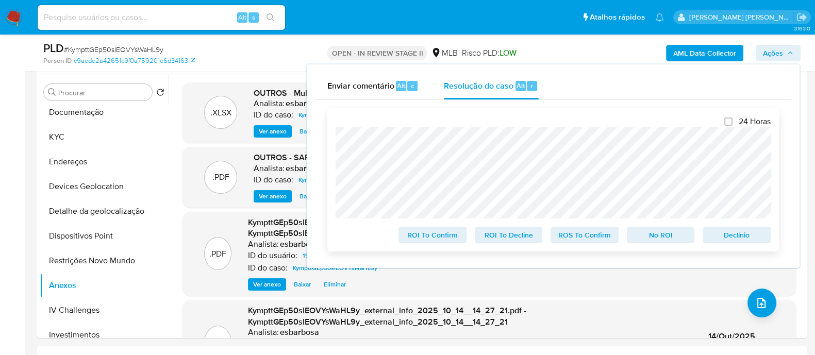
click at [587, 242] on span "ROS To Confirm" at bounding box center [585, 235] width 54 height 14
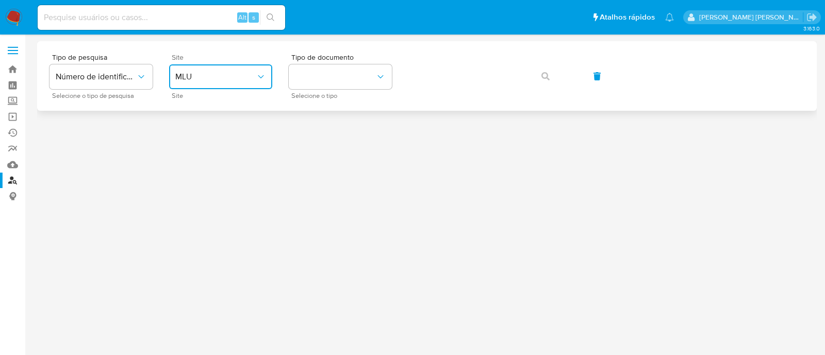
click at [248, 80] on span "MLU" at bounding box center [215, 77] width 80 height 10
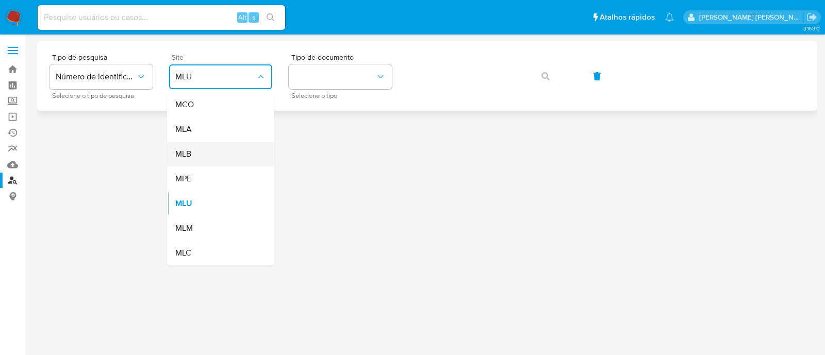
click at [232, 154] on div "MLB" at bounding box center [217, 154] width 85 height 25
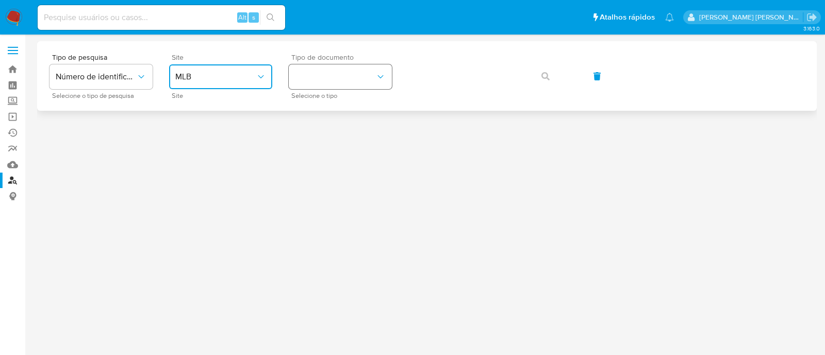
click at [324, 85] on button "identificationType" at bounding box center [340, 76] width 103 height 25
click at [322, 139] on div "CPF CPF" at bounding box center [337, 144] width 85 height 35
click at [547, 77] on icon "button" at bounding box center [546, 76] width 8 height 8
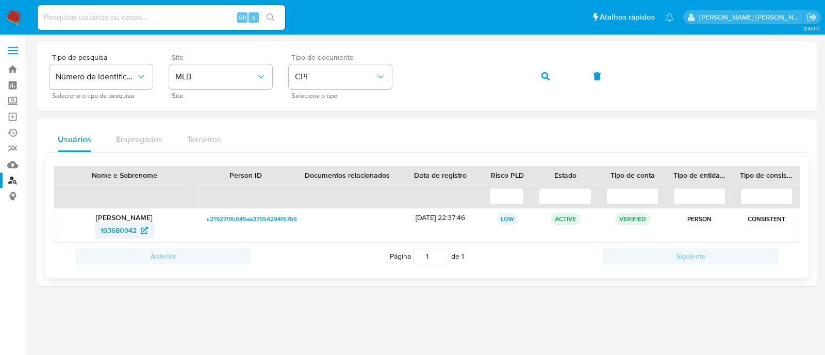
click at [123, 231] on span "193680942" at bounding box center [119, 230] width 36 height 17
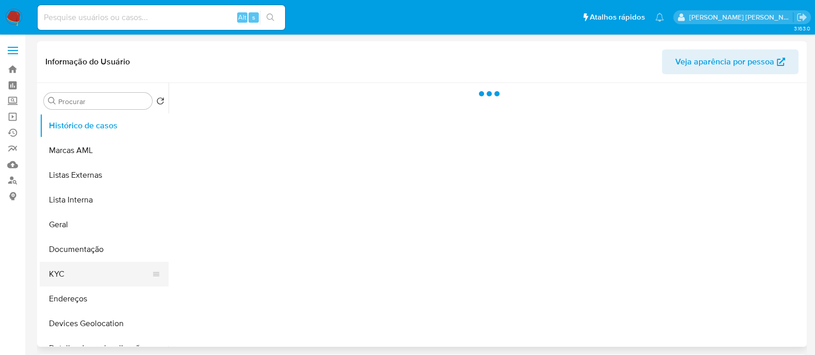
click at [61, 279] on button "KYC" at bounding box center [100, 274] width 121 height 25
select select "10"
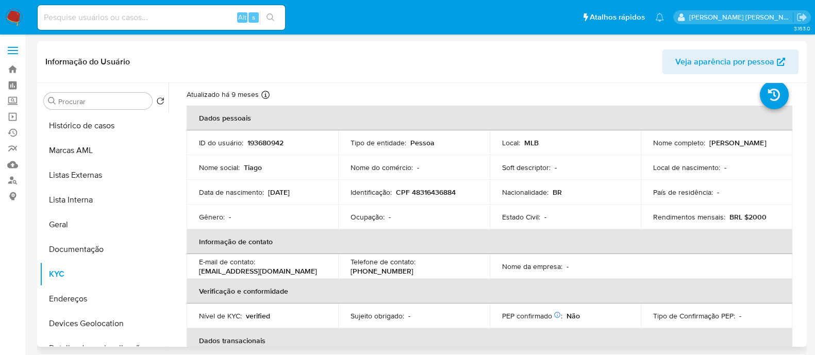
scroll to position [7, 0]
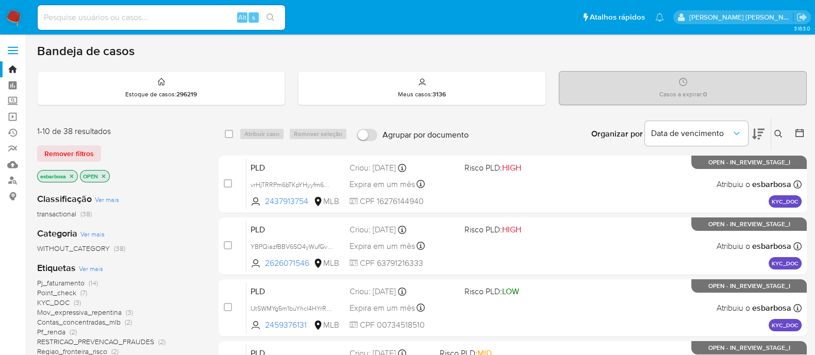
click at [186, 20] on input at bounding box center [162, 17] width 248 height 13
paste input "FnpI0If6e1yc5BKoG4l5UMCh"
type input "FnpI0If6e1yc5BKoG4l5UMCh"
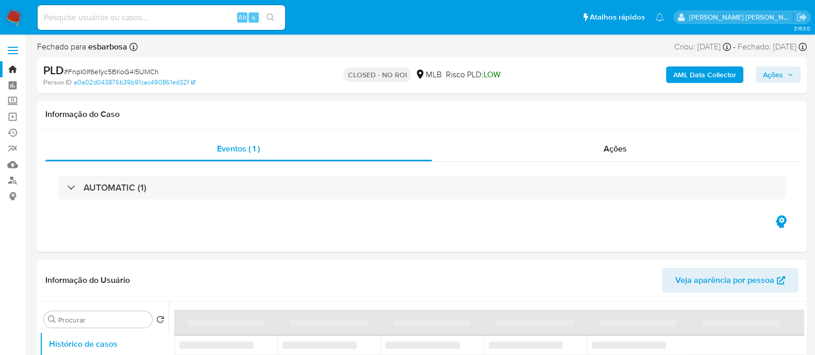
select select "10"
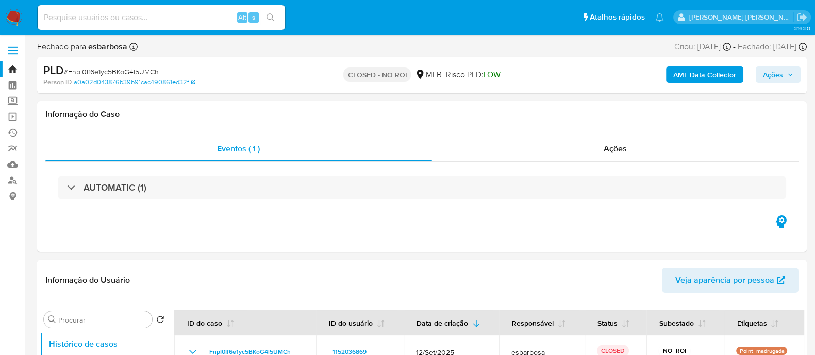
click at [191, 24] on input at bounding box center [162, 17] width 248 height 13
paste input "UhdjTgbzpsOIkrd4hDHflO7i"
type input "UhdjTgbzpsOIkrd4hDHflO7i"
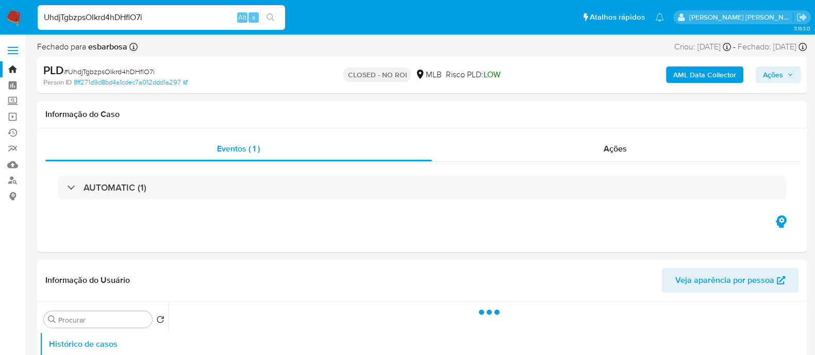
select select "10"
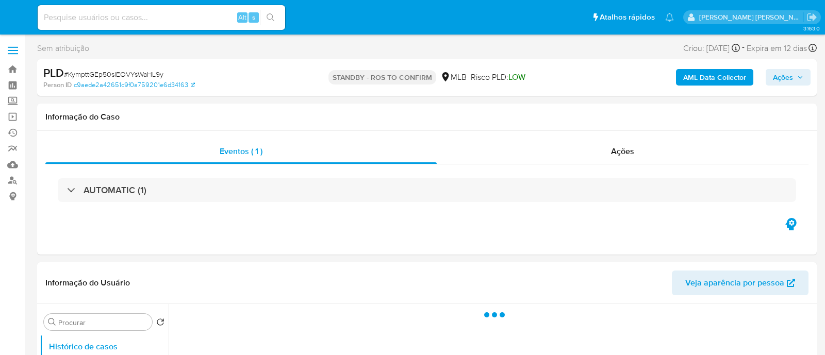
select select "10"
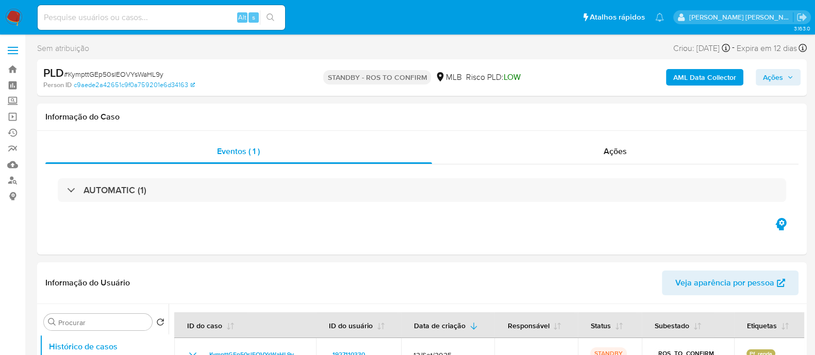
click at [775, 76] on span "Ações" at bounding box center [773, 77] width 20 height 17
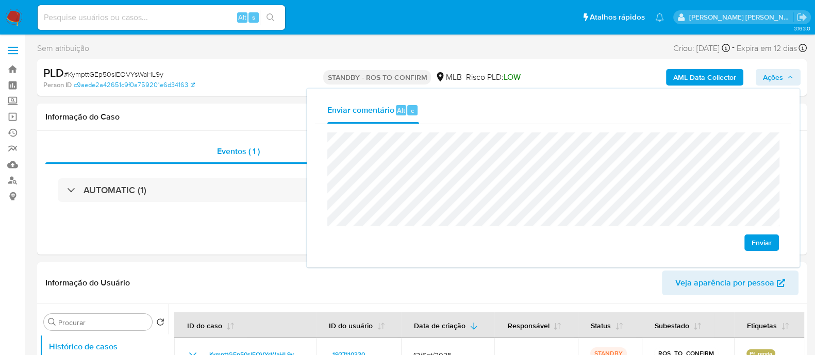
click at [763, 245] on span "Enviar" at bounding box center [762, 243] width 20 height 14
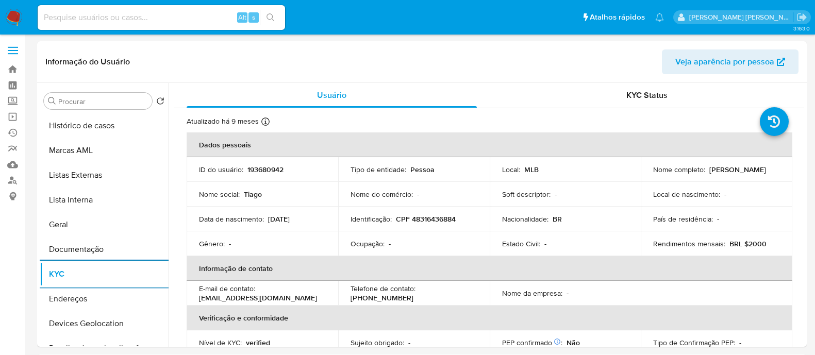
select select "10"
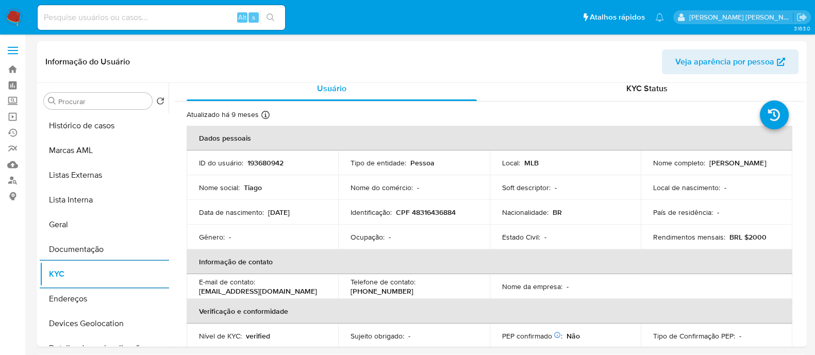
click at [201, 15] on input at bounding box center [162, 17] width 248 height 13
paste input "aK3U2T49bDilqoWIEcvkkwX4"
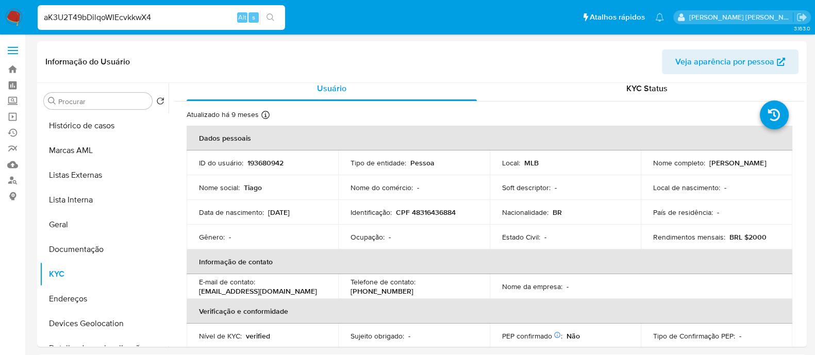
type input "aK3U2T49bDilqoWIEcvkkwX4"
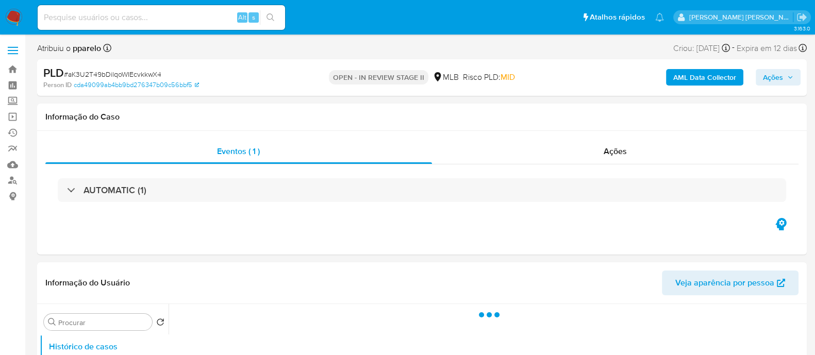
select select "10"
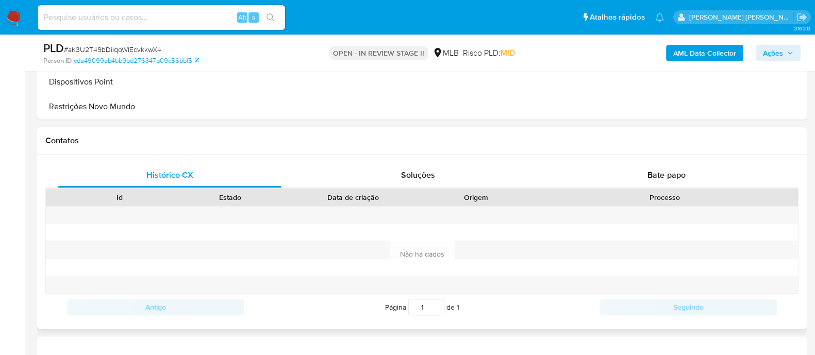
scroll to position [451, 0]
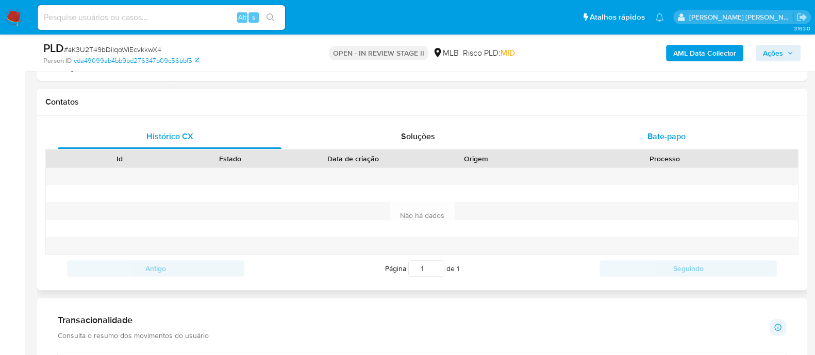
click at [644, 134] on div "Bate-papo" at bounding box center [667, 136] width 224 height 25
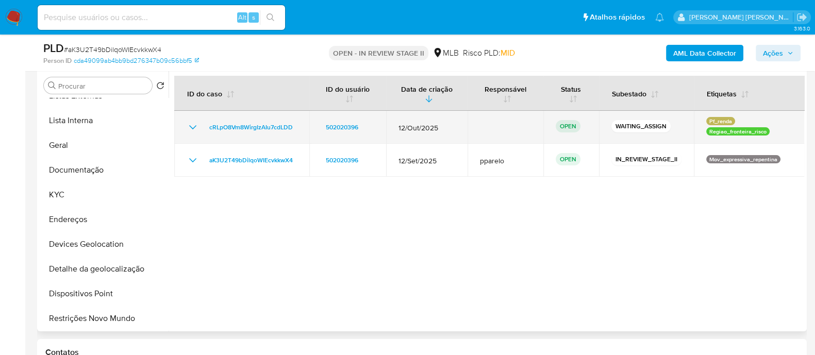
scroll to position [128, 0]
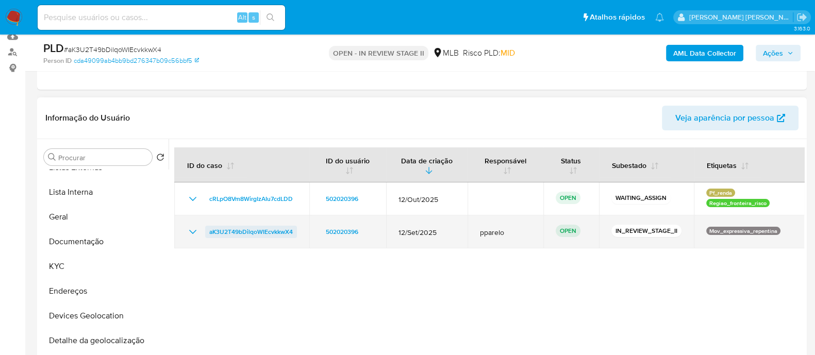
drag, startPoint x: 300, startPoint y: 231, endPoint x: 209, endPoint y: 233, distance: 90.8
click at [209, 233] on td "aK3U2T49bDilqoWIEcvkkwX4" at bounding box center [241, 232] width 135 height 33
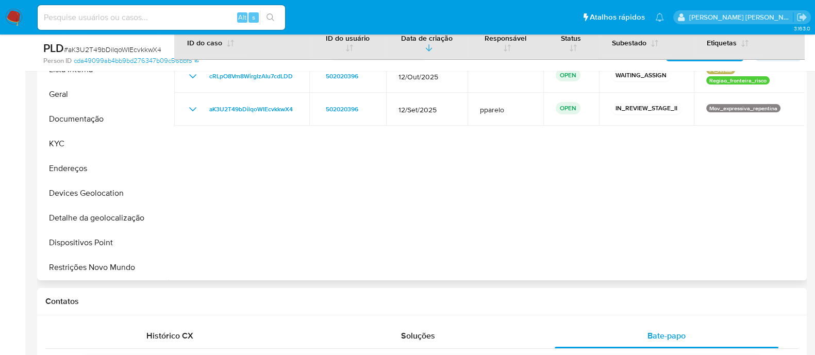
scroll to position [193, 0]
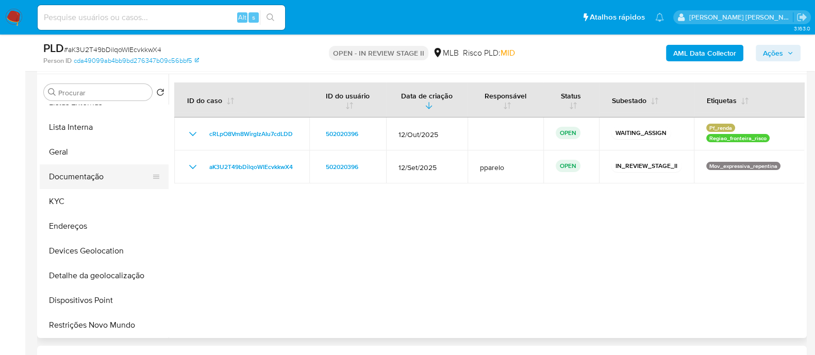
click at [88, 174] on button "Documentação" at bounding box center [100, 177] width 121 height 25
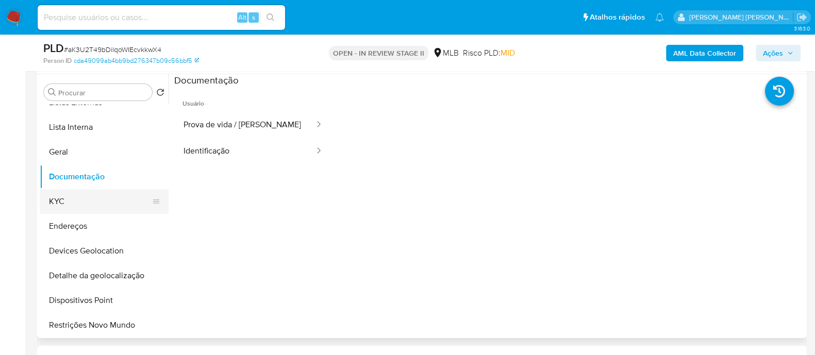
click at [77, 201] on button "KYC" at bounding box center [100, 201] width 121 height 25
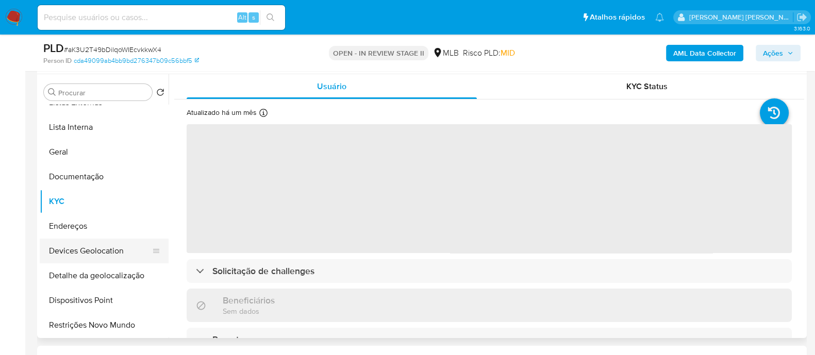
scroll to position [128, 0]
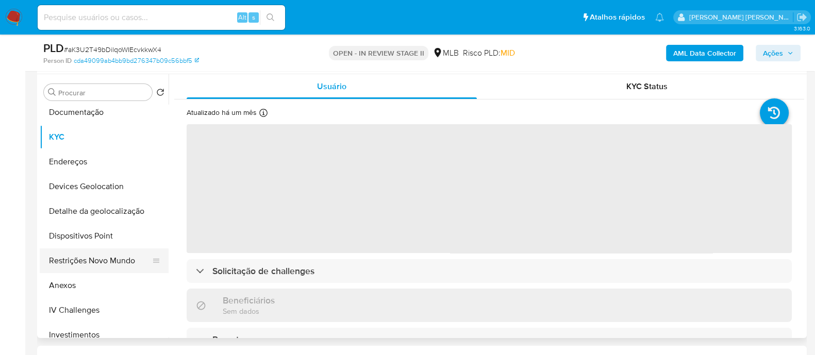
click at [89, 259] on button "Restrições Novo Mundo" at bounding box center [100, 261] width 121 height 25
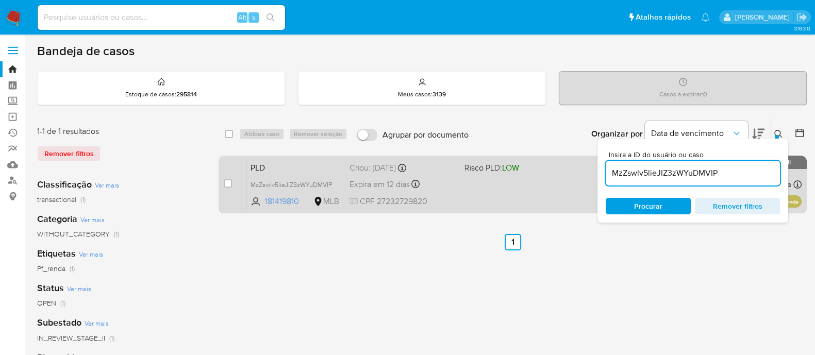
drag, startPoint x: 728, startPoint y: 168, endPoint x: 585, endPoint y: 179, distance: 142.8
click at [585, 179] on div "select-all-cases-checkbox Atribuir caso Remover seleção Agrupar por documento O…" at bounding box center [513, 168] width 588 height 100
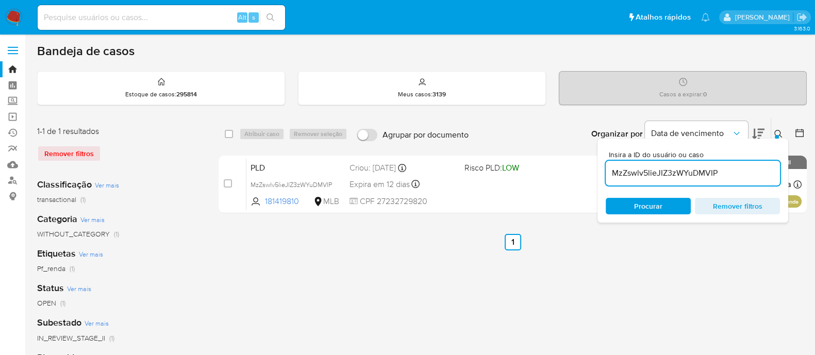
paste input "aK3U2T49bDilqoWIEcvkkwX4"
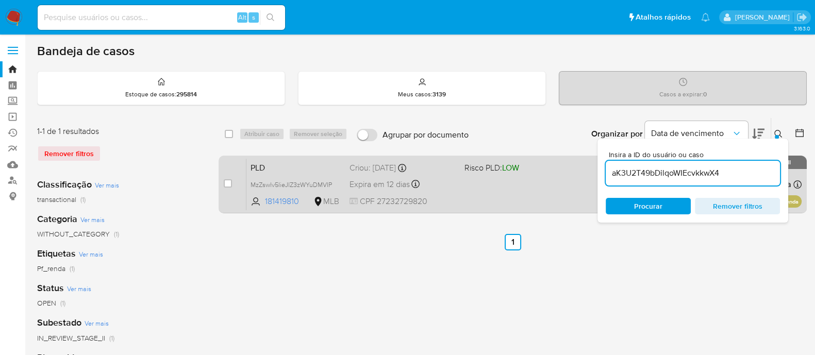
type input "aK3U2T49bDilqoWIEcvkkwX4"
click at [226, 181] on input "checkbox" at bounding box center [228, 183] width 8 height 8
checkbox input "true"
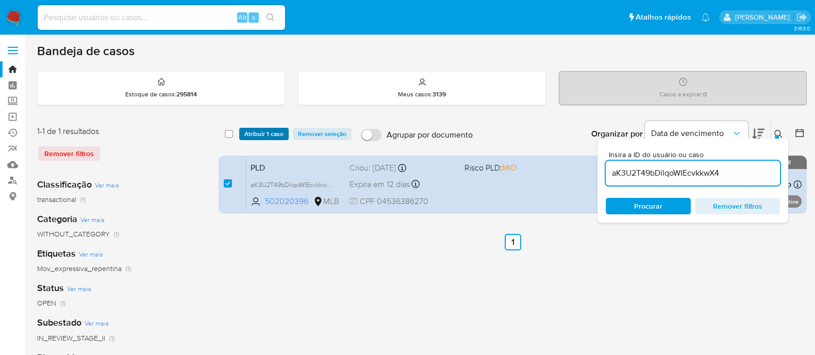
click at [255, 136] on span "Atribuir 1 caso" at bounding box center [263, 134] width 39 height 10
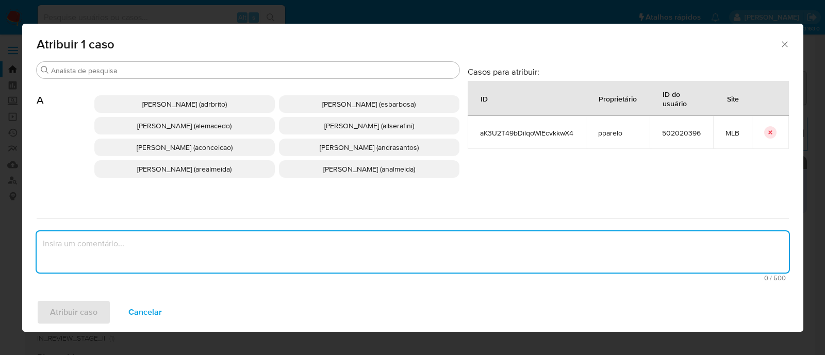
click at [273, 249] on textarea "assign-modal" at bounding box center [413, 252] width 752 height 41
paste textarea "aK3U2T49bDilqoWIEcvkkwX4"
type textarea "aK3U2T49bDilqoWIEcvkkwX4"
click at [322, 111] on p "Alessandra Da Silva Barbosa (esbarbosa)" at bounding box center [369, 104] width 181 height 18
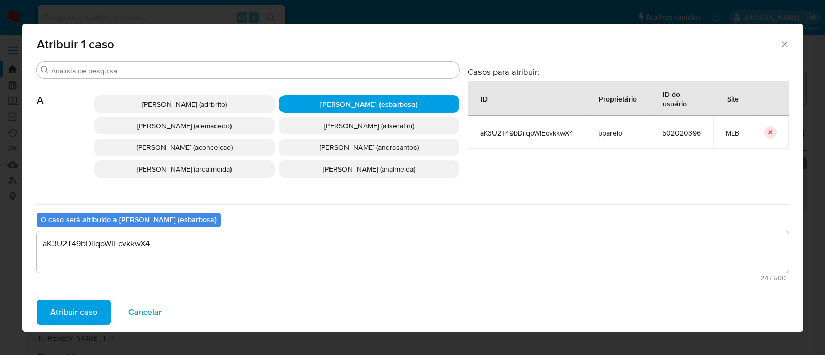
click at [75, 310] on span "Atribuir caso" at bounding box center [73, 312] width 47 height 23
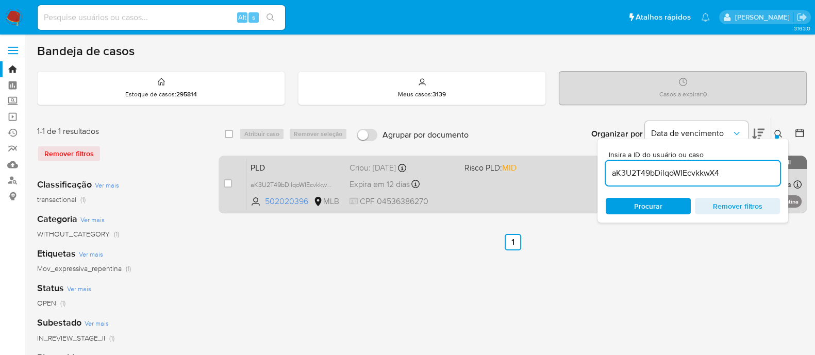
drag, startPoint x: 738, startPoint y: 173, endPoint x: 588, endPoint y: 174, distance: 150.1
click at [588, 174] on div "select-all-cases-checkbox Atribuir caso Remover seleção Agrupar por documento O…" at bounding box center [513, 168] width 588 height 100
paste input "cRLpO8Vm8WirgIzAIu7cdLDD"
type input "cRLpO8Vm8WirgIzAIu7cdLDD"
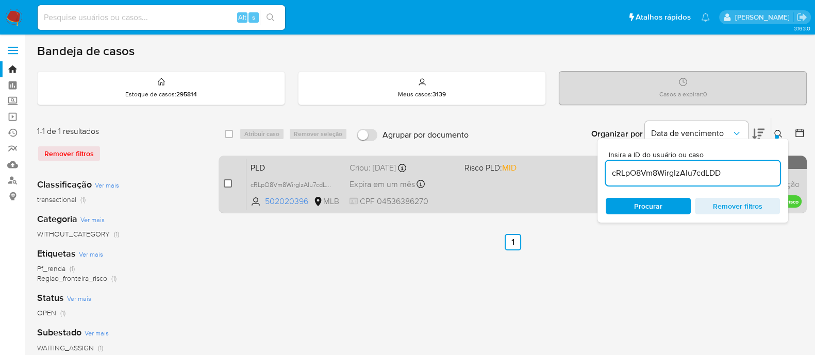
click at [228, 179] on input "checkbox" at bounding box center [228, 183] width 8 height 8
checkbox input "true"
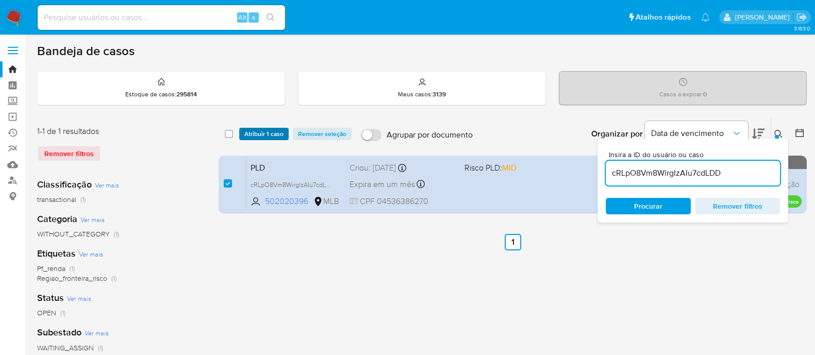
click at [266, 132] on span "Atribuir 1 caso" at bounding box center [263, 134] width 39 height 10
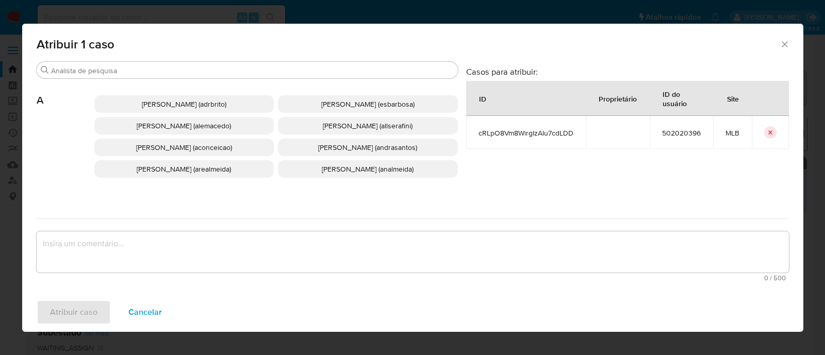
click at [249, 254] on textarea "assign-modal" at bounding box center [413, 252] width 752 height 41
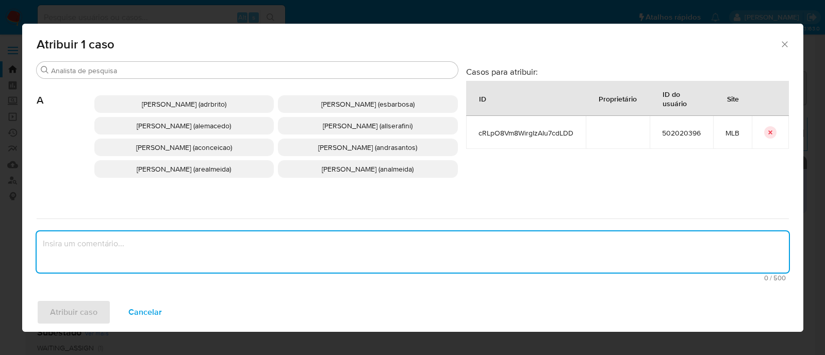
paste textarea "cRLpO8Vm8WirgIzAIu7cdLDD"
type textarea "cRLpO8Vm8WirgIzAIu7cdLDD"
click at [346, 102] on span "Alessandra Da Silva Barbosa (esbarbosa)" at bounding box center [367, 104] width 93 height 10
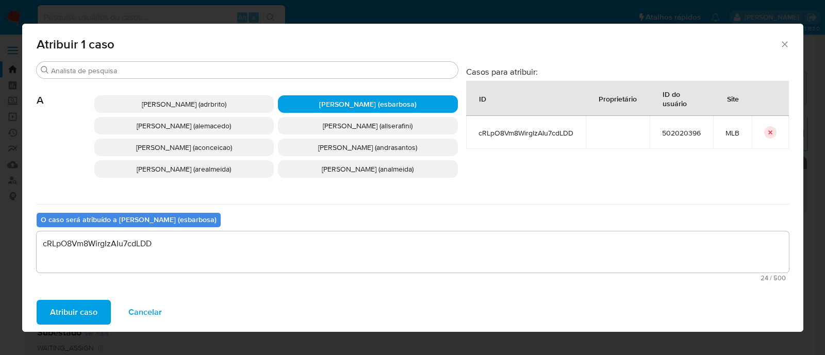
click at [76, 313] on span "Atribuir caso" at bounding box center [73, 312] width 47 height 23
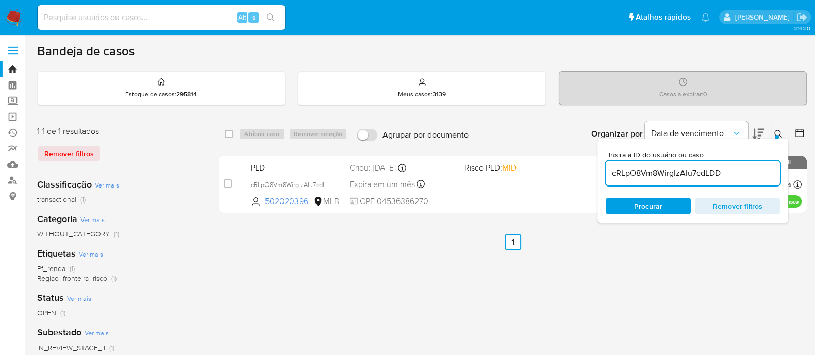
click at [696, 174] on input "cRLpO8Vm8WirgIzAIu7cdLDD" at bounding box center [693, 173] width 174 height 13
paste input "SfroCTe9gYAYLjeBWVRlAXiV"
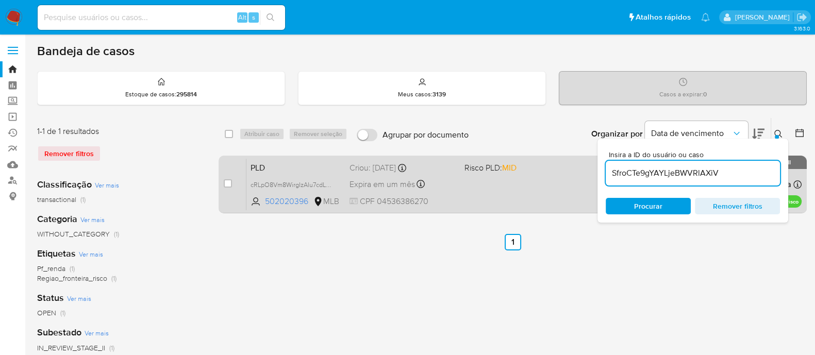
type input "SfroCTe9gYAYLjeBWVRlAXiV"
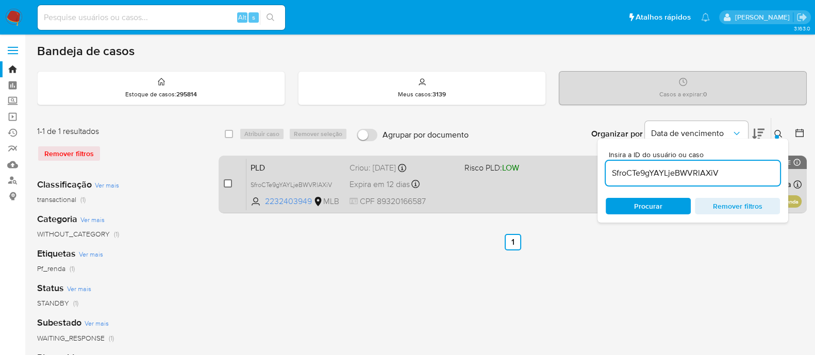
click at [230, 184] on input "checkbox" at bounding box center [228, 183] width 8 height 8
checkbox input "true"
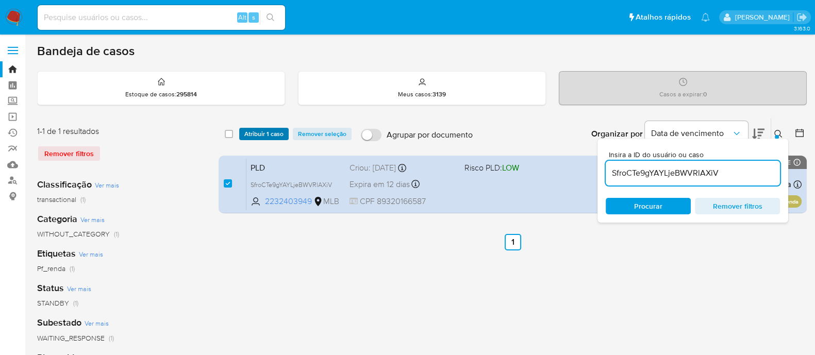
click at [264, 133] on span "Atribuir 1 caso" at bounding box center [263, 134] width 39 height 10
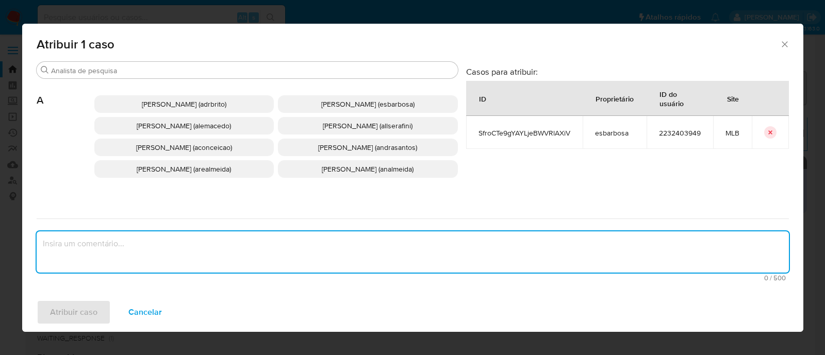
click at [333, 248] on textarea "assign-modal" at bounding box center [413, 252] width 752 height 41
paste textarea "SfroCTe9gYAYLjeBWVRlAXiV"
type textarea "SfroCTe9gYAYLjeBWVRlAXiV"
click at [345, 101] on span "Alessandra Da Silva Barbosa (esbarbosa)" at bounding box center [367, 104] width 93 height 10
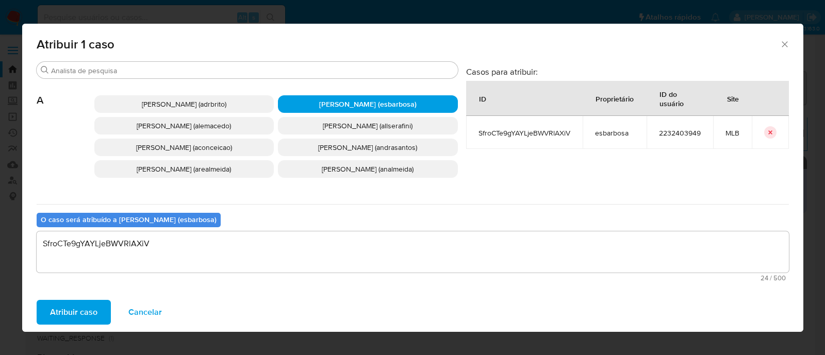
click at [89, 313] on span "Atribuir caso" at bounding box center [73, 312] width 47 height 23
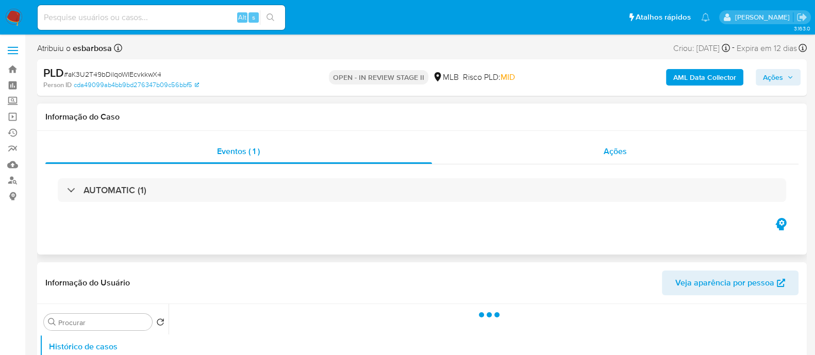
click at [546, 155] on div "Ações" at bounding box center [615, 151] width 367 height 25
select select "10"
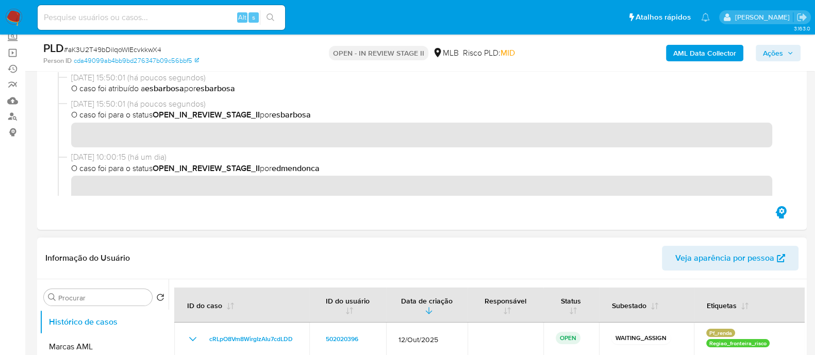
scroll to position [128, 0]
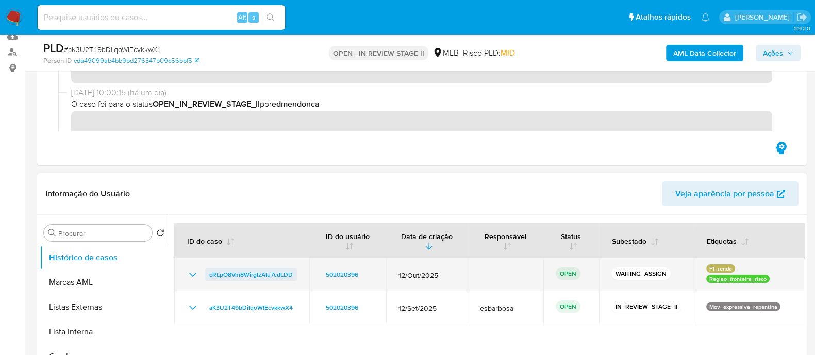
drag, startPoint x: 301, startPoint y: 275, endPoint x: 208, endPoint y: 273, distance: 93.4
click at [208, 273] on td "cRLpO8Vm8WirgIzAIu7cdLDD" at bounding box center [241, 274] width 135 height 33
click at [237, 274] on span "cRLpO8Vm8WirgIzAIu7cdLDD" at bounding box center [251, 275] width 84 height 12
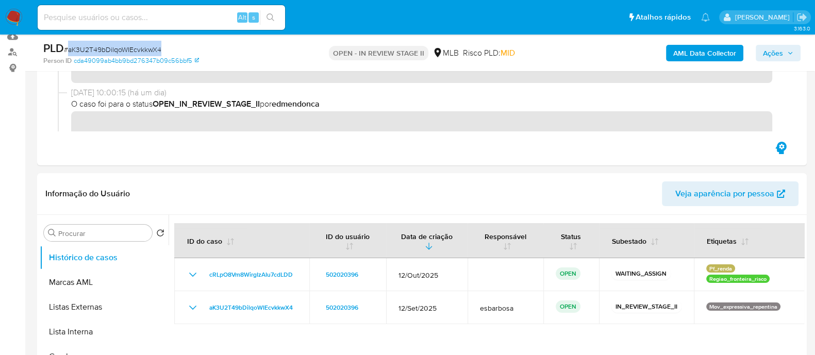
drag, startPoint x: 163, startPoint y: 47, endPoint x: 70, endPoint y: 47, distance: 93.9
click at [70, 47] on div "PLD # aK3U2T49bDilqoWIEcvkkwX4" at bounding box center [167, 48] width 249 height 15
copy span "aK3U2T49bDilqoWIEcvkkwX4"
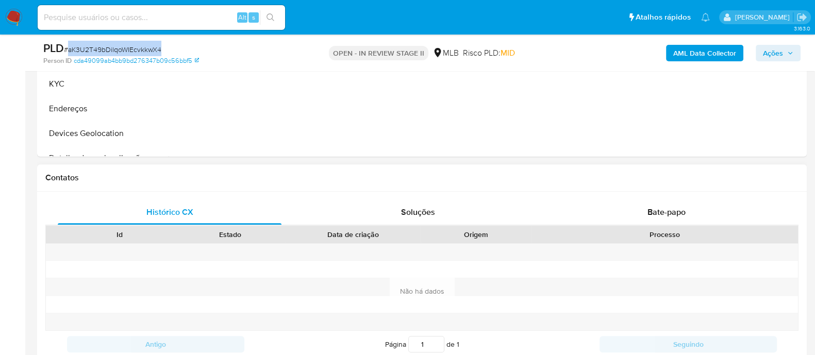
scroll to position [451, 0]
click at [629, 215] on div "Bate-papo" at bounding box center [667, 212] width 224 height 25
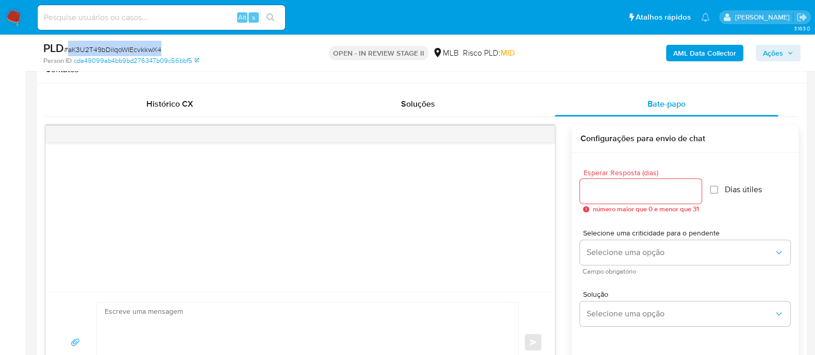
scroll to position [580, 0]
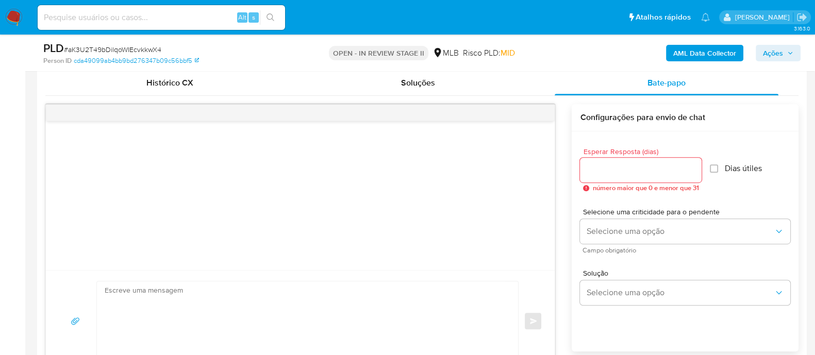
click at [178, 299] on textarea at bounding box center [305, 321] width 401 height 79
paste textarea "Olá! Estamos realizando uma verificação adicional de segurança em contas de usu…"
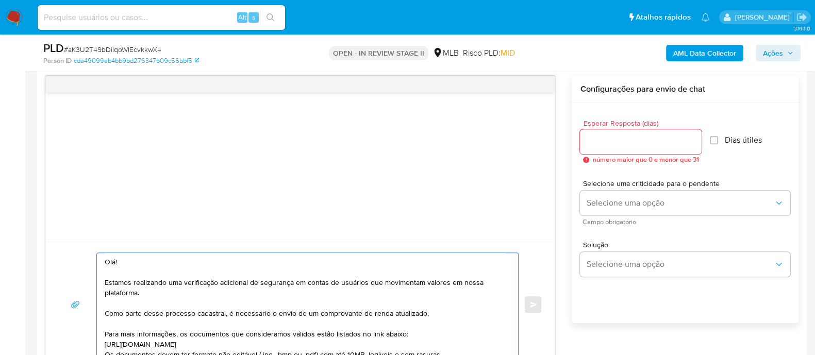
scroll to position [117, 0]
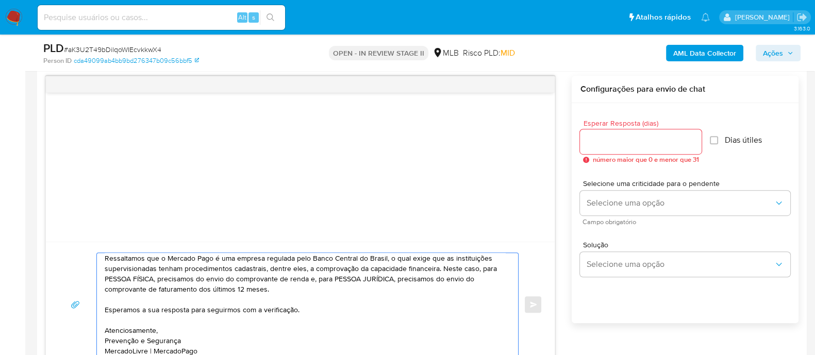
type textarea "Olá! Estamos realizando uma verificação adicional de segurança em contas de usu…"
click at [623, 141] on input "Esperar Resposta (dias)" at bounding box center [641, 141] width 122 height 13
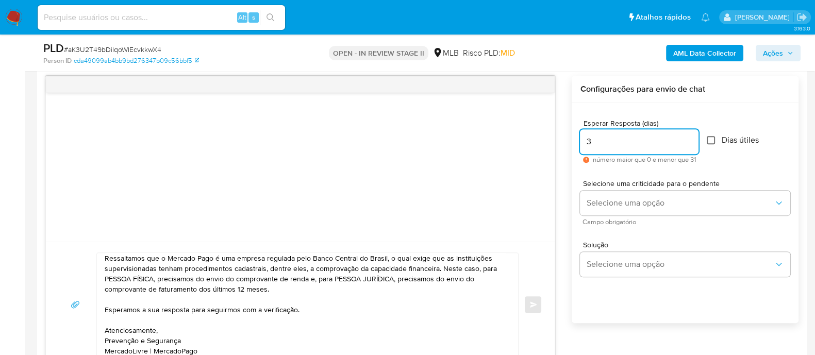
type input "3"
click at [715, 140] on input "Dias útiles" at bounding box center [711, 140] width 8 height 8
checkbox input "true"
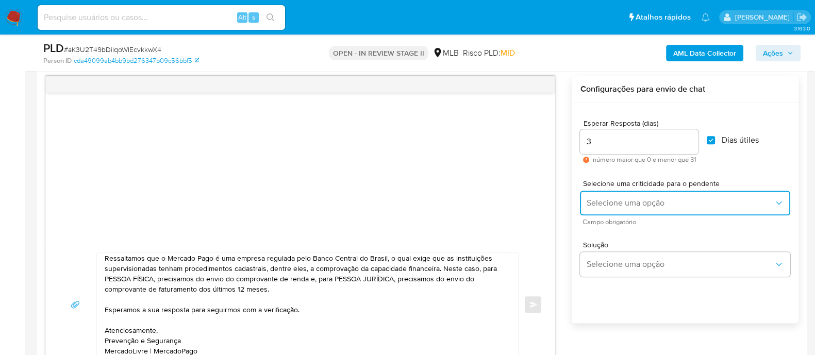
click at [619, 201] on span "Selecione uma opção" at bounding box center [680, 203] width 188 height 10
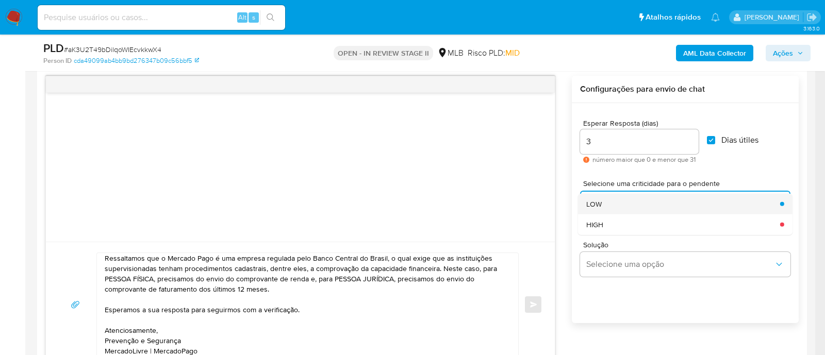
click at [612, 204] on div "LOW" at bounding box center [680, 203] width 188 height 21
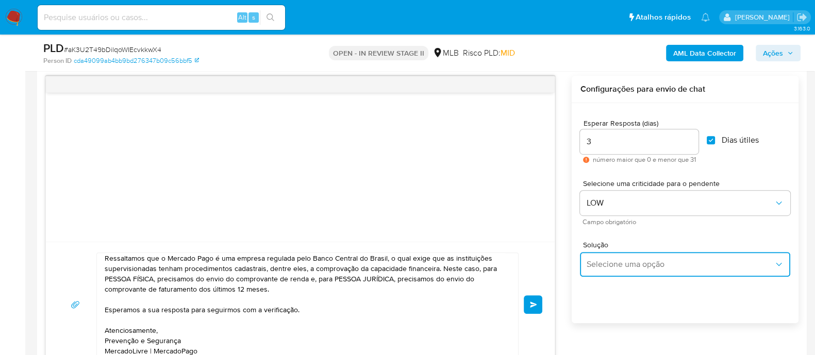
click at [610, 264] on span "Selecione uma opção" at bounding box center [680, 264] width 188 height 10
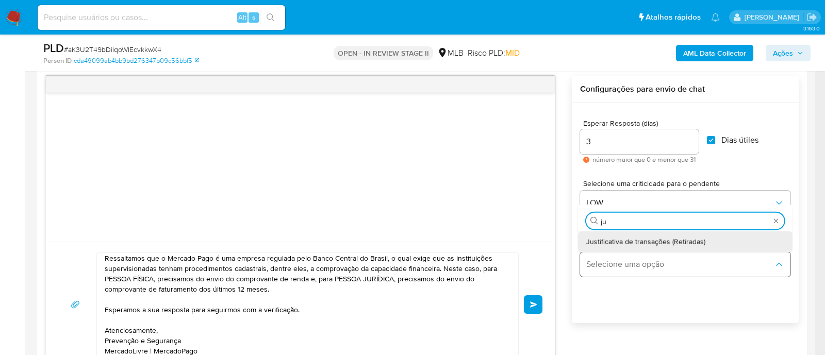
type input "jus"
click at [627, 242] on span "Justificativa de transações (Retiradas)" at bounding box center [645, 241] width 119 height 9
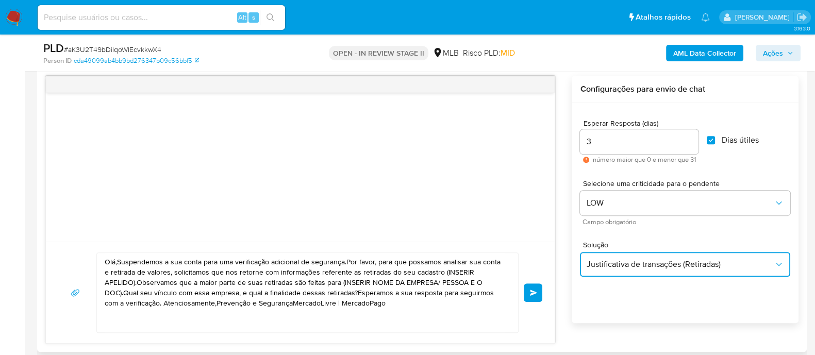
scroll to position [0, 0]
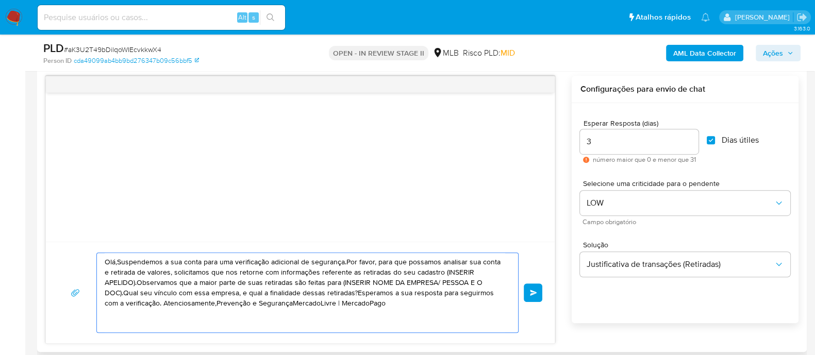
drag, startPoint x: 389, startPoint y: 306, endPoint x: 98, endPoint y: 262, distance: 294.8
click at [98, 262] on div "Olá,Suspendemos a sua conta para uma verificação adicional de segurança.Por fav…" at bounding box center [305, 292] width 416 height 79
paste textarea "! Estamos realizando uma verificação adicional de segurança em contas de usuári…"
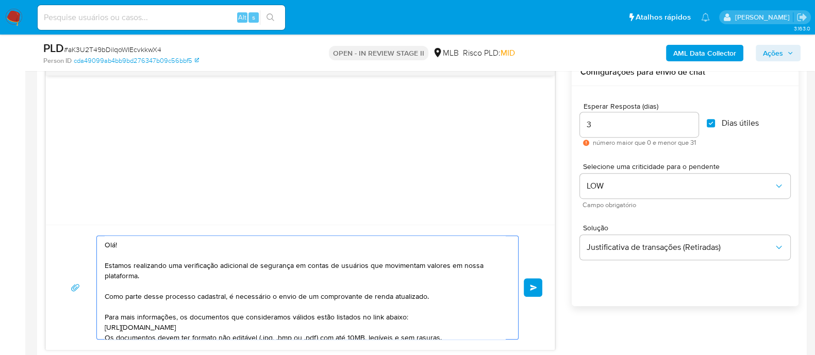
scroll to position [673, 0]
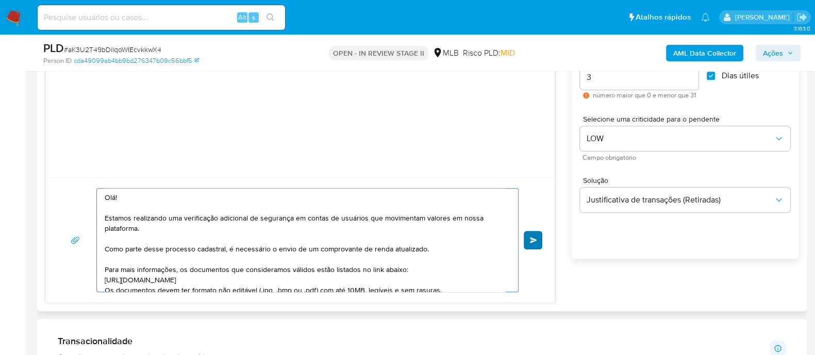
type textarea "Olá! Estamos realizando uma verificação adicional de segurança em contas de usu…"
click at [536, 239] on span "common.send" at bounding box center [533, 240] width 7 height 6
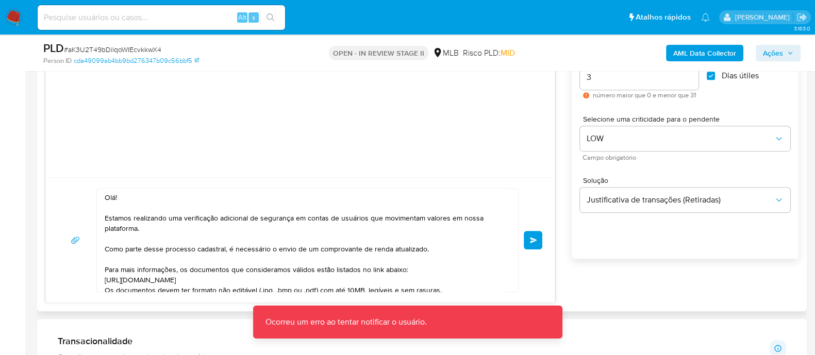
click at [428, 236] on textarea "Olá! Estamos realizando uma verificação adicional de segurança em contas de usu…" at bounding box center [305, 240] width 401 height 103
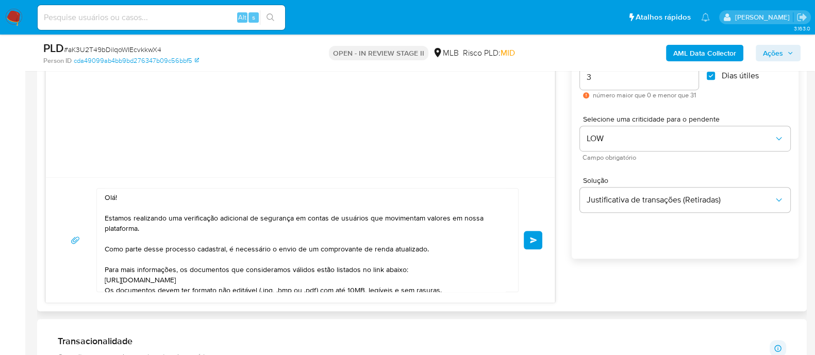
scroll to position [479, 0]
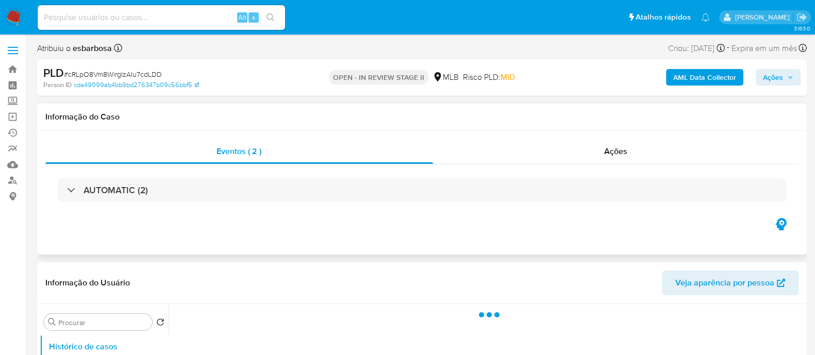
select select "10"
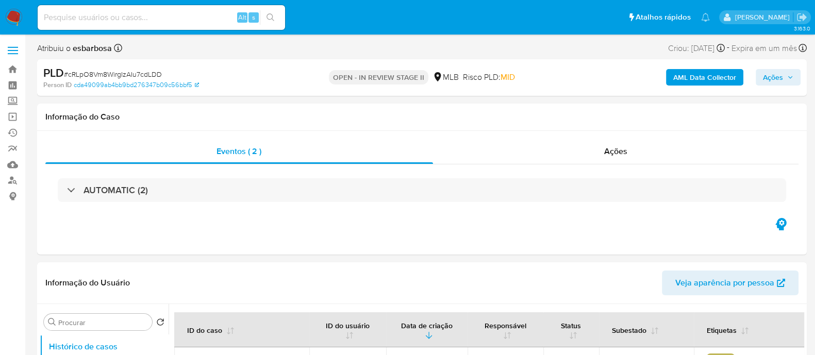
click at [769, 75] on span "Ações" at bounding box center [773, 77] width 20 height 17
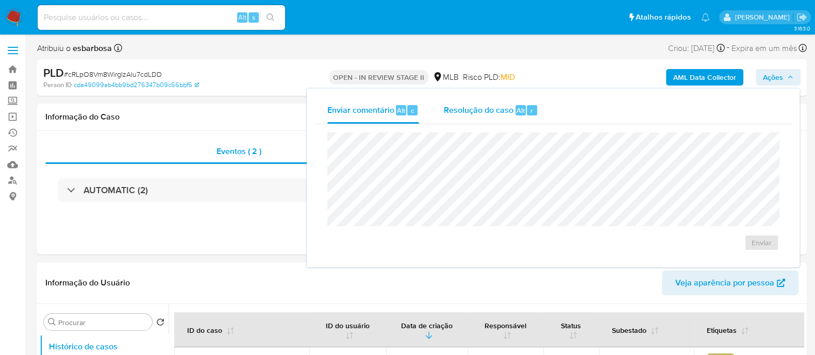
click at [484, 113] on span "Resolução do caso" at bounding box center [479, 110] width 70 height 12
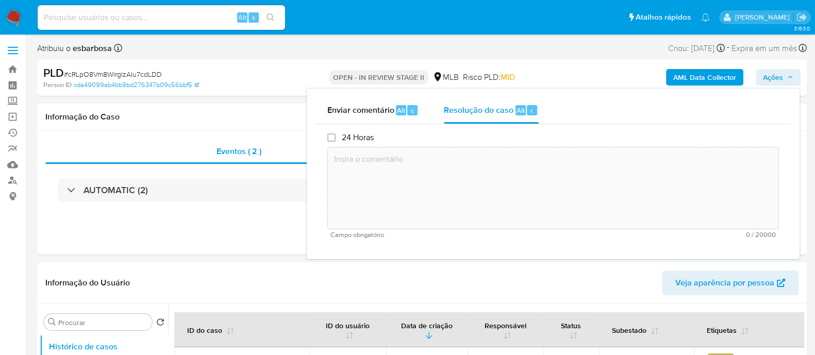
click at [466, 158] on textarea at bounding box center [553, 188] width 451 height 83
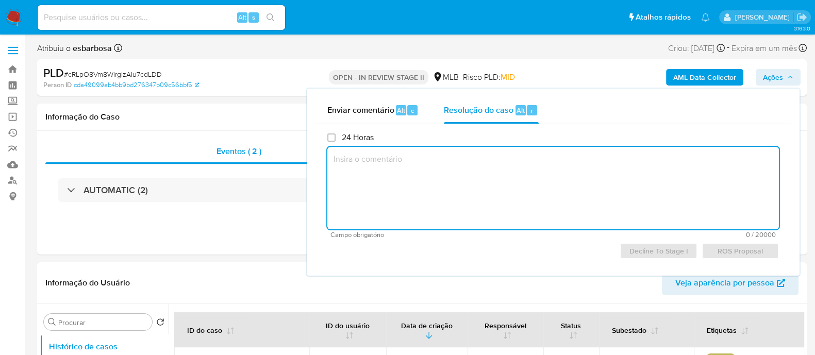
paste textarea "cRLpO8Vm8WirgIzAIu7cdLDD"
click at [333, 161] on textarea "cRLpO8Vm8WirgIzAIu7cdLDD" at bounding box center [553, 188] width 452 height 83
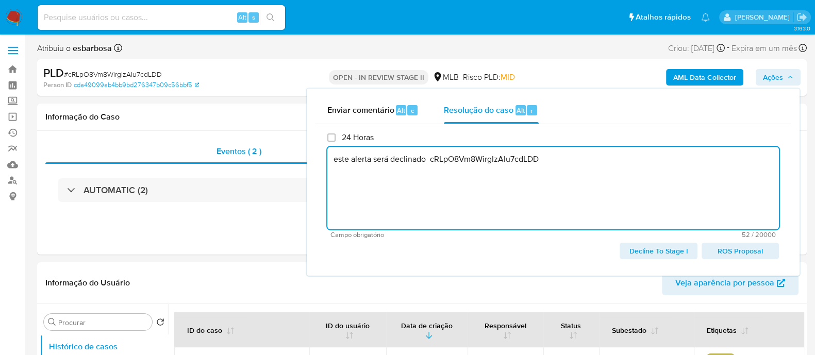
drag, startPoint x: 543, startPoint y: 163, endPoint x: 432, endPoint y: 160, distance: 110.9
click at [432, 160] on textarea "este alerta será declinado cRLpO8Vm8WirgIzAIu7cdLDD" at bounding box center [553, 188] width 452 height 83
click at [374, 161] on textarea "este alerta será declinado" at bounding box center [553, 188] width 452 height 83
paste textarea "cRLpO8Vm8WirgIzAIu7cdLDD"
click at [555, 166] on textarea "este alerta (cRLpO8Vm8WirgIzAIu7cdLDD) será declinado" at bounding box center [553, 188] width 452 height 83
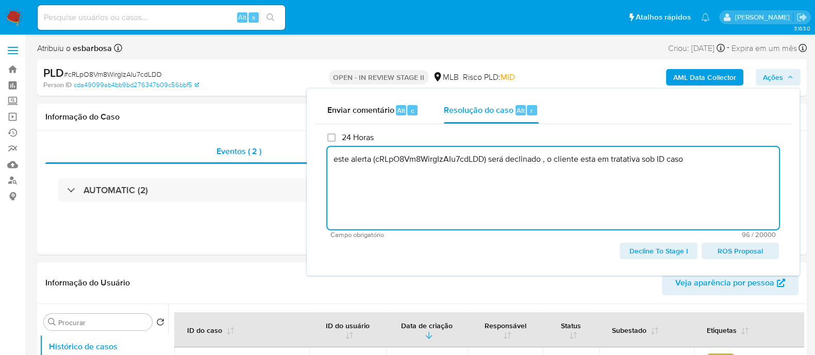
paste textarea "aK3U2T49bDilqoWIEcvkkwX4"
click at [528, 160] on textarea "este alerta (cRLpO8Vm8WirgIzAIu7cdLDD) será declinado , o cliente esta em trata…" at bounding box center [553, 188] width 452 height 83
click at [0, 0] on lt-em "declinado," at bounding box center [0, 0] width 0 height 0
click at [595, 159] on textarea "este alerta (cRLpO8Vm8WirgIzAIu7cdLDD) será declinado, o cliente esta em tratat…" at bounding box center [553, 188] width 452 height 83
drag, startPoint x: 702, startPoint y: 161, endPoint x: 686, endPoint y: 161, distance: 16.0
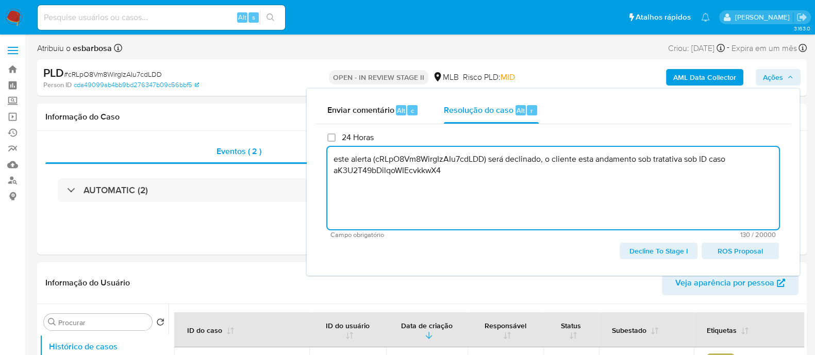
click at [686, 161] on textarea "este alerta (cRLpO8Vm8WirgIzAIu7cdLDD) será declinado, o cliente esta andamento…" at bounding box center [553, 188] width 452 height 83
type textarea "este alerta (cRLpO8Vm8WirgIzAIu7cdLDD) será declinado, o cliente esta andamento…"
click at [580, 188] on textarea "este alerta (cRLpO8Vm8WirgIzAIu7cdLDD) será declinado, o cliente esta andamento…" at bounding box center [553, 188] width 452 height 83
drag, startPoint x: 449, startPoint y: 171, endPoint x: 332, endPoint y: 161, distance: 117.0
click at [332, 161] on textarea "este alerta (cRLpO8Vm8WirgIzAIu7cdLDD) será declinado, o cliente esta andamento…" at bounding box center [553, 188] width 452 height 83
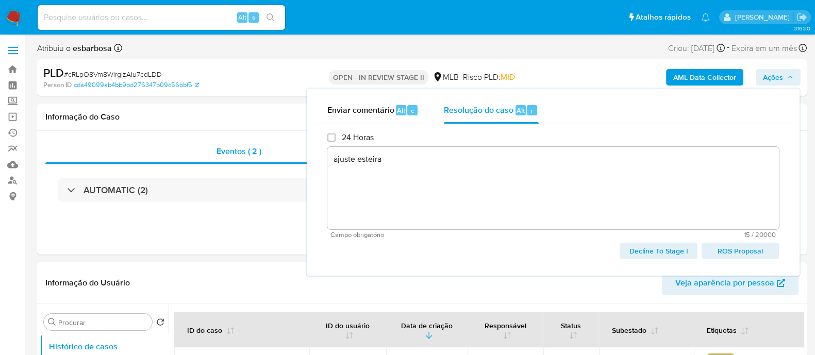
click at [656, 253] on span "Decline To Stage I" at bounding box center [658, 251] width 63 height 14
type textarea "ajuste esteira"
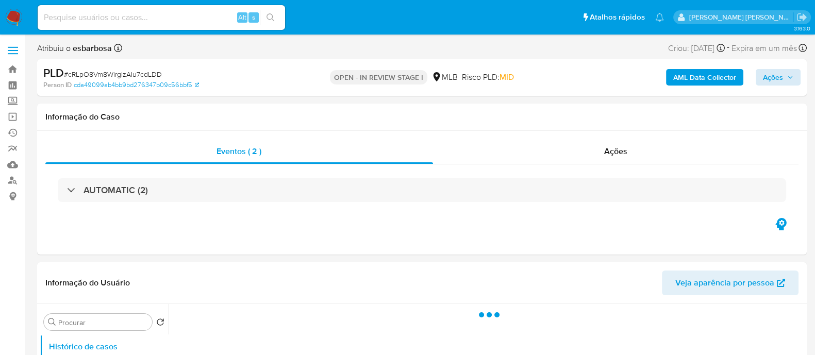
select select "10"
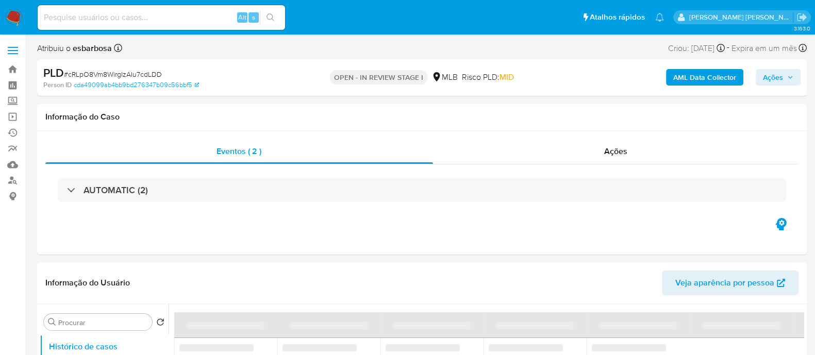
click at [767, 72] on span "Ações" at bounding box center [773, 77] width 20 height 17
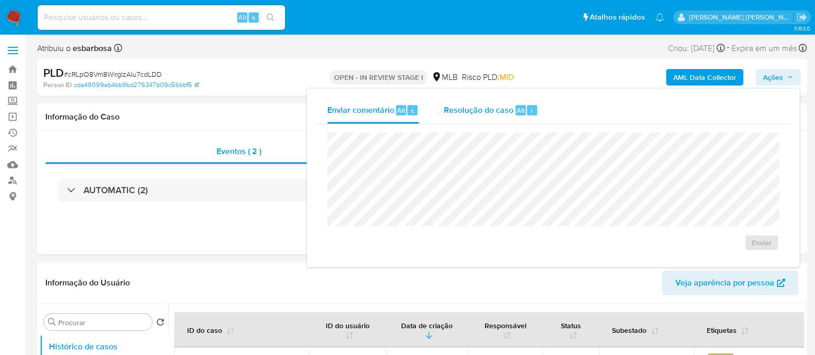
click at [449, 109] on button "Resolução do caso Alt r" at bounding box center [491, 110] width 119 height 27
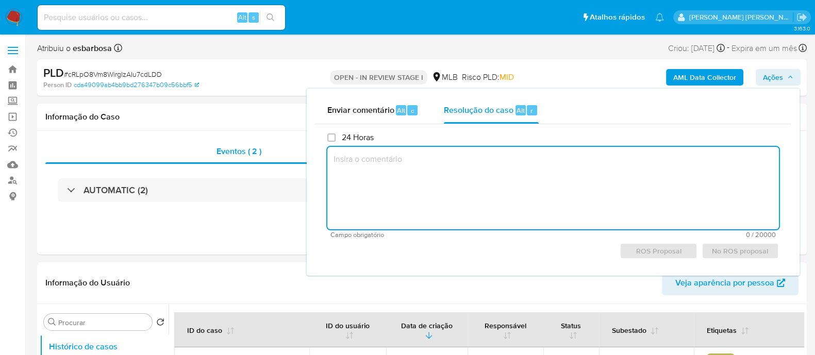
click at [478, 169] on textarea at bounding box center [553, 188] width 452 height 83
paste textarea "este alerta (cRLpO8Vm8WirgIzAIu7cdLDD) será declinado, o cliente esta andamento…"
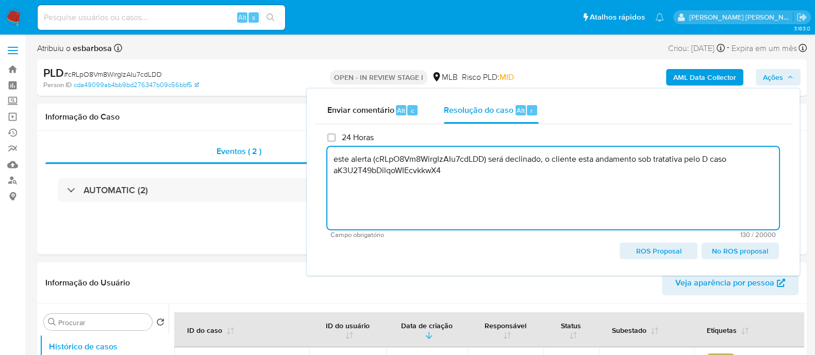
click at [730, 254] on span "No ROS proposal" at bounding box center [740, 251] width 63 height 14
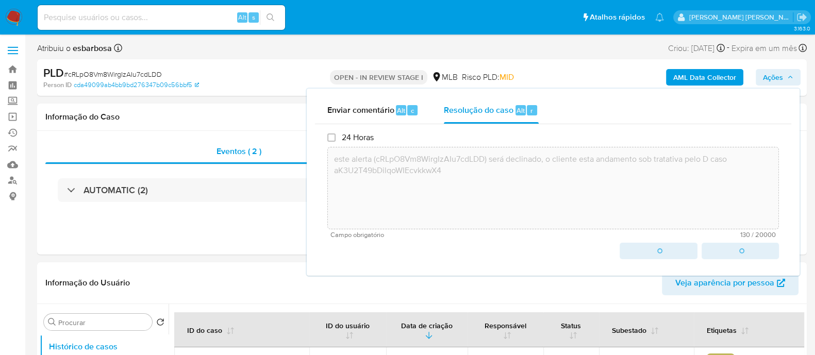
type textarea "este alerta (cRLpO8Vm8WirgIzAIu7cdLDD) será declinado, o cliente esta andamento…"
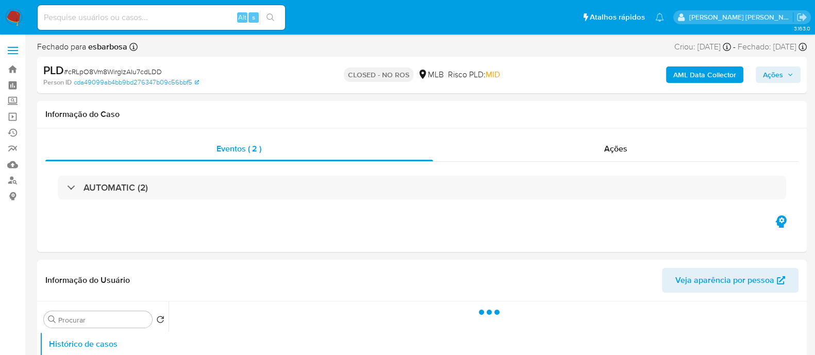
click at [139, 71] on span "# cRLpO8Vm8WirgIzAIu7cdLDD" at bounding box center [113, 72] width 98 height 10
select select "10"
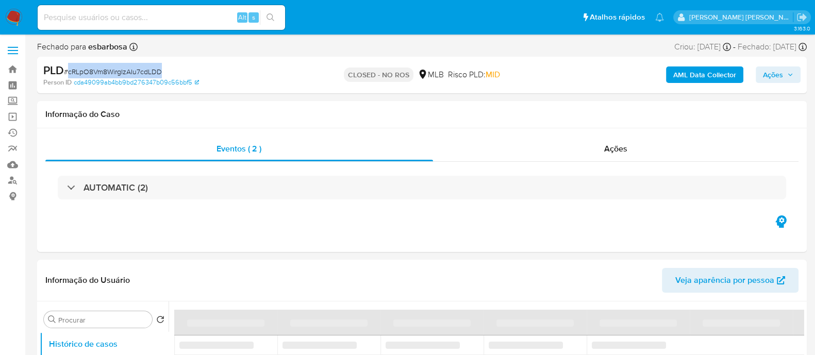
copy span "cRLpO8Vm8WirgIzAIu7cdLDD"
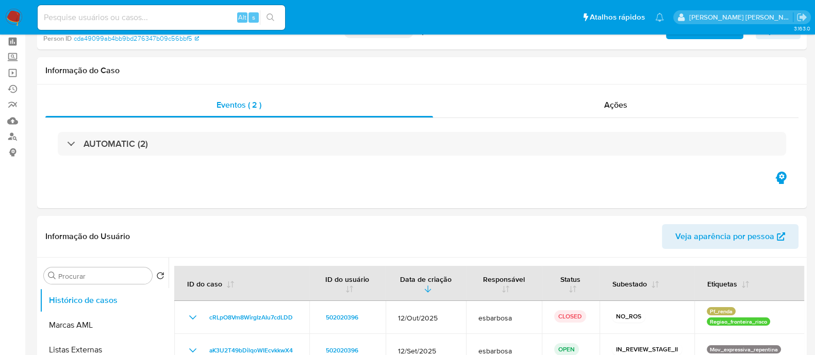
scroll to position [64, 0]
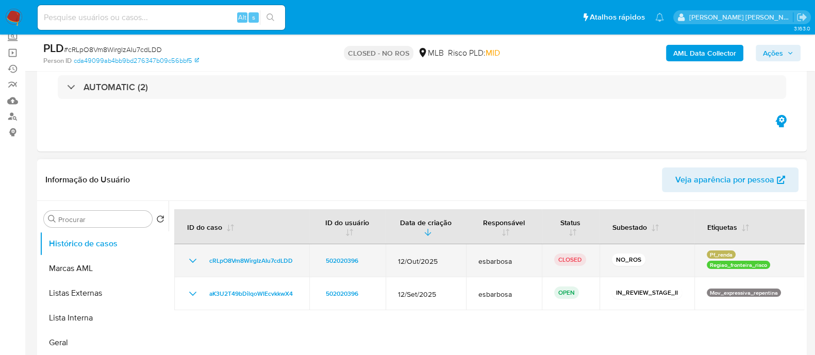
drag, startPoint x: 776, startPoint y: 266, endPoint x: 705, endPoint y: 251, distance: 72.2
click at [707, 251] on div "Pf_renda Regiao_fronteira_risco" at bounding box center [750, 261] width 86 height 21
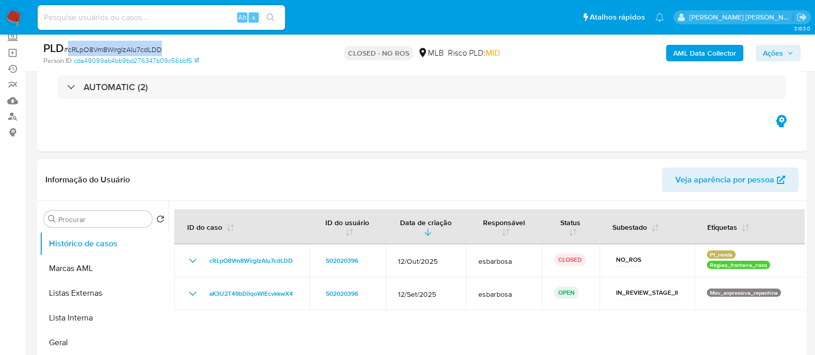
drag, startPoint x: 170, startPoint y: 50, endPoint x: 69, endPoint y: 52, distance: 101.1
click at [69, 52] on div "PLD # cRLpO8Vm8WirgIzAIu7cdLDD" at bounding box center [167, 48] width 249 height 15
copy span "cRLpO8Vm8WirgIzAIu7cdLDD"
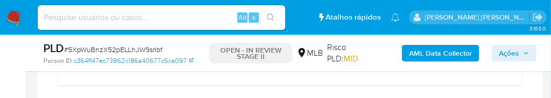
scroll to position [838, 0]
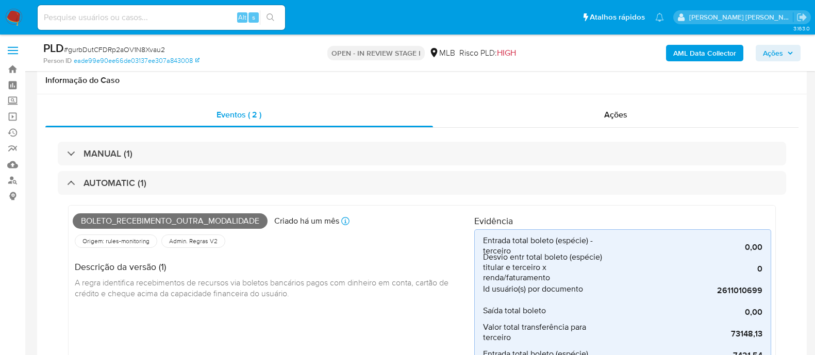
select select "10"
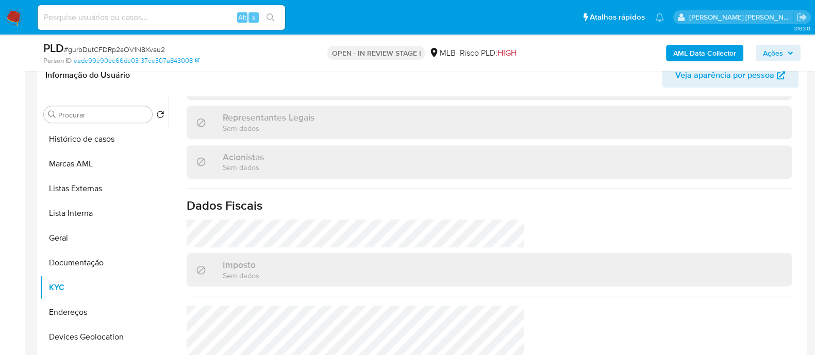
scroll to position [823, 0]
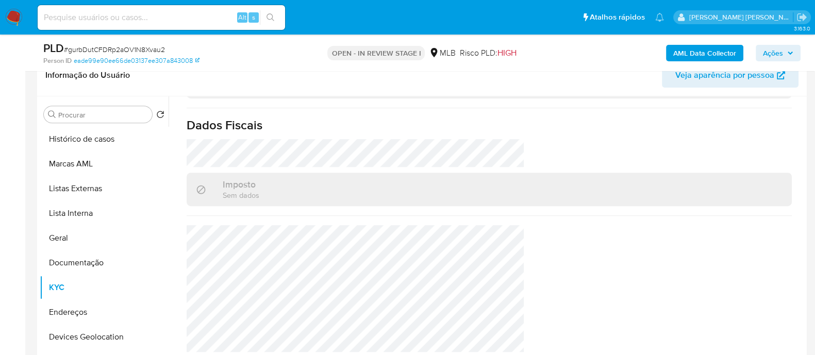
scroll to position [580, 0]
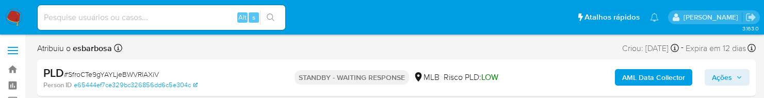
select select "10"
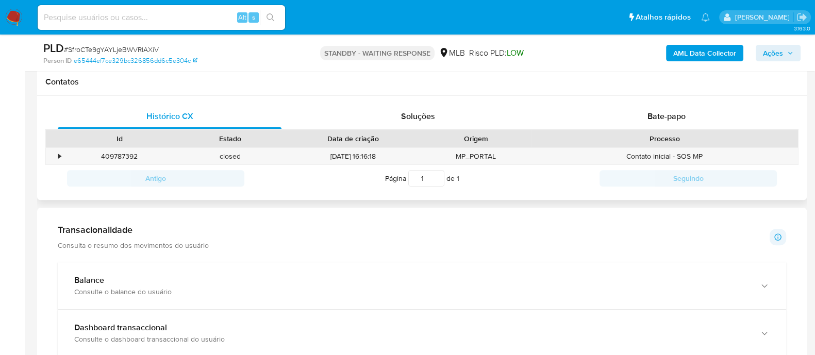
scroll to position [451, 0]
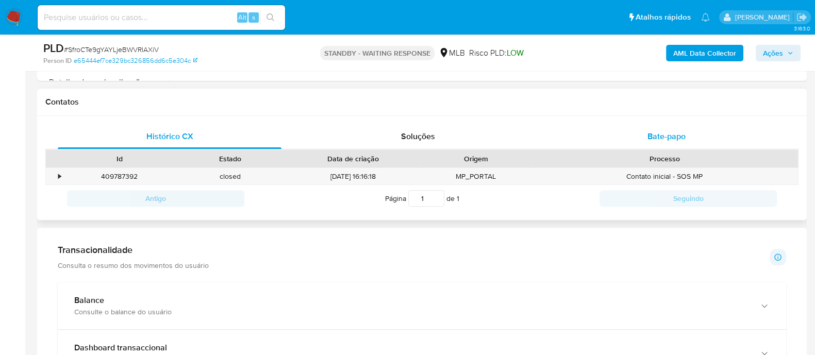
click at [628, 97] on div "Bate-papo" at bounding box center [667, 136] width 224 height 25
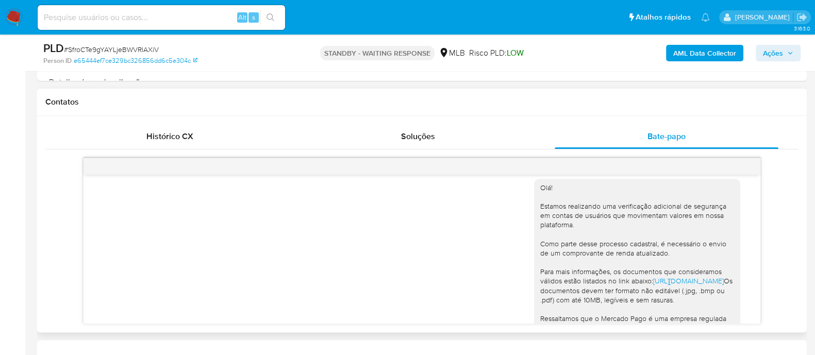
scroll to position [0, 0]
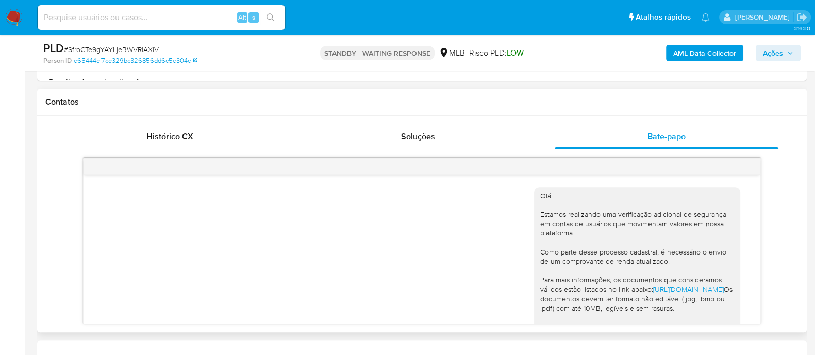
drag, startPoint x: 629, startPoint y: 290, endPoint x: 528, endPoint y: 196, distance: 138.7
click at [534, 97] on div "Olá! Estamos realizando uma verificação adicional de segurança em contas de usu…" at bounding box center [637, 317] width 206 height 261
copy div "Olá! Estamos realizando uma verificação adicional de segurança em contas de usu…"
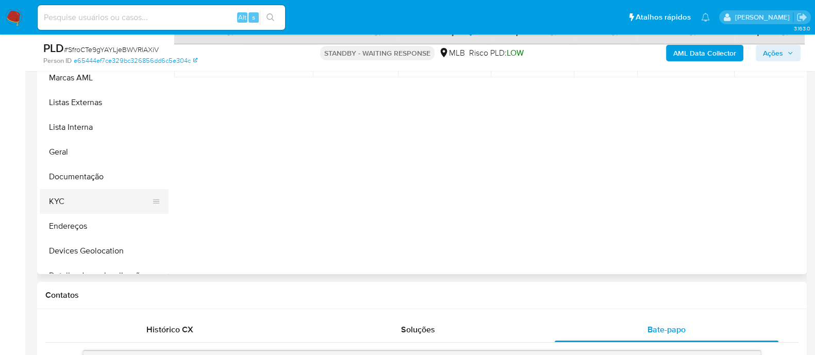
click at [69, 97] on button "KYC" at bounding box center [100, 201] width 121 height 25
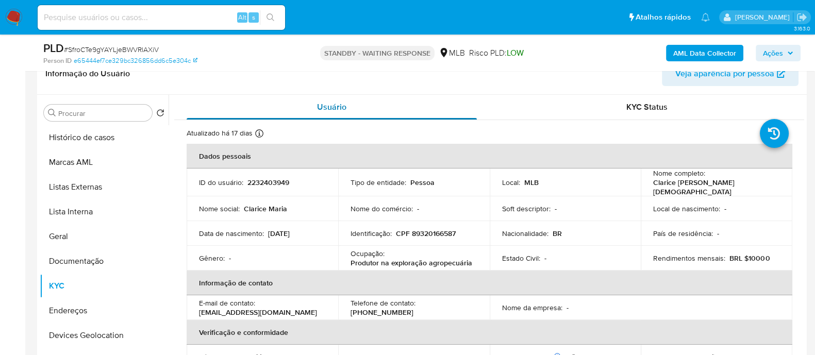
scroll to position [193, 0]
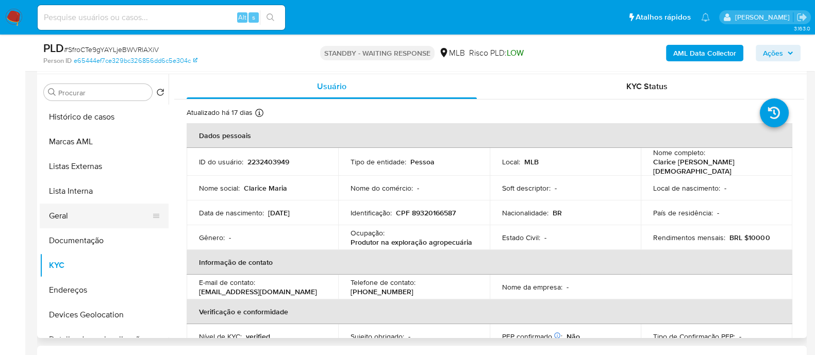
click at [79, 97] on button "Geral" at bounding box center [100, 216] width 121 height 25
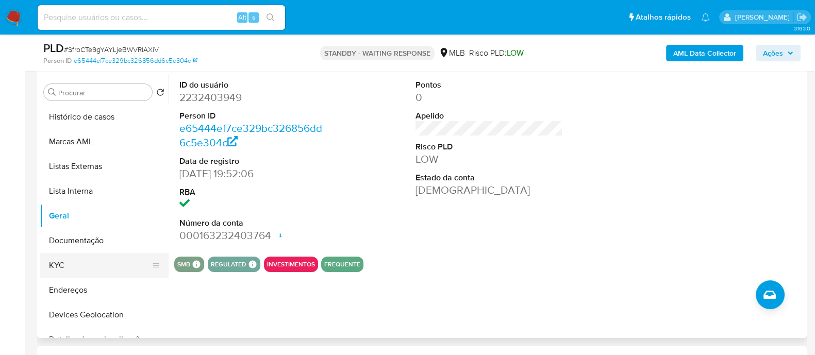
click at [73, 97] on button "KYC" at bounding box center [100, 265] width 121 height 25
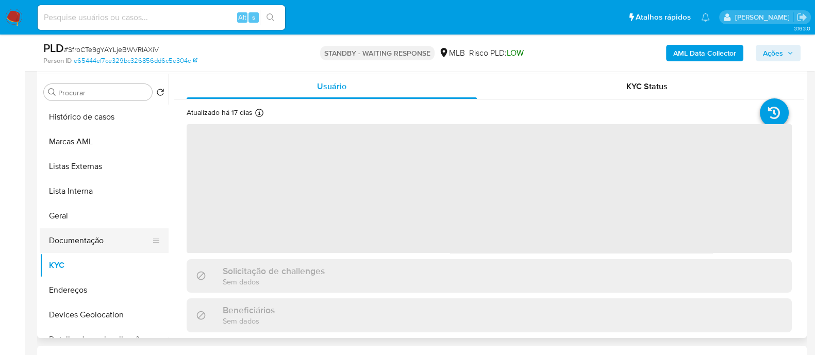
click at [73, 97] on button "Documentação" at bounding box center [100, 240] width 121 height 25
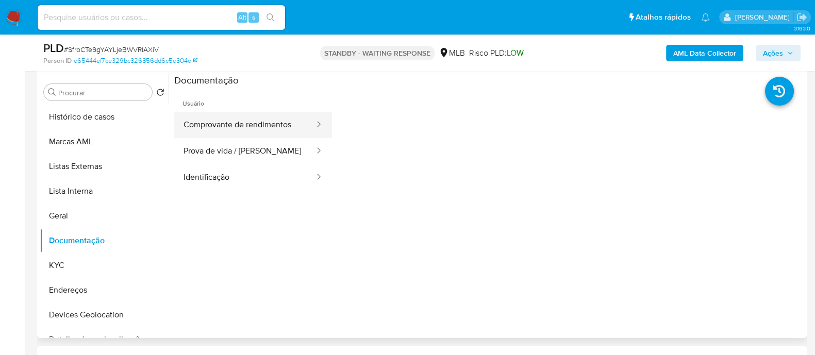
click at [219, 97] on button "Comprovante de rendimentos" at bounding box center [244, 125] width 141 height 26
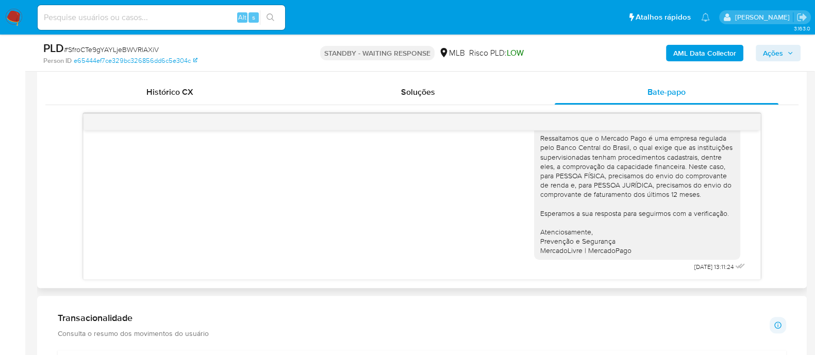
scroll to position [515, 0]
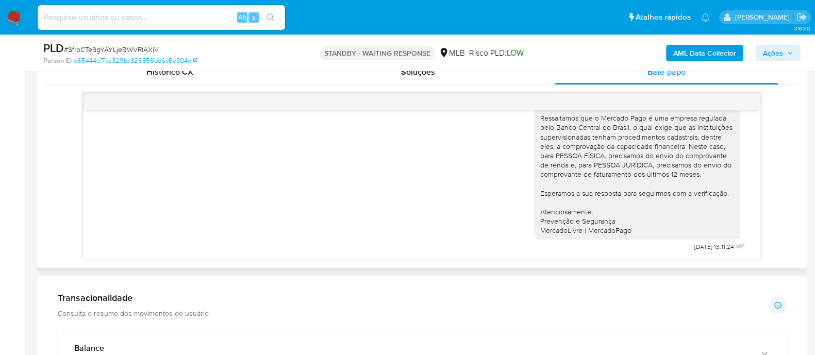
click at [50, 97] on div "Olá! Estamos realizando uma verificação adicional de segurança em contas de usu…" at bounding box center [422, 176] width 754 height 167
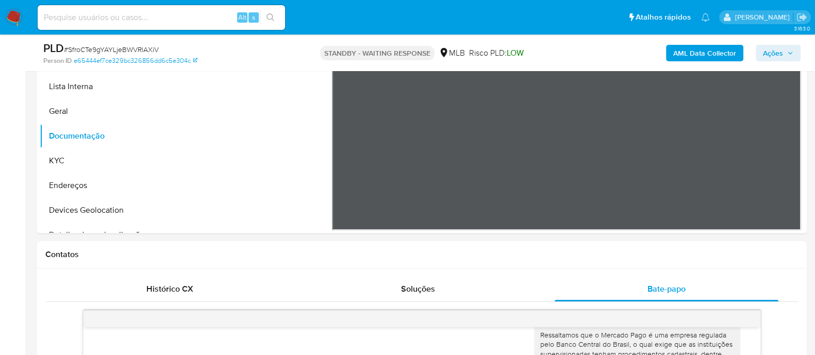
scroll to position [0, 0]
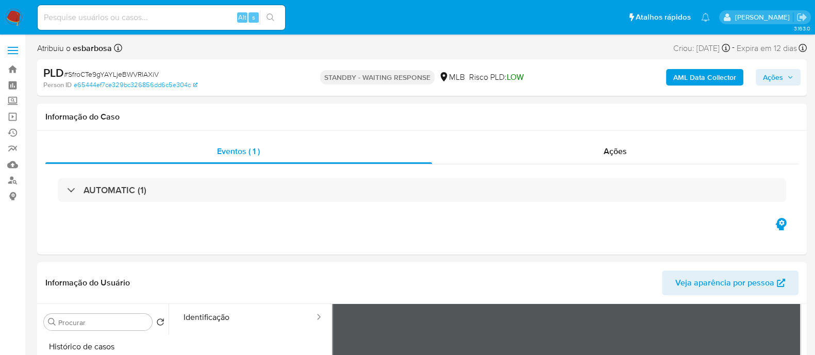
click at [132, 73] on span "# SfroCTe9gYAYLjeBWVRlAXiV" at bounding box center [111, 74] width 95 height 10
copy span "SfroCTe9gYAYLjeBWVRlAXiV"
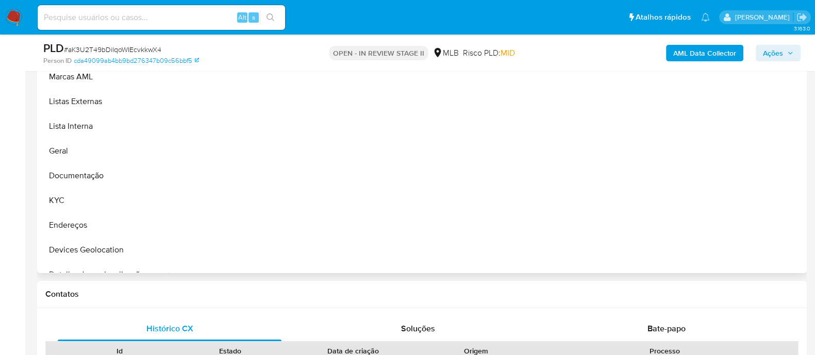
select select "10"
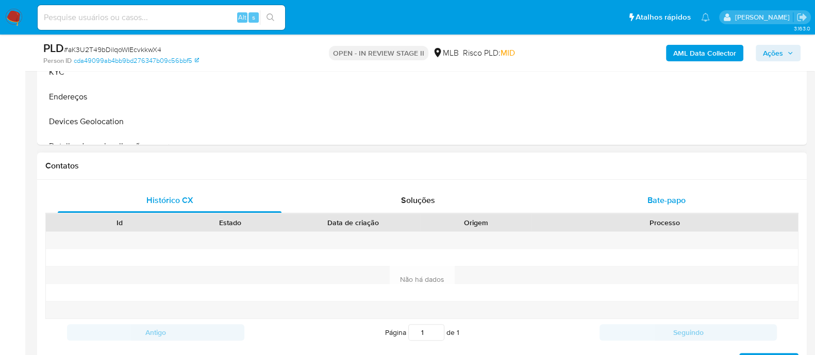
click at [624, 204] on div "Bate-papo" at bounding box center [667, 200] width 224 height 25
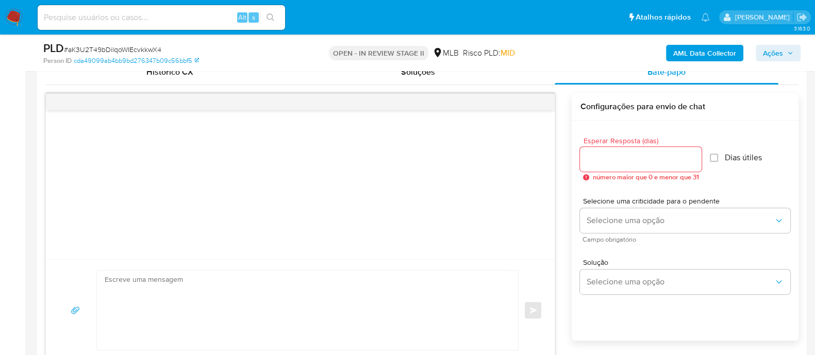
scroll to position [580, 0]
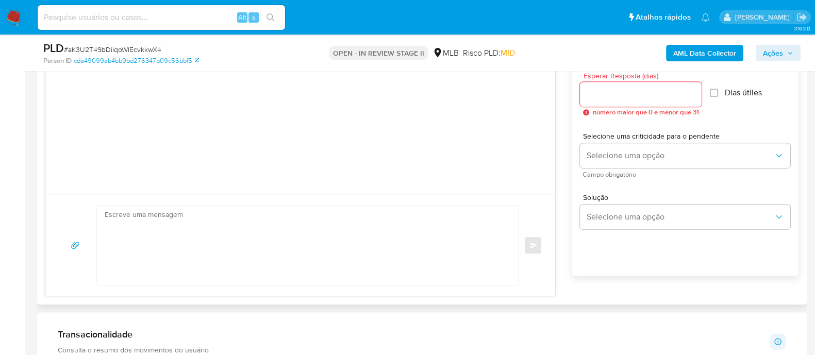
click at [647, 101] on div at bounding box center [641, 94] width 122 height 25
click at [643, 94] on input "Esperar Resposta (dias)" at bounding box center [641, 94] width 122 height 13
type input "3"
click at [715, 96] on input "Dias útiles" at bounding box center [711, 93] width 8 height 8
checkbox input "true"
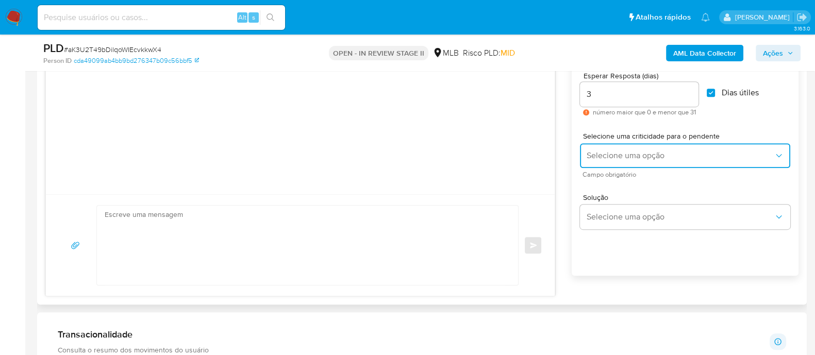
click at [623, 153] on span "Selecione uma opção" at bounding box center [680, 156] width 188 height 10
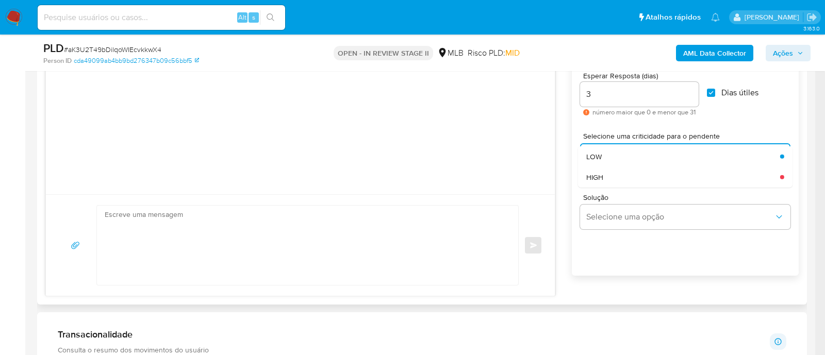
click at [614, 157] on div "LOW" at bounding box center [680, 156] width 188 height 21
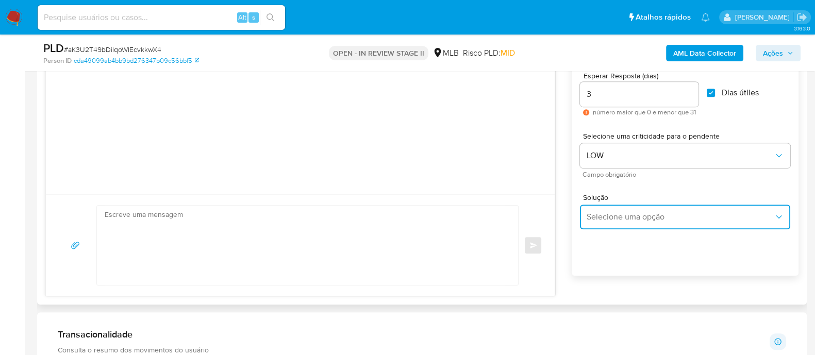
click at [621, 221] on span "Selecione uma opção" at bounding box center [680, 217] width 188 height 10
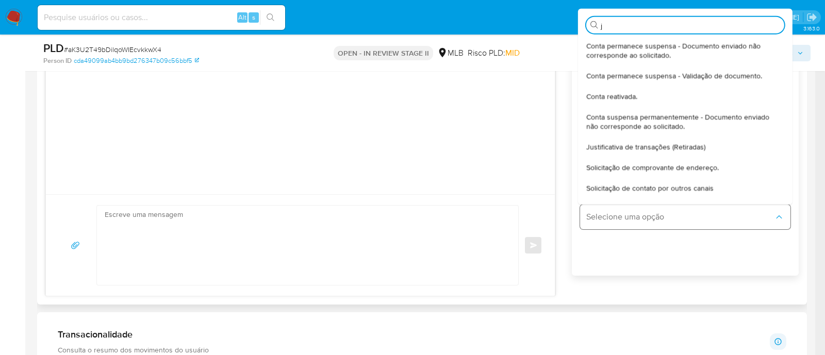
type input "ju"
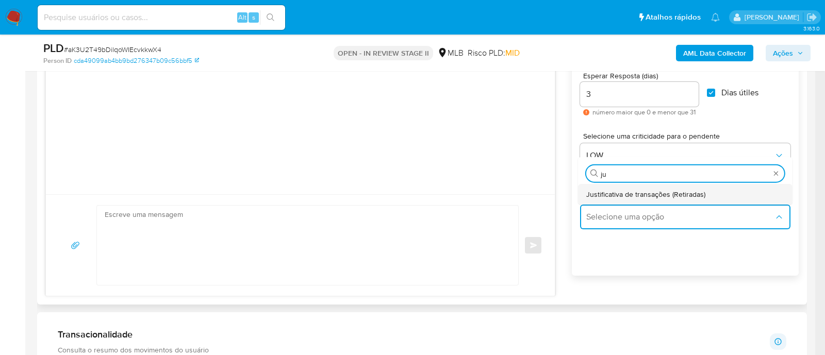
click at [627, 192] on span "Justificativa de transações (Retiradas)" at bounding box center [645, 193] width 119 height 9
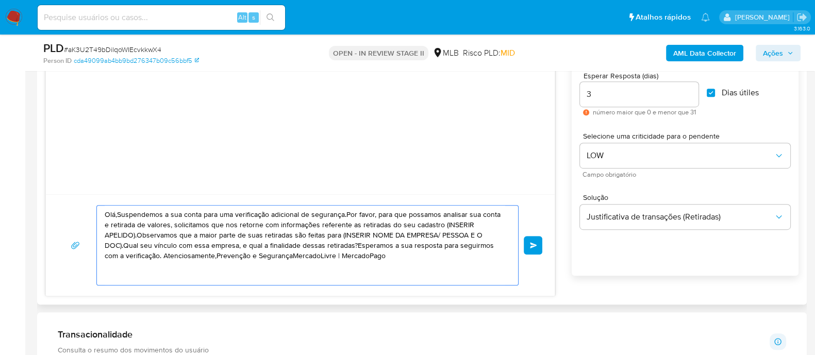
drag, startPoint x: 376, startPoint y: 259, endPoint x: 96, endPoint y: 212, distance: 284.4
click at [96, 212] on div "Olá,Suspendemos a sua conta para uma verificação adicional de segurança.Por fav…" at bounding box center [307, 245] width 422 height 80
paste textarea "! Estamos realizando uma verificação adicional de segurança em contas de usuári…"
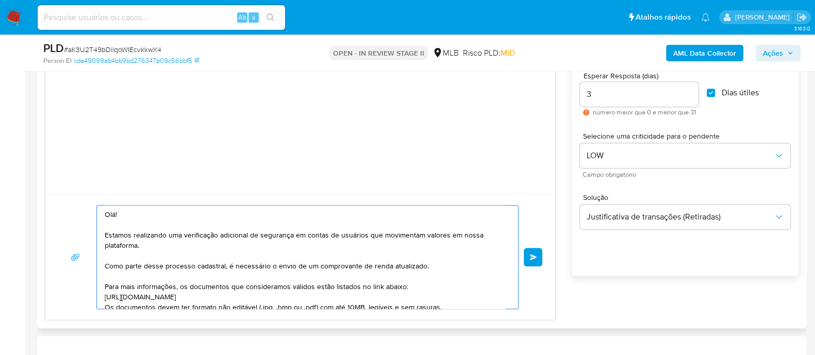
scroll to position [117, 0]
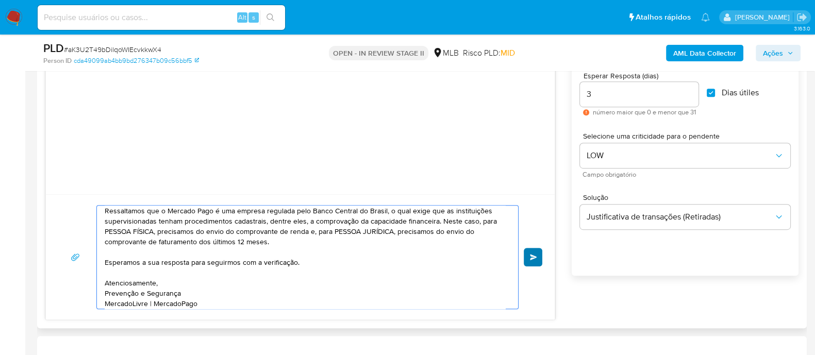
type textarea "Olá! Estamos realizando uma verificação adicional de segurança em contas de usu…"
click at [536, 252] on button "common.send" at bounding box center [533, 257] width 19 height 19
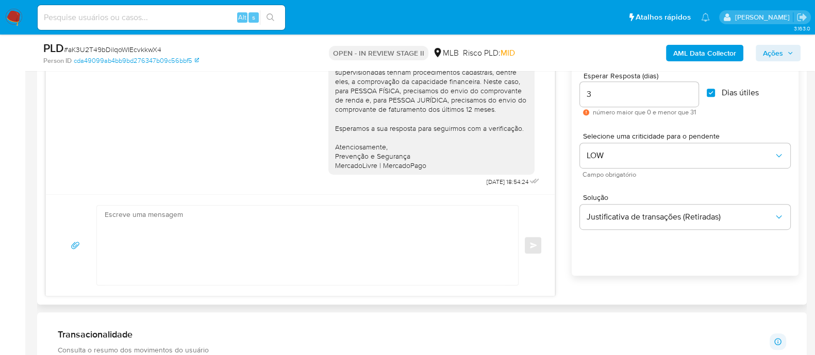
scroll to position [444, 0]
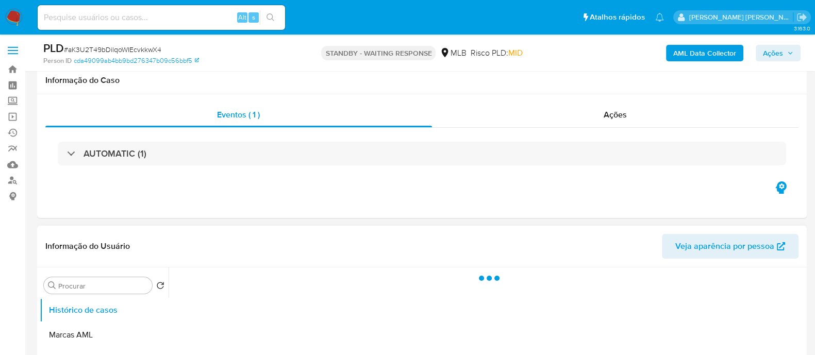
scroll to position [64, 0]
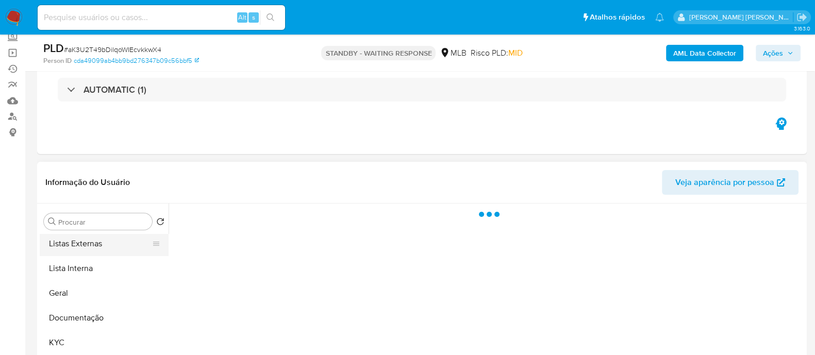
select select "10"
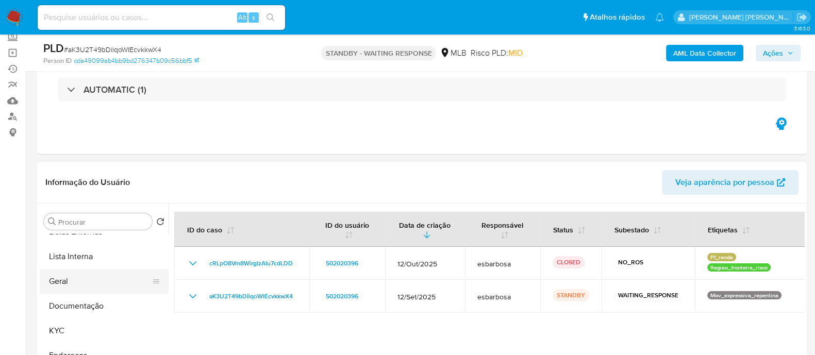
click at [76, 285] on button "Geral" at bounding box center [100, 281] width 121 height 25
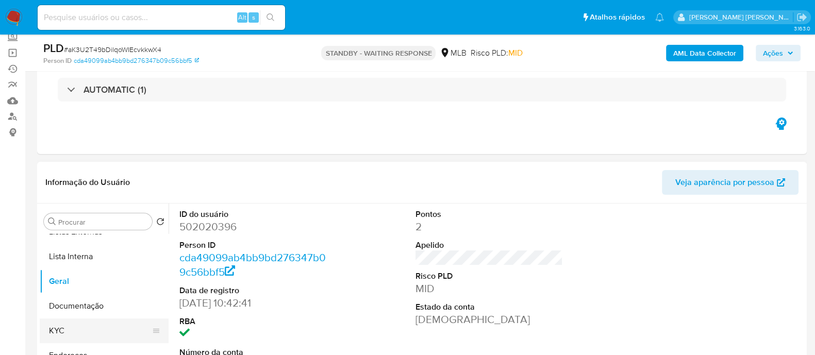
click at [71, 326] on button "KYC" at bounding box center [100, 331] width 121 height 25
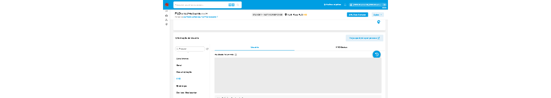
scroll to position [128, 0]
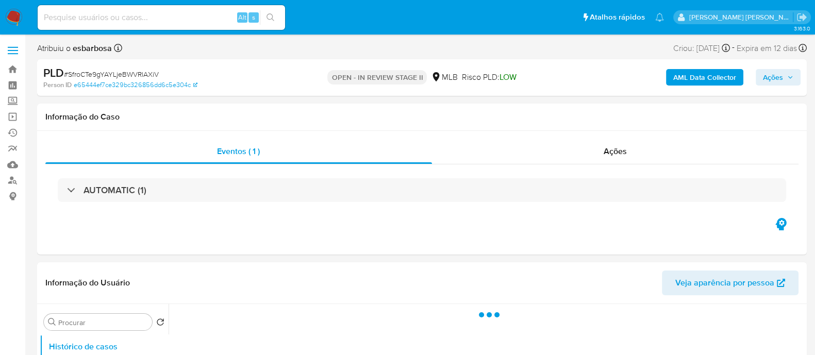
select select "10"
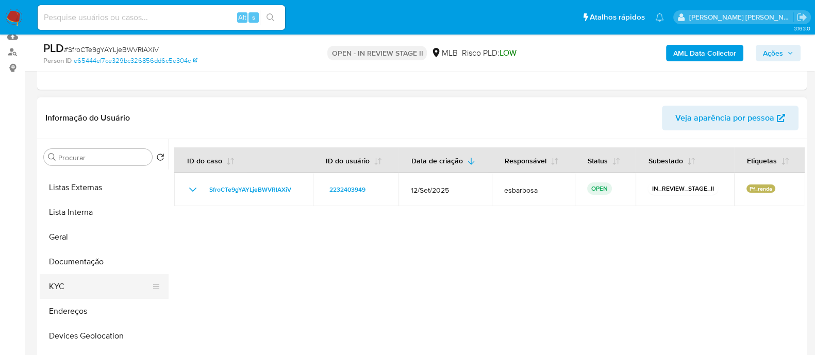
scroll to position [64, 0]
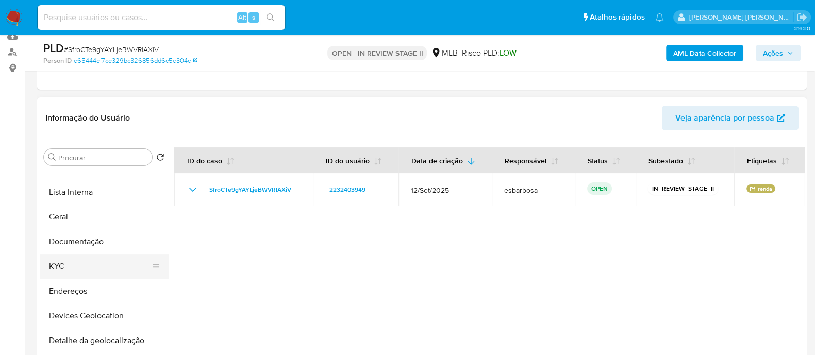
click at [83, 266] on button "KYC" at bounding box center [100, 266] width 121 height 25
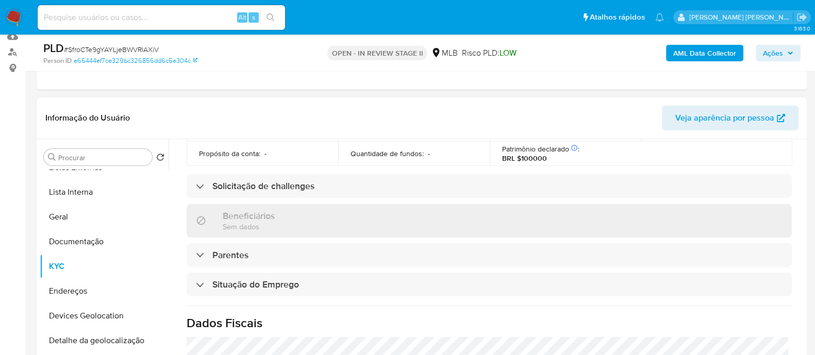
scroll to position [448, 0]
